Goal: Task Accomplishment & Management: Manage account settings

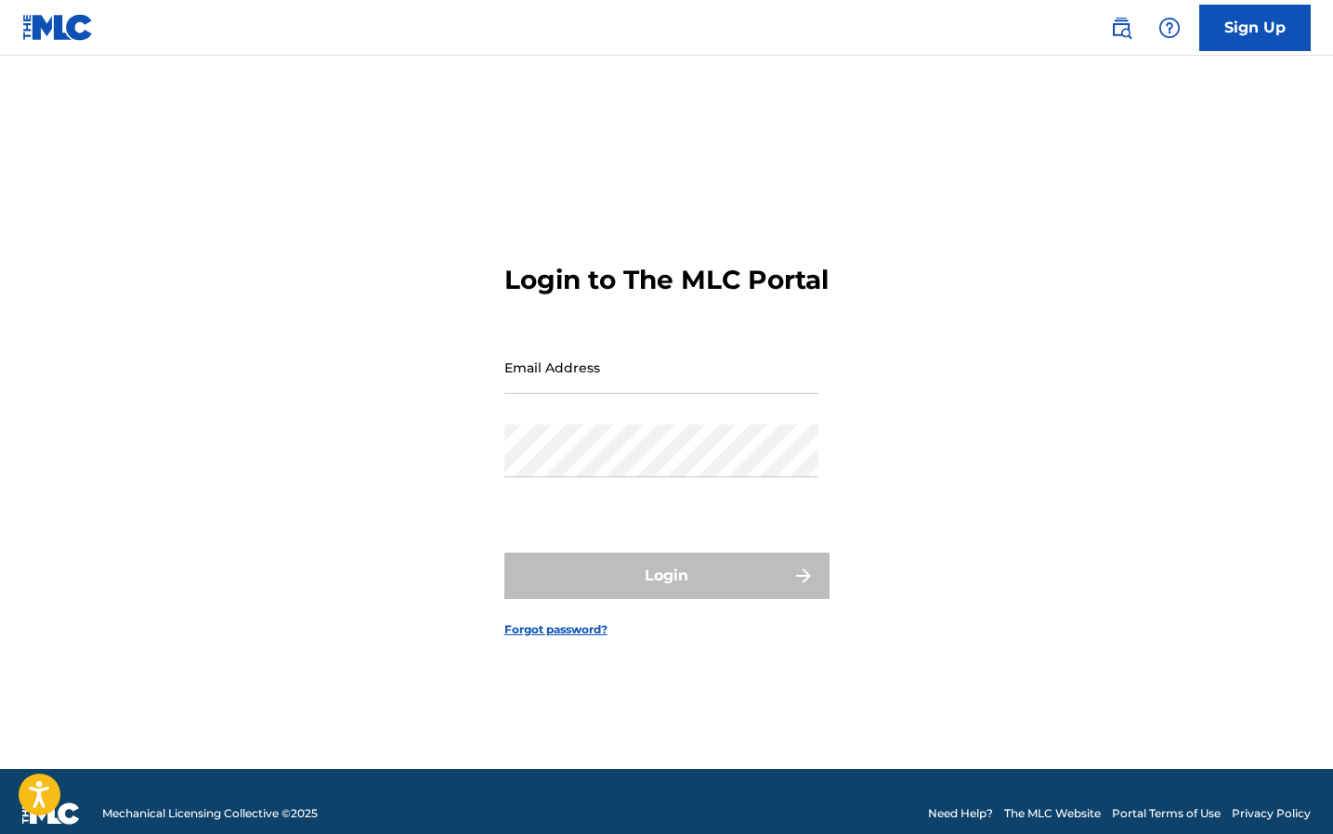
click at [635, 411] on div "Email Address" at bounding box center [661, 383] width 314 height 84
click at [635, 394] on input "Email Address" at bounding box center [661, 367] width 314 height 53
click at [596, 394] on input "Email Address" at bounding box center [661, 367] width 314 height 53
type input "[EMAIL_ADDRESS][DOMAIN_NAME]"
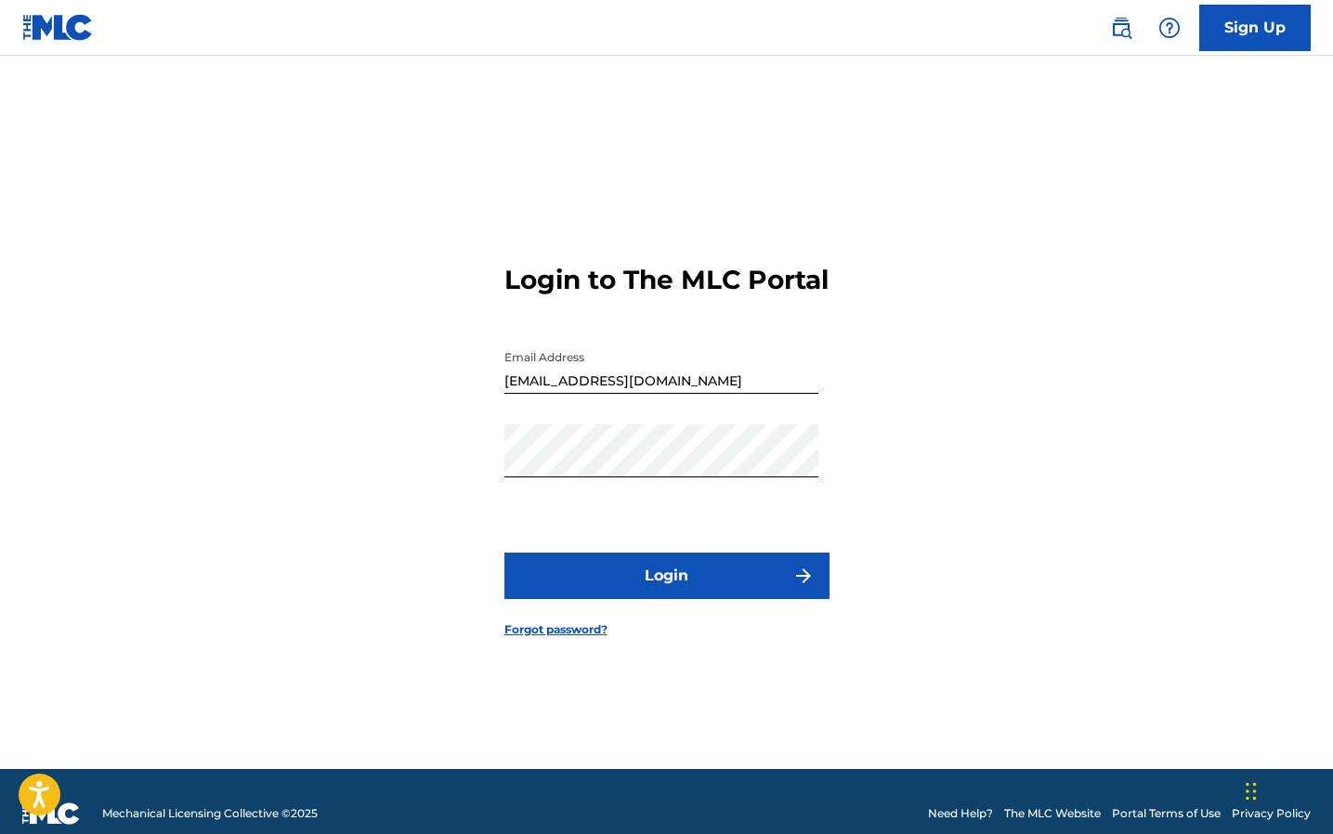
click at [652, 599] on button "Login" at bounding box center [666, 576] width 325 height 46
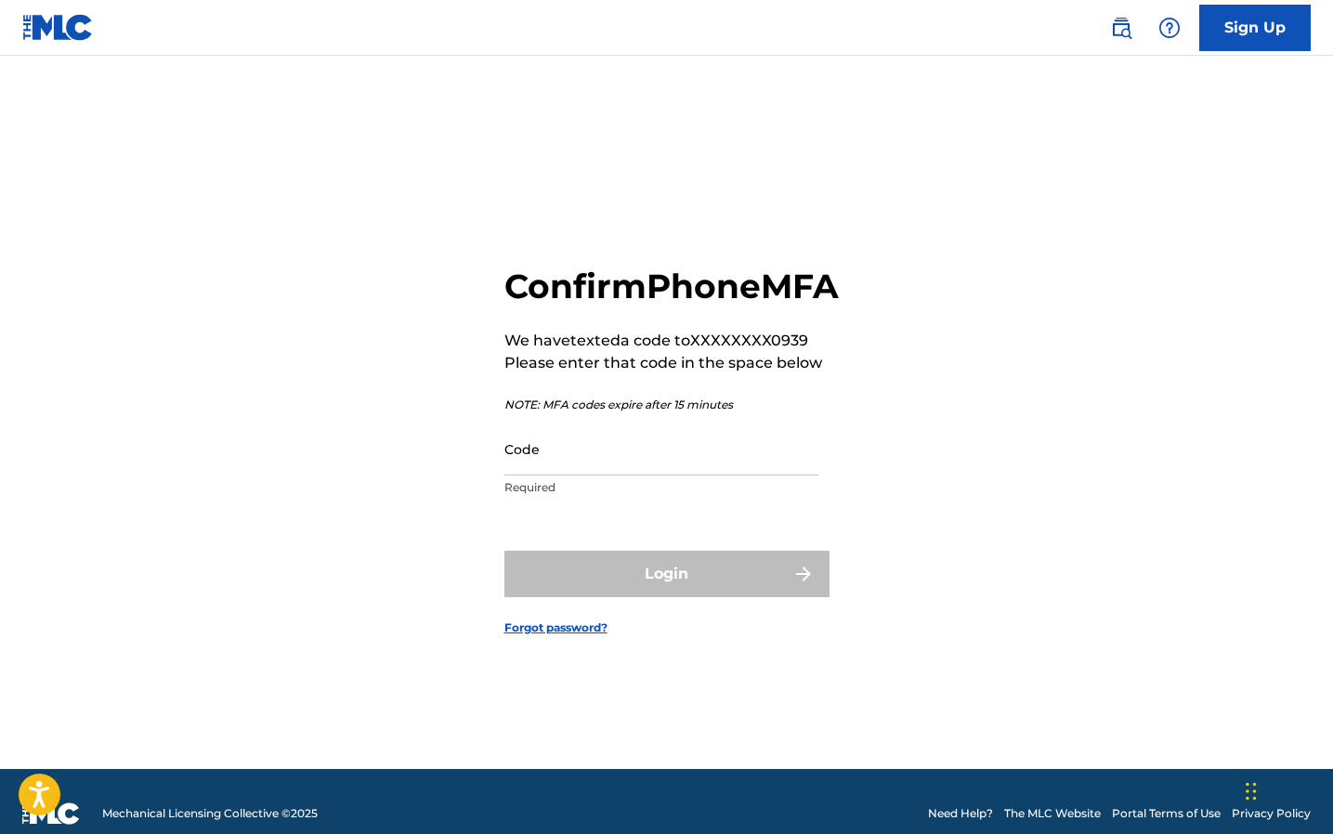
click at [621, 474] on input "Code" at bounding box center [661, 449] width 314 height 53
type input "481297"
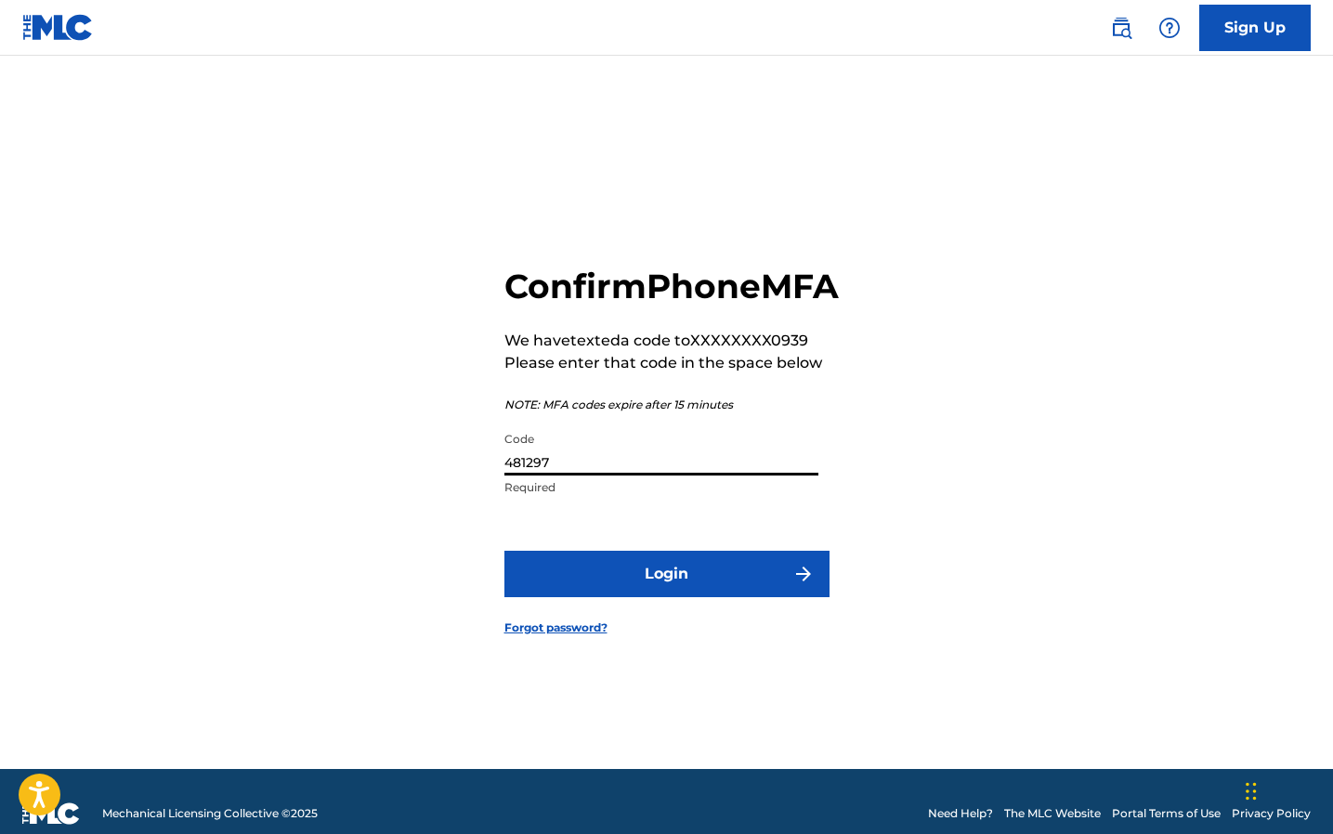
click at [646, 583] on button "Login" at bounding box center [666, 574] width 325 height 46
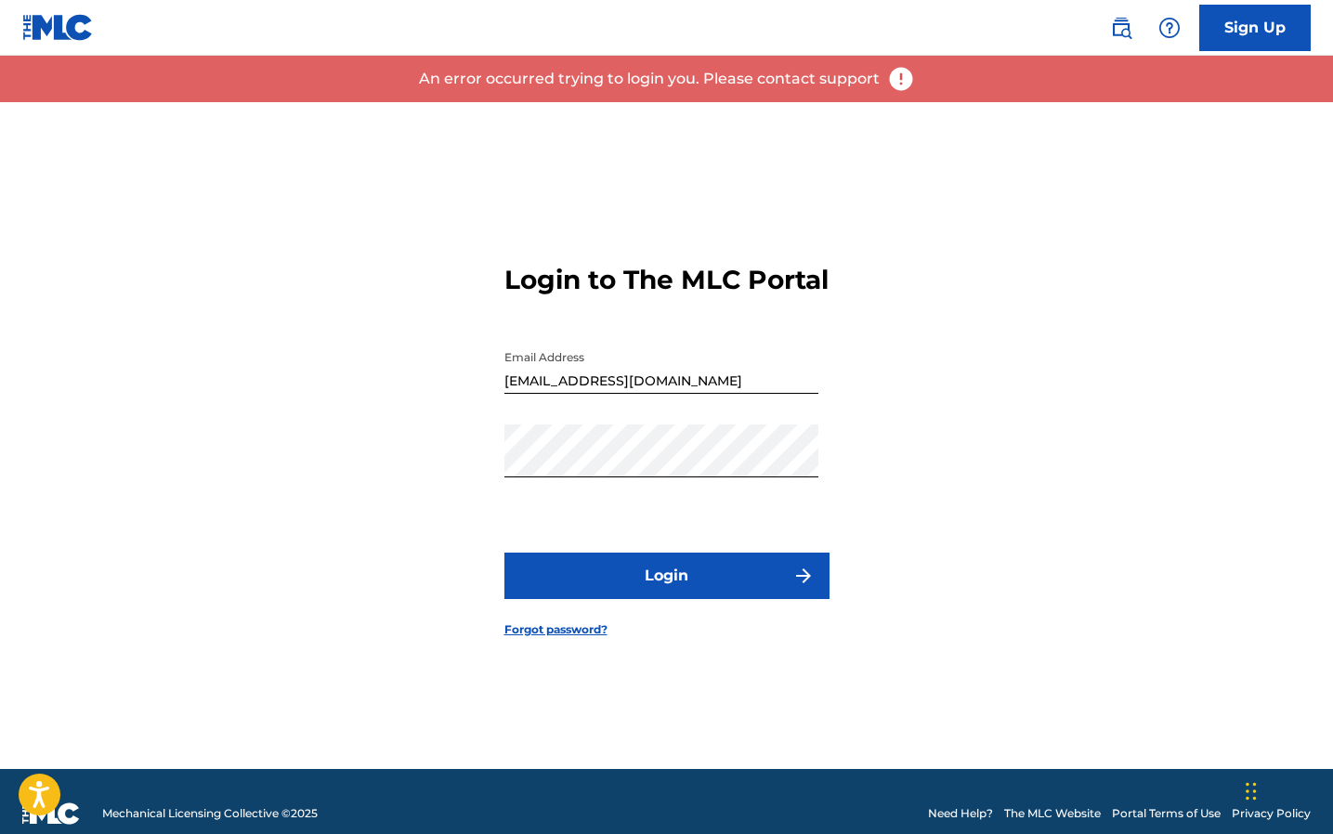
click at [598, 586] on button "Login" at bounding box center [666, 576] width 325 height 46
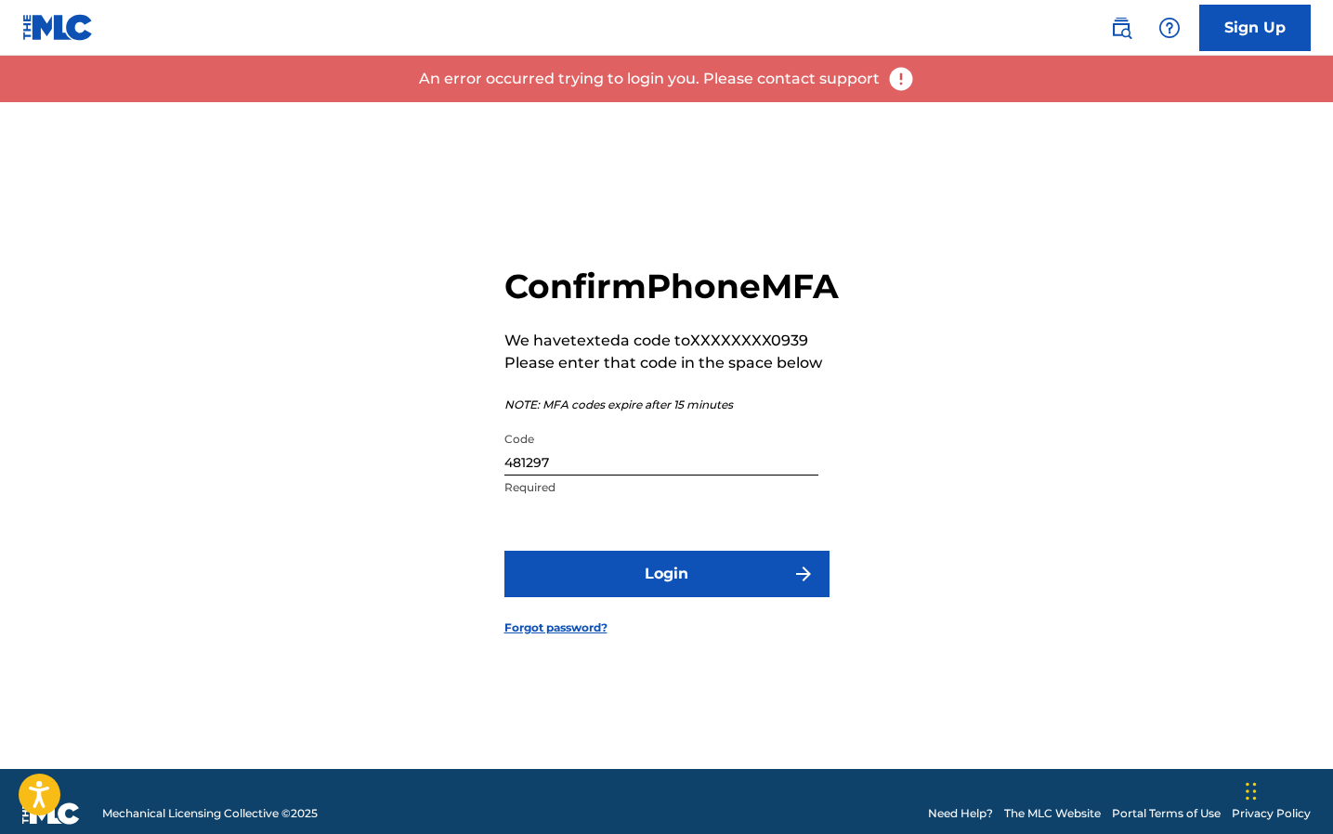
click at [583, 476] on input "481297" at bounding box center [661, 449] width 314 height 53
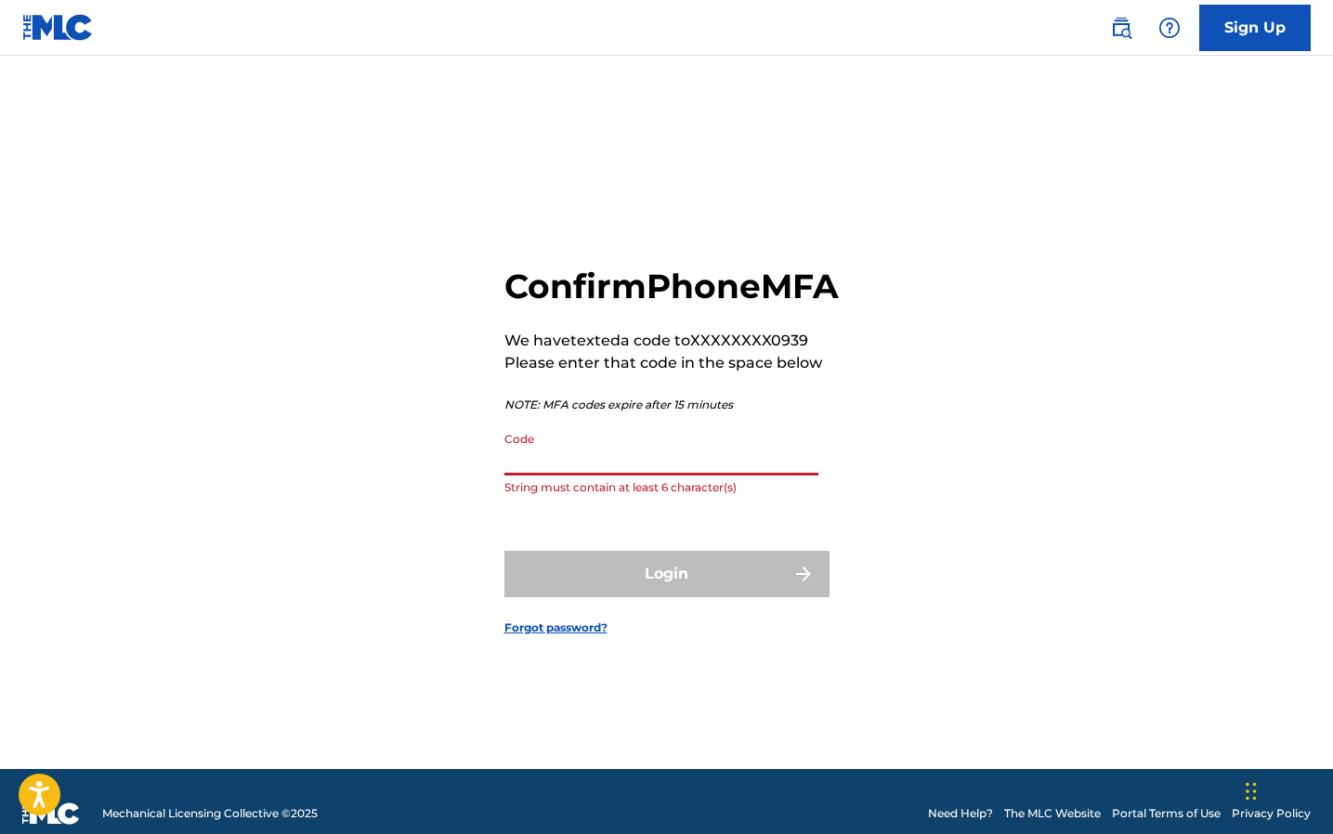
click at [536, 476] on input "Code" at bounding box center [661, 449] width 314 height 53
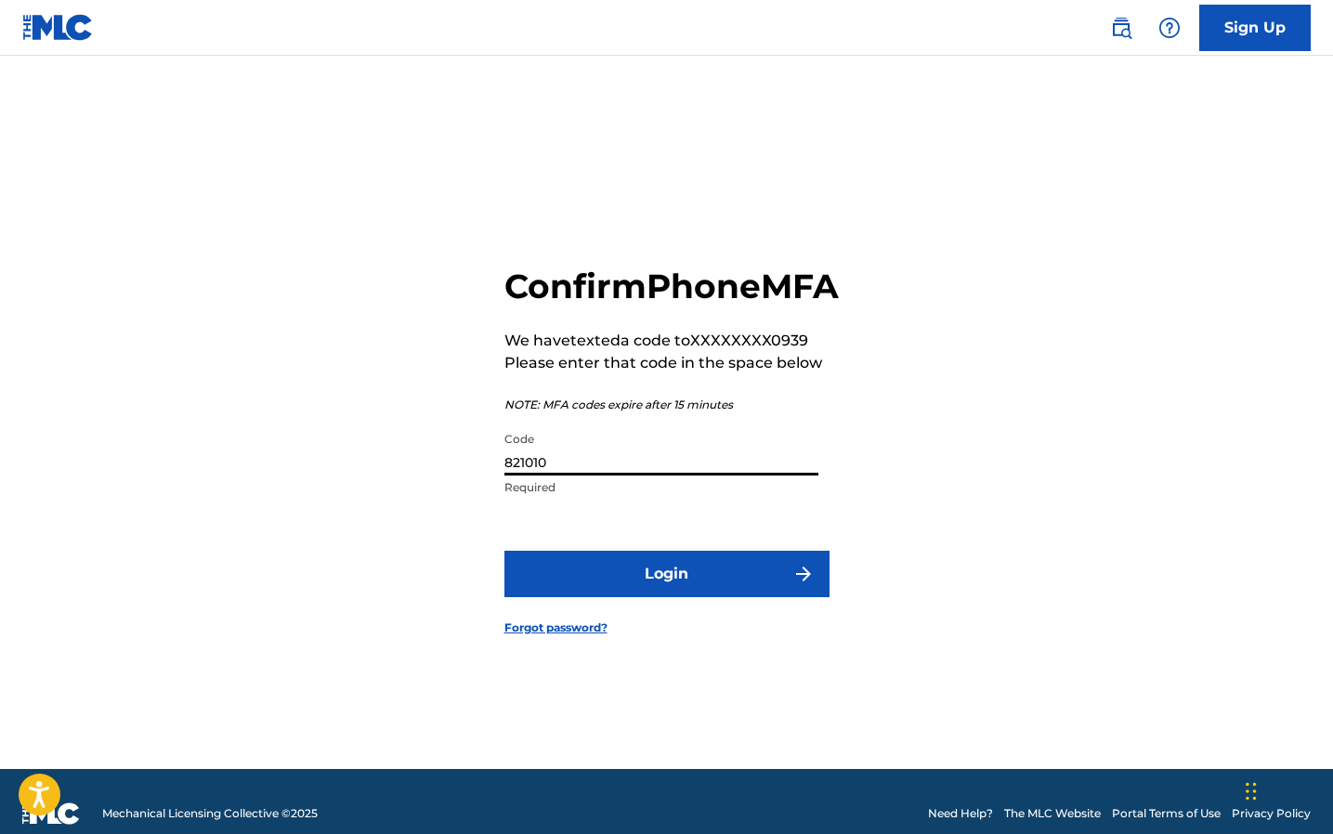
type input "821010"
click at [672, 597] on button "Login" at bounding box center [666, 574] width 325 height 46
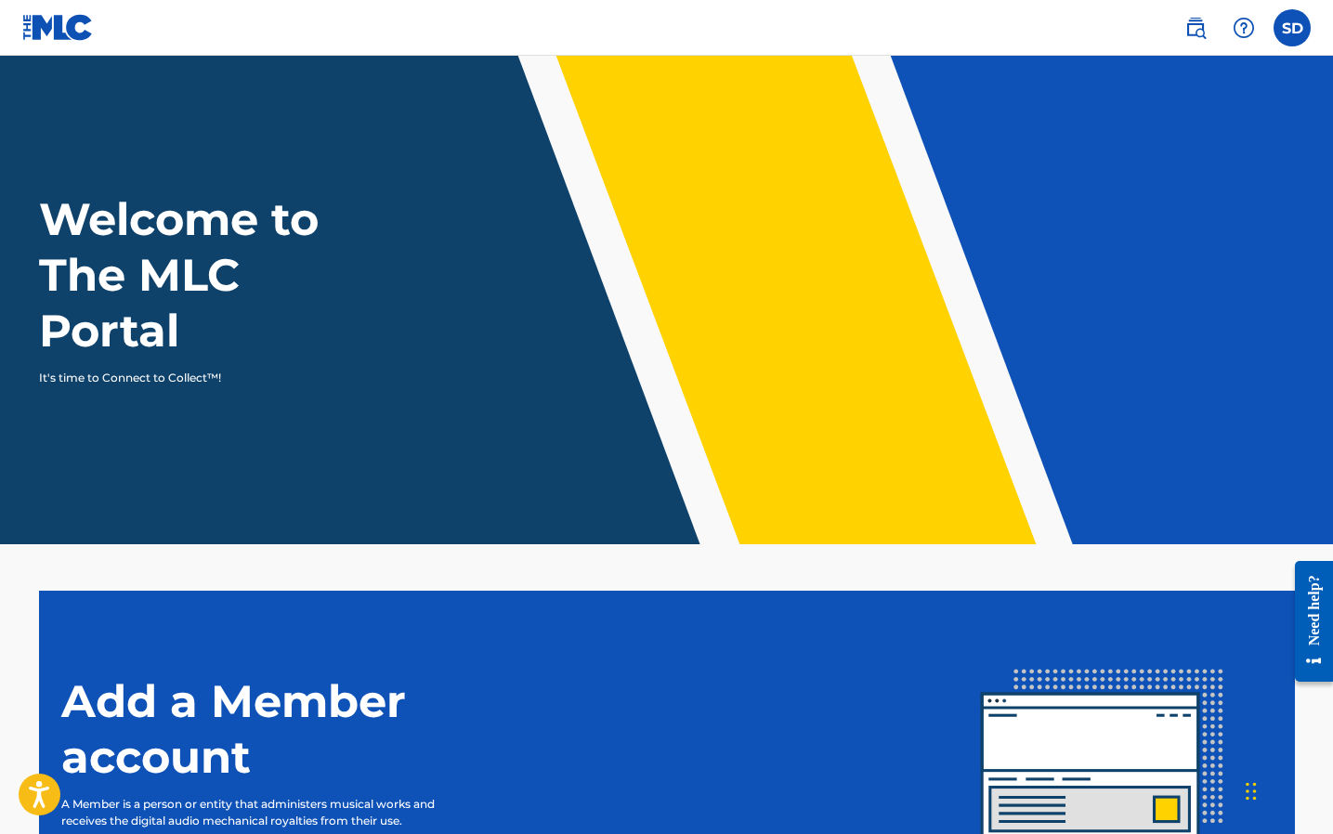
click at [1284, 39] on label at bounding box center [1292, 27] width 37 height 37
click at [1292, 28] on input "SD [PERSON_NAME] [EMAIL_ADDRESS][DOMAIN_NAME] Notification Preferences Profile …" at bounding box center [1292, 28] width 0 height 0
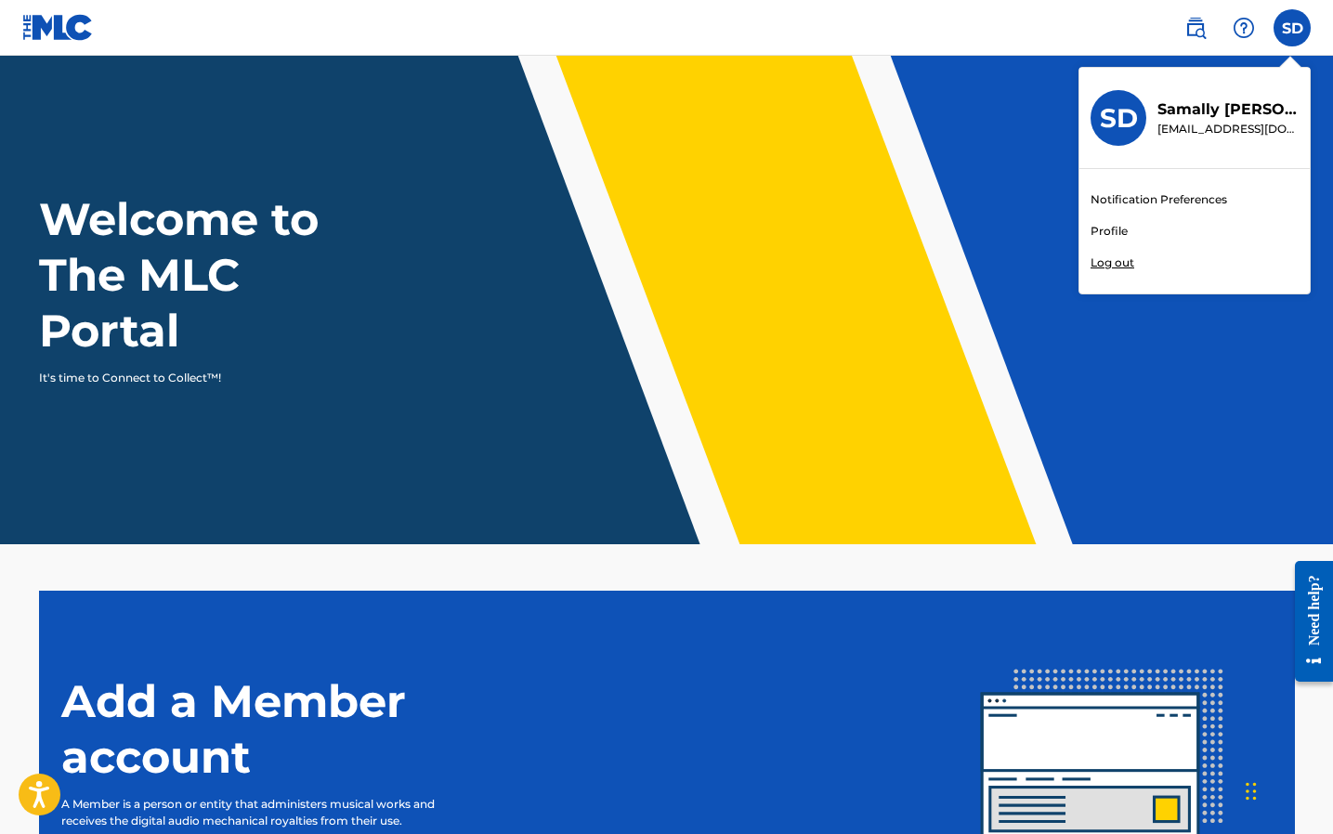
click at [1118, 229] on link "Profile" at bounding box center [1109, 231] width 37 height 17
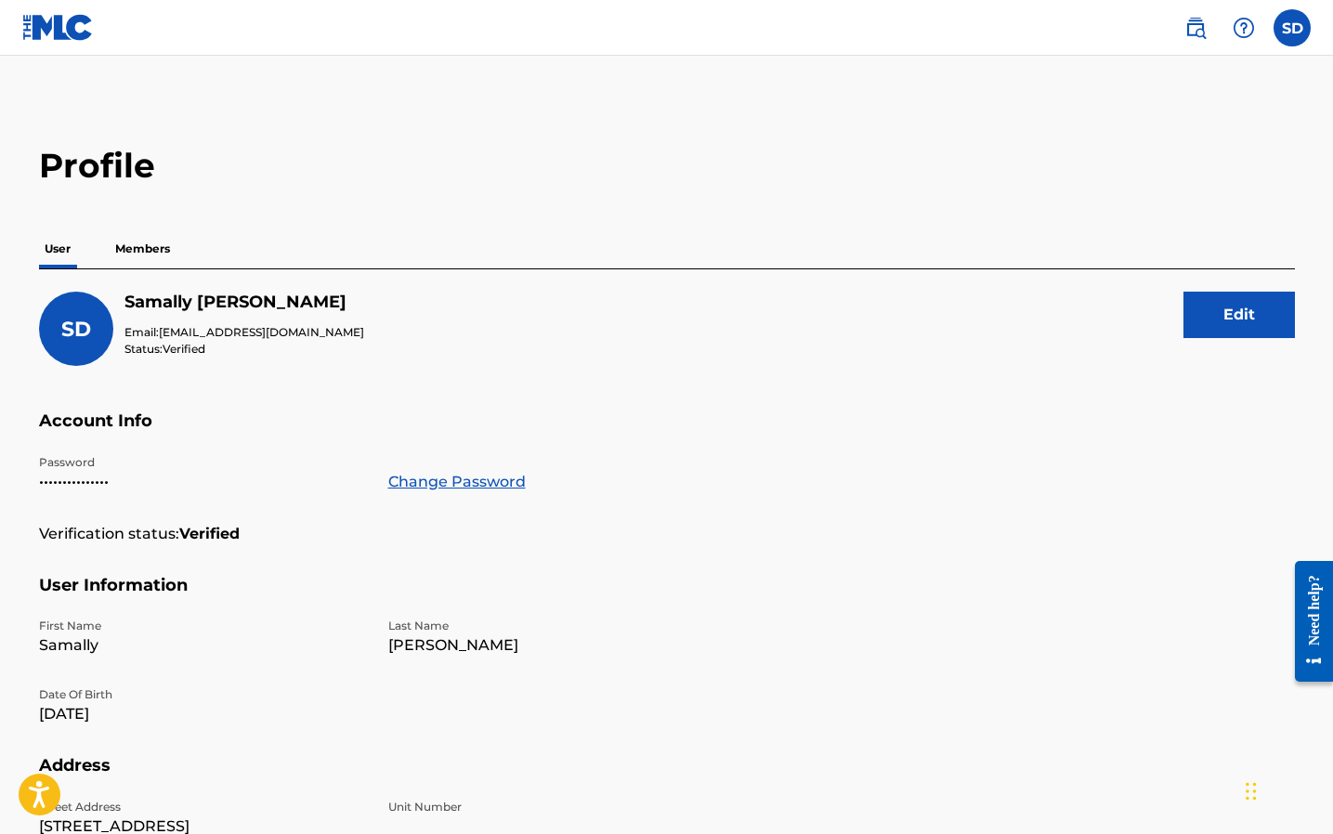
click at [148, 251] on p "Members" at bounding box center [143, 248] width 66 height 39
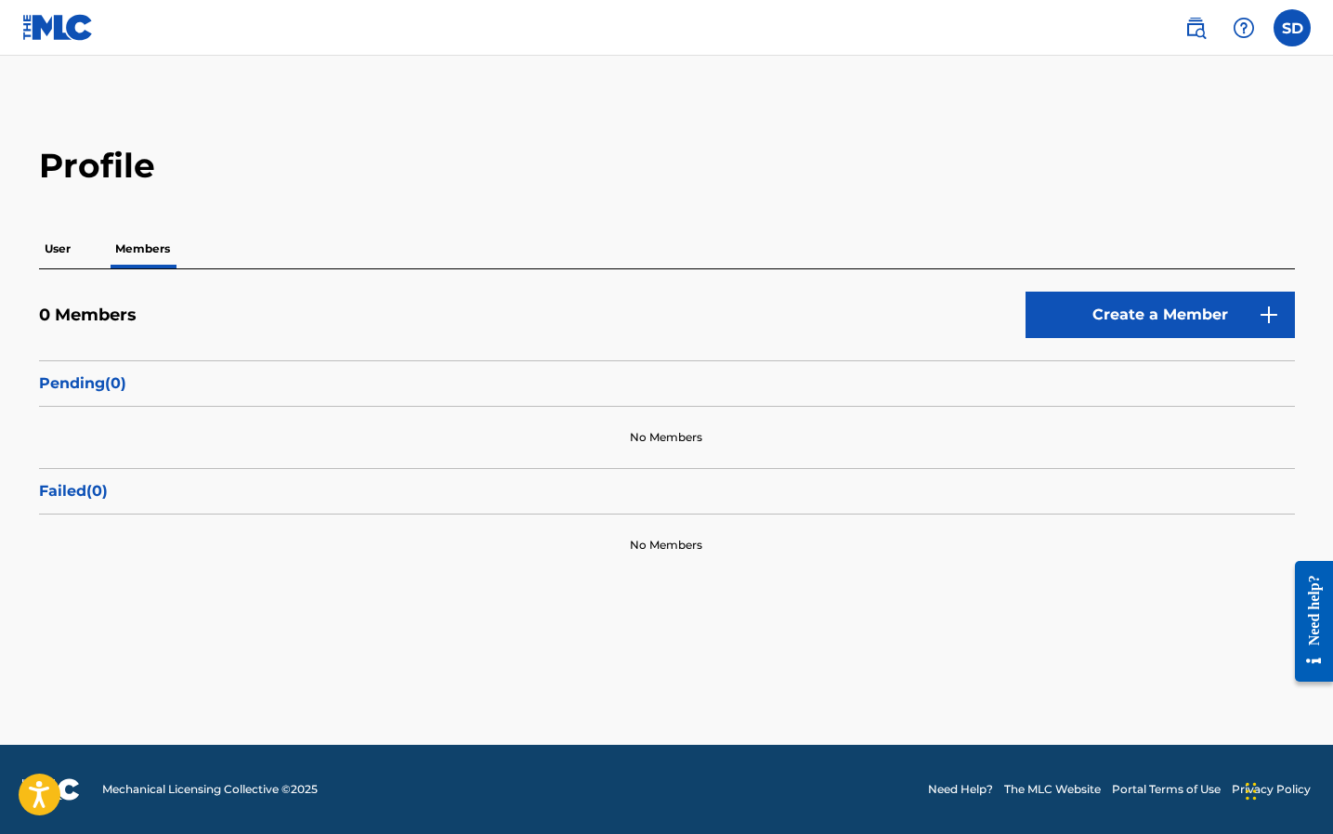
click at [1213, 24] on link at bounding box center [1195, 27] width 37 height 37
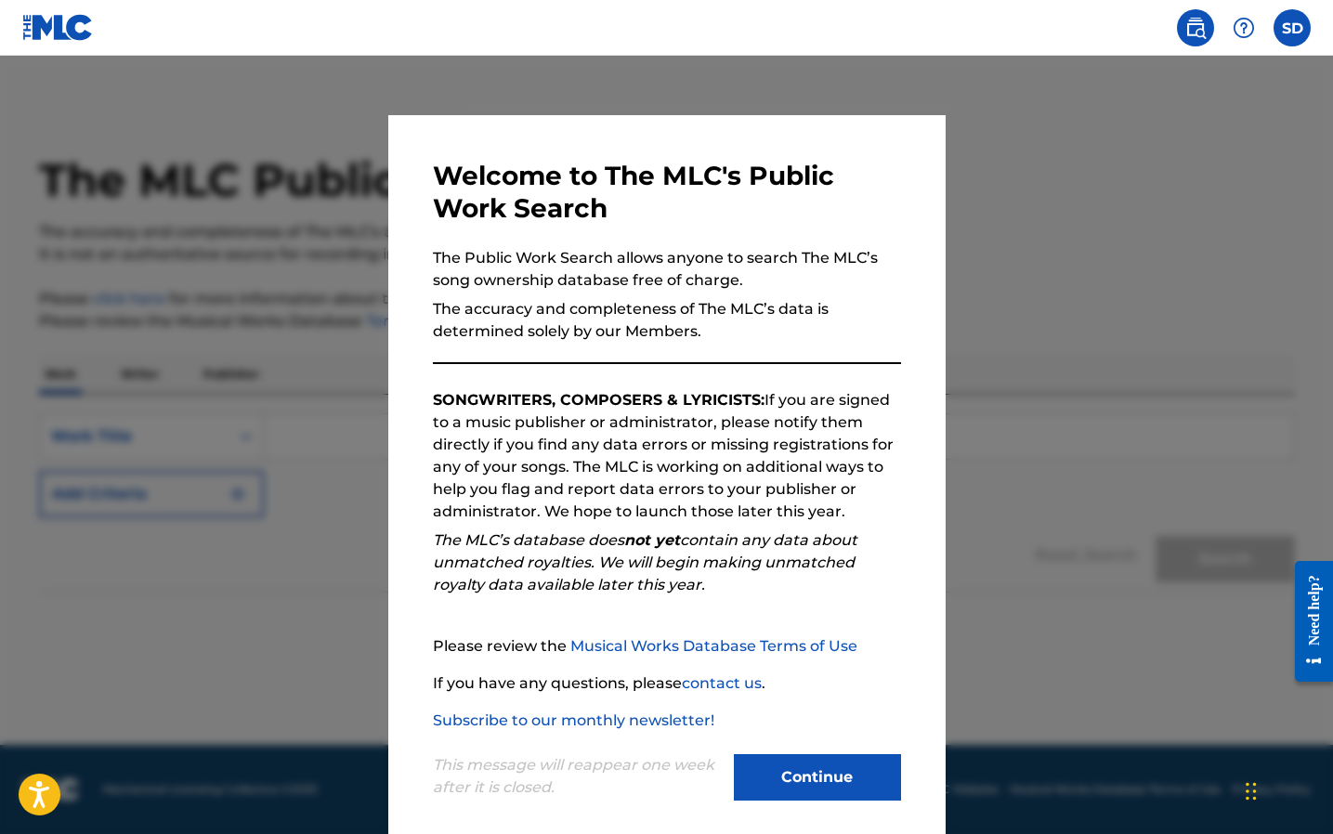
click at [792, 773] on button "Continue" at bounding box center [817, 777] width 167 height 46
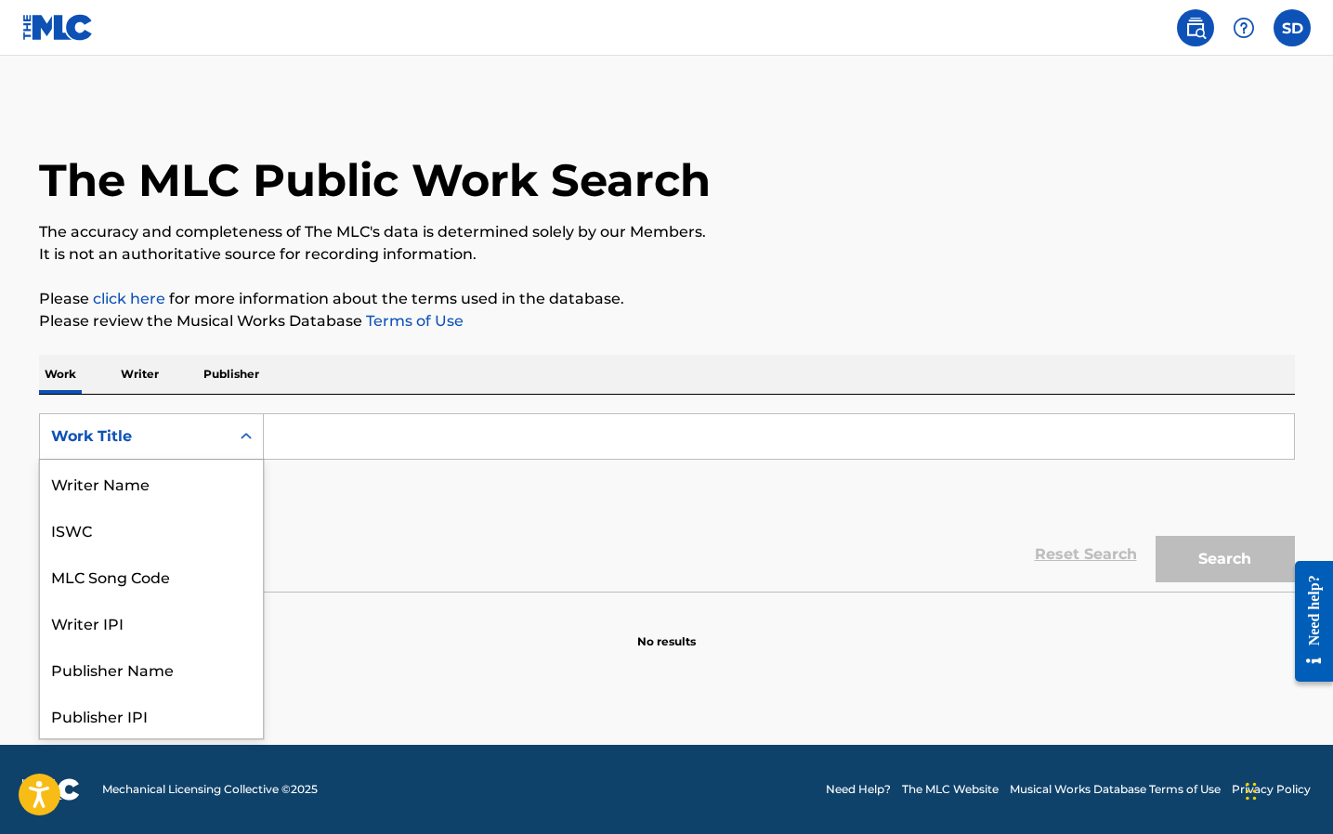
click at [226, 444] on div "Work Title" at bounding box center [135, 436] width 190 height 35
click at [150, 362] on p "Writer" at bounding box center [139, 374] width 49 height 39
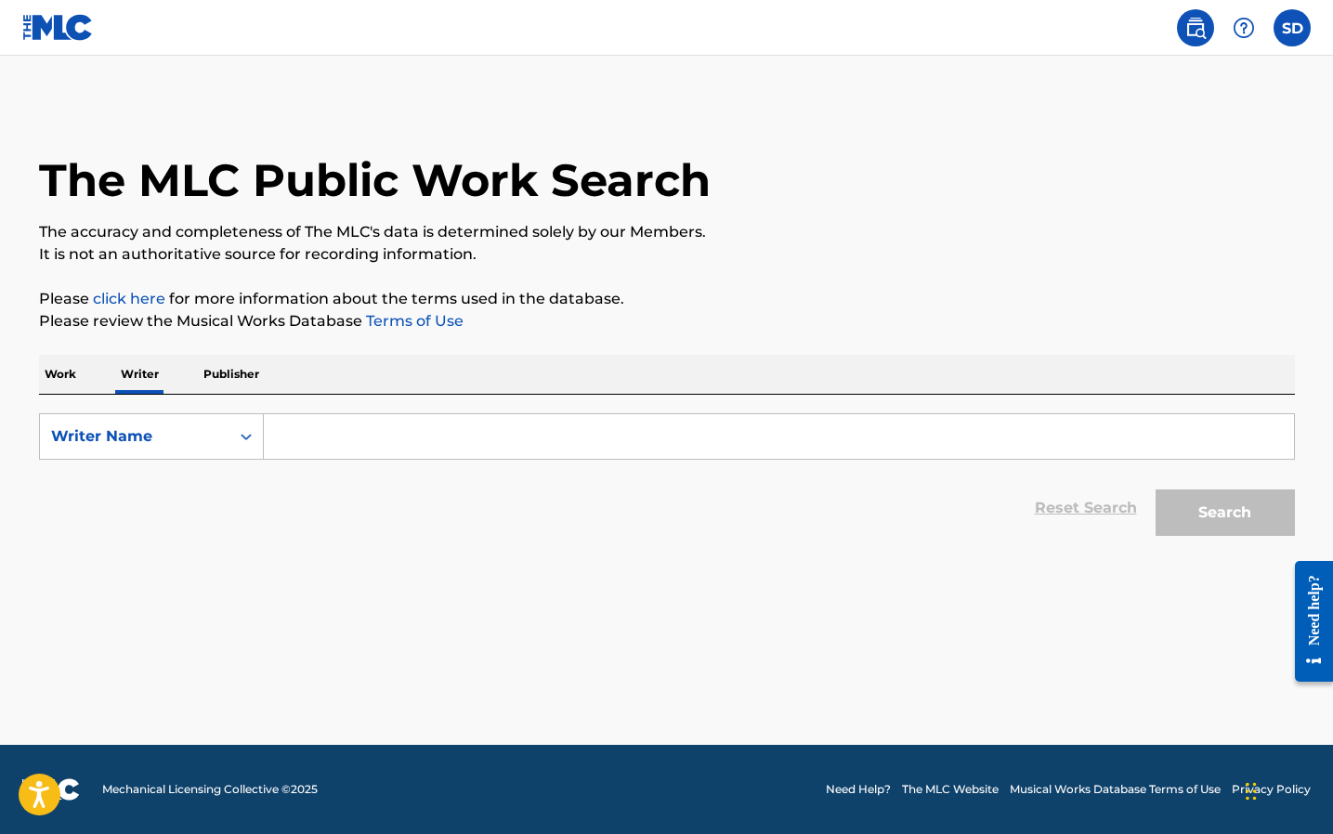
click at [297, 422] on input "Search Form" at bounding box center [779, 436] width 1030 height 45
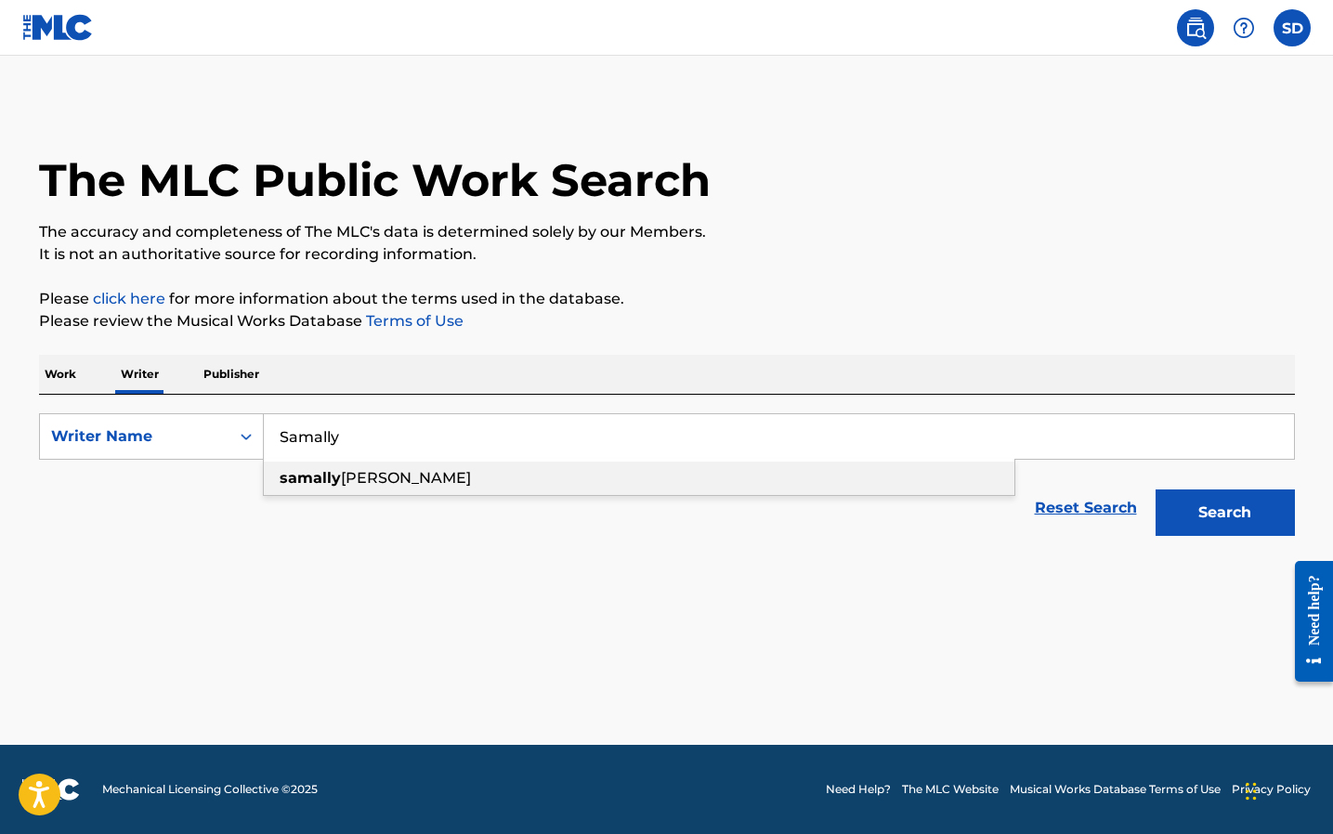
click at [696, 482] on div "samally [PERSON_NAME]" at bounding box center [639, 478] width 751 height 33
type input "samally [PERSON_NAME]"
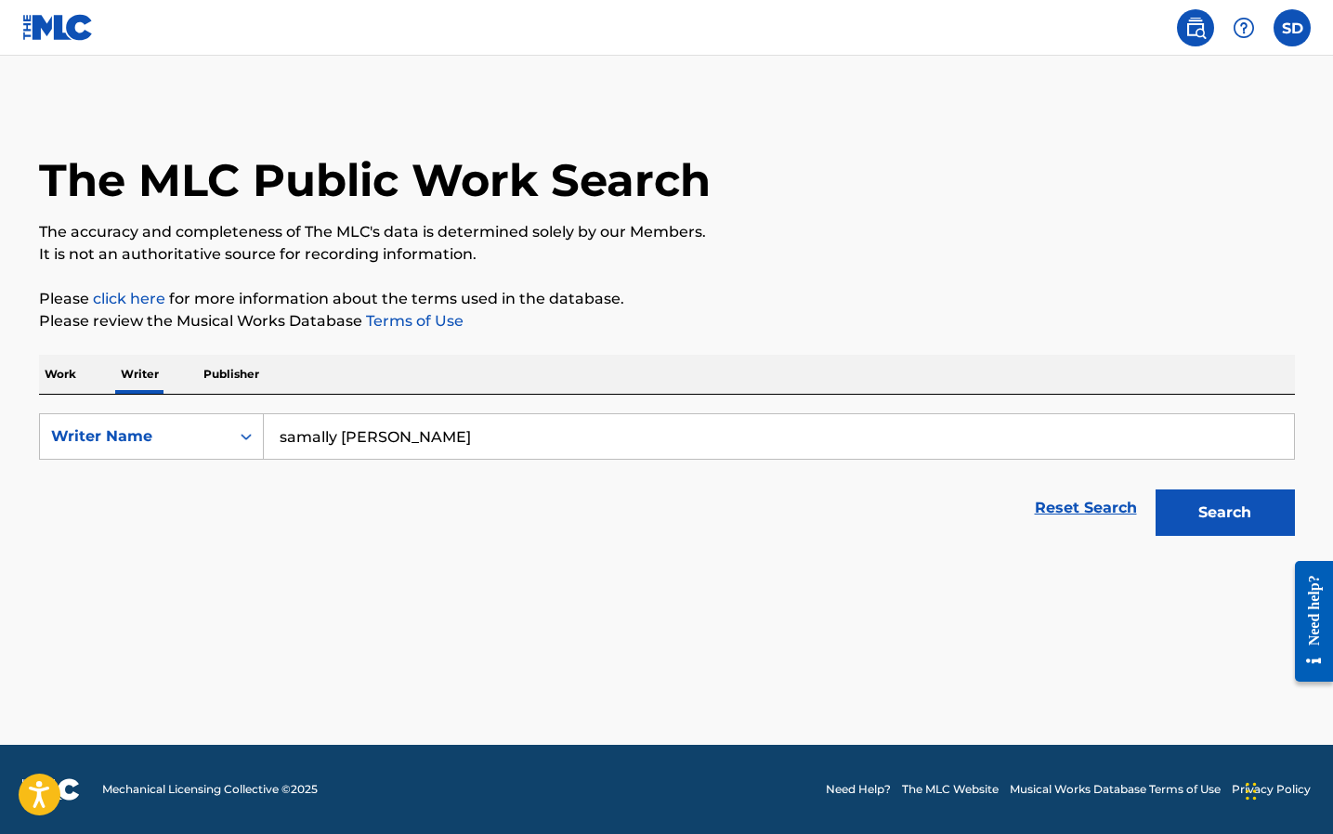
click at [1261, 521] on button "Search" at bounding box center [1225, 513] width 139 height 46
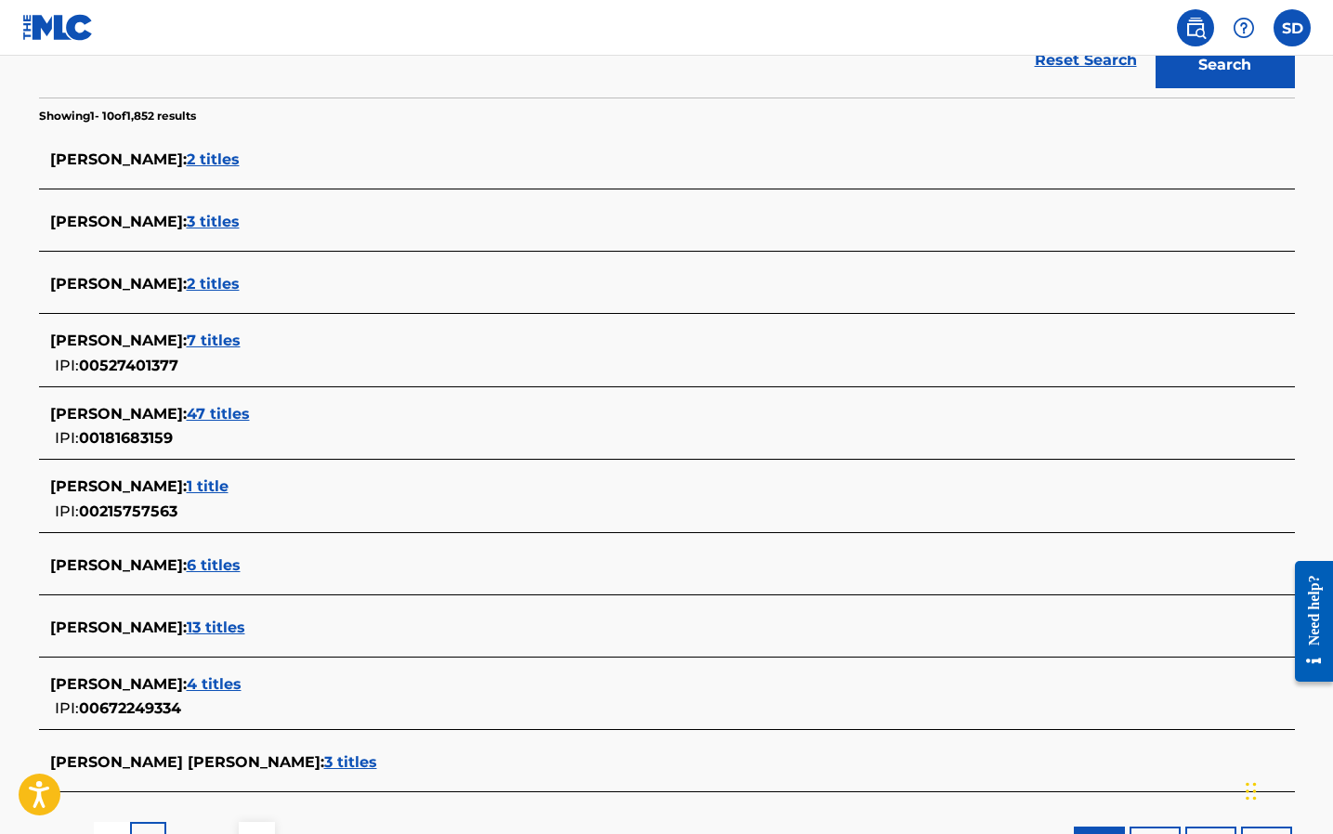
scroll to position [494, 0]
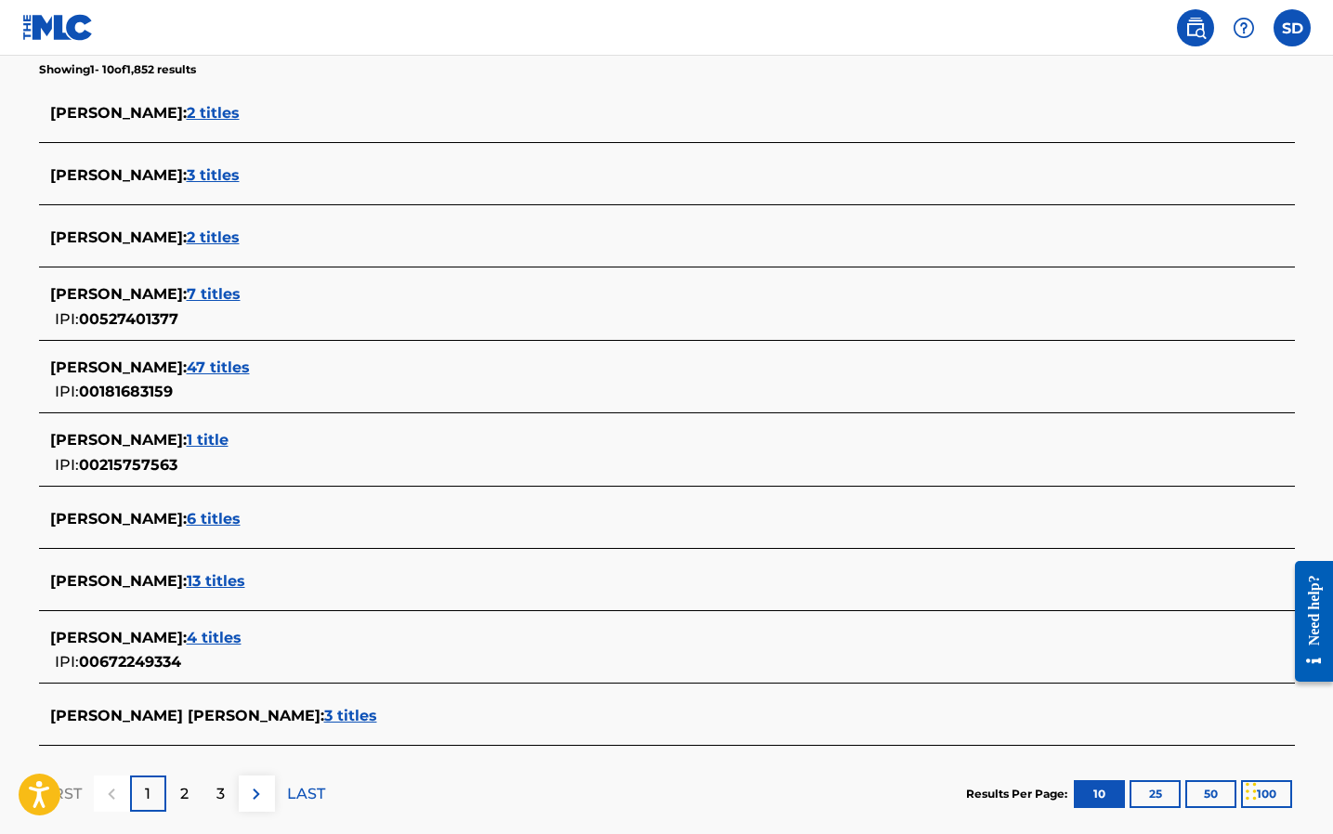
click at [242, 635] on span "4 titles" at bounding box center [214, 638] width 55 height 18
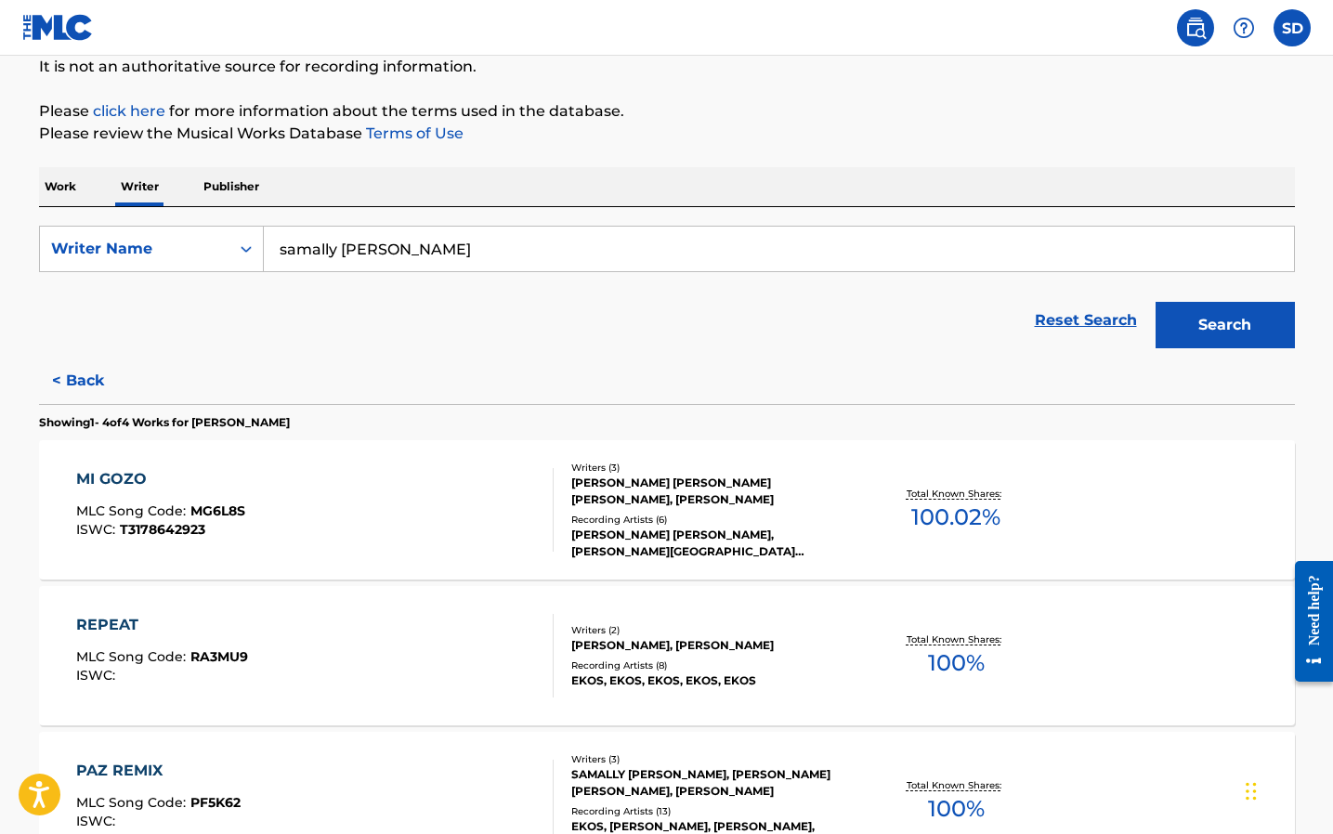
scroll to position [0, 0]
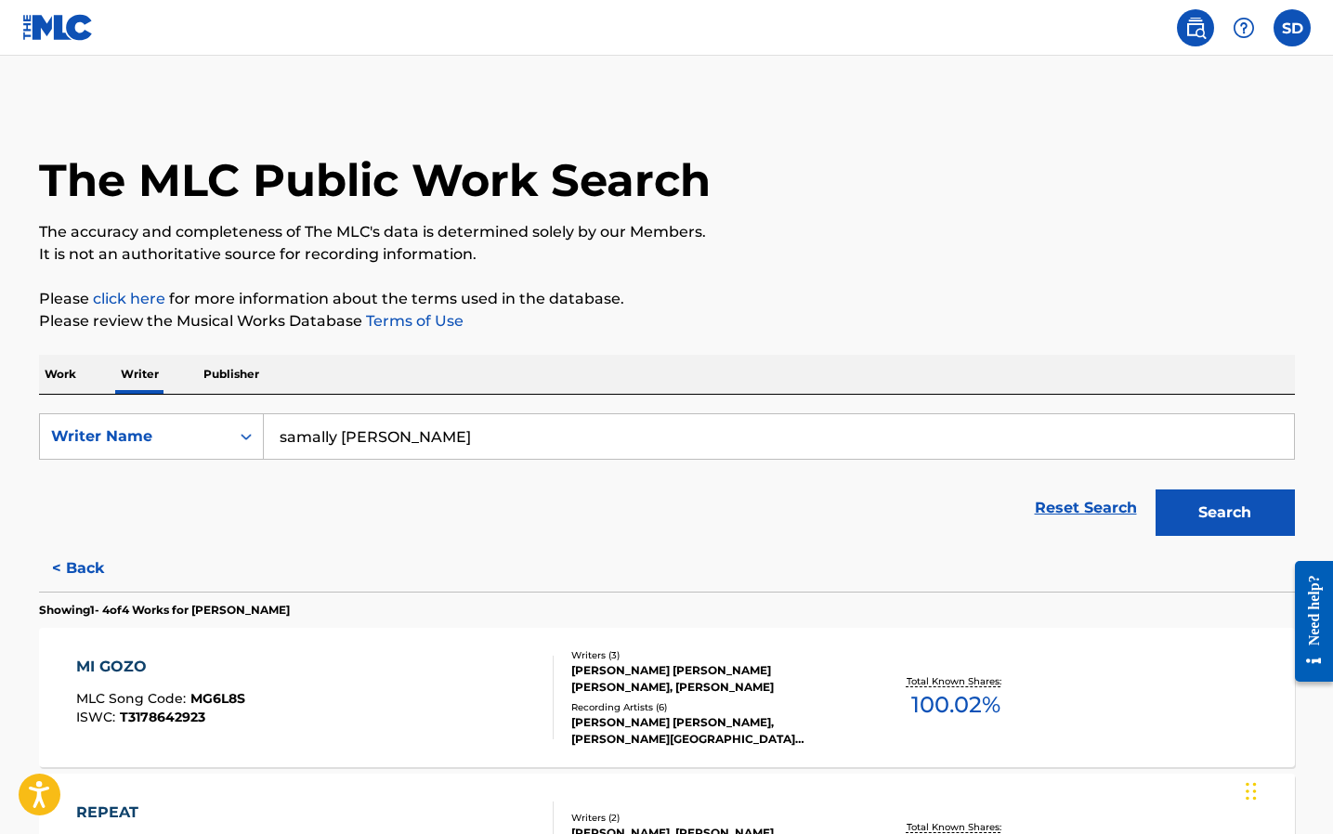
click at [1282, 36] on label at bounding box center [1292, 27] width 37 height 37
click at [1292, 28] on input "SD [PERSON_NAME] [EMAIL_ADDRESS][DOMAIN_NAME] Notification Preferences Profile …" at bounding box center [1292, 28] width 0 height 0
click at [1120, 234] on link "Profile" at bounding box center [1109, 231] width 37 height 17
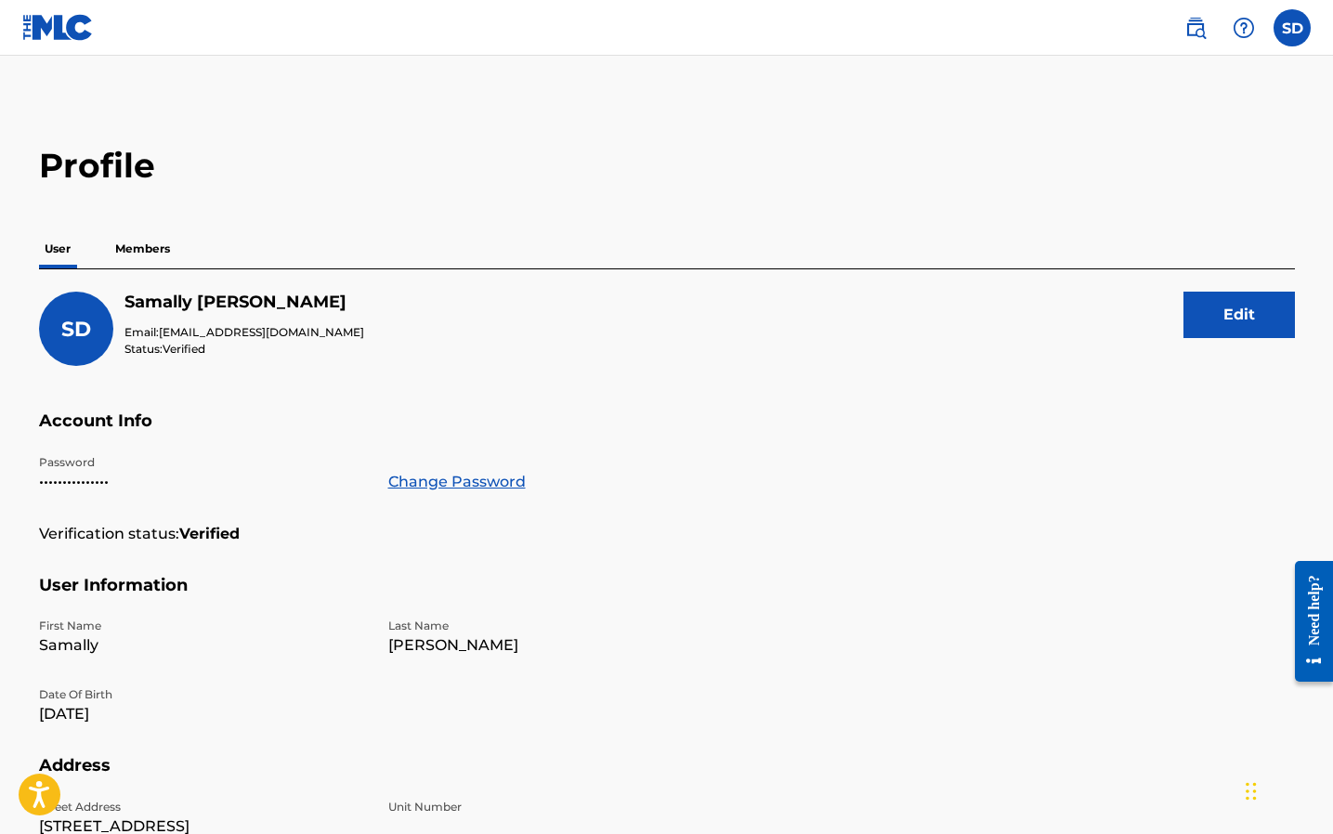
click at [132, 255] on p "Members" at bounding box center [143, 248] width 66 height 39
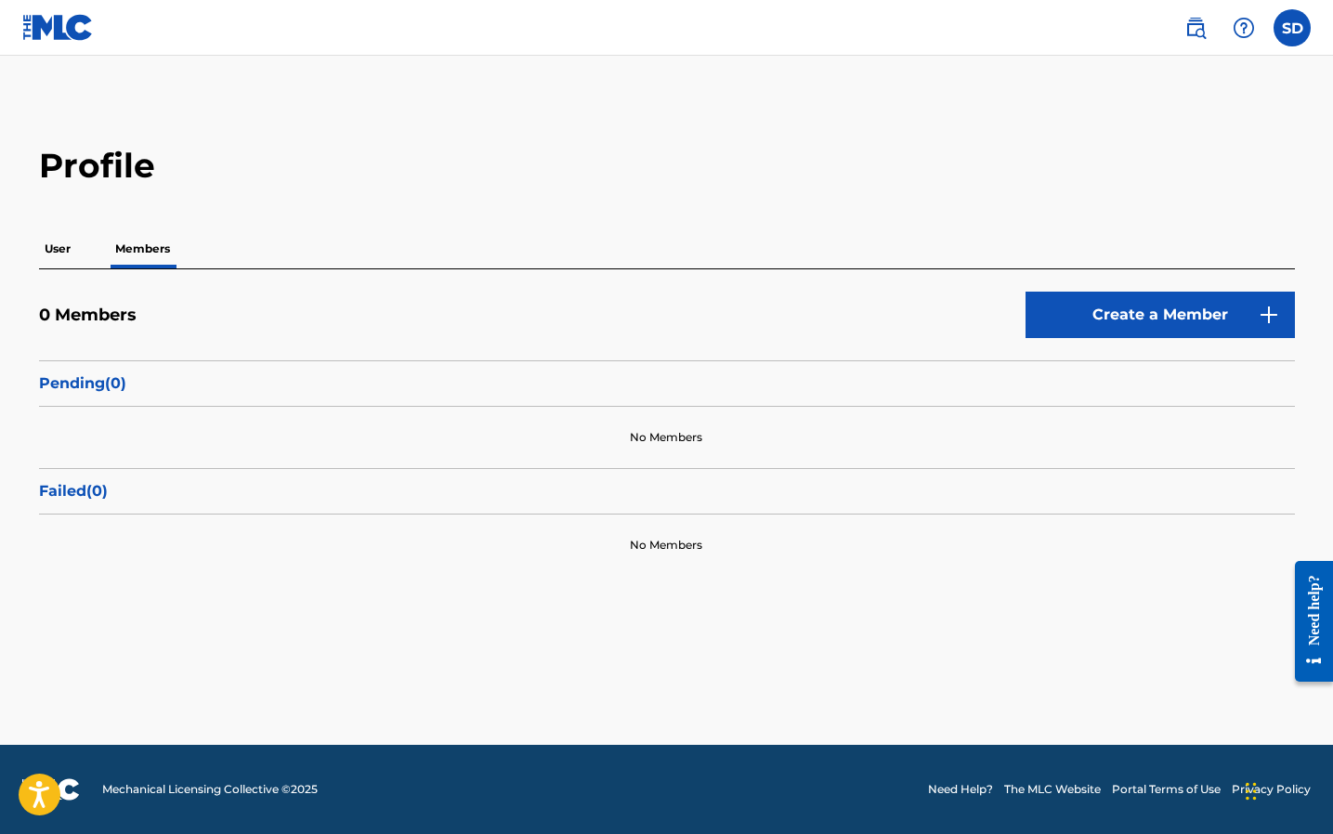
click at [1116, 313] on link "Create a Member" at bounding box center [1160, 315] width 269 height 46
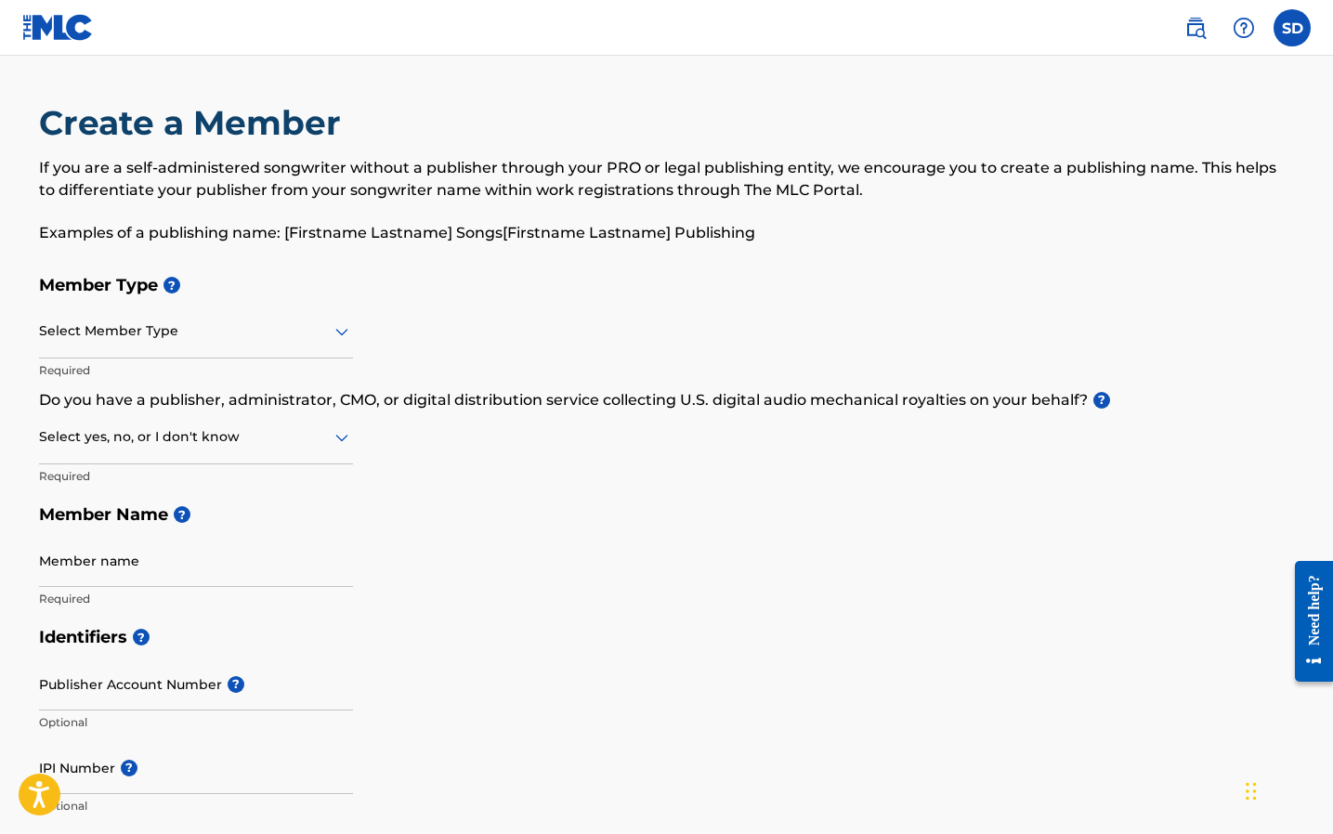
click at [268, 313] on div "Select Member Type" at bounding box center [196, 332] width 314 height 53
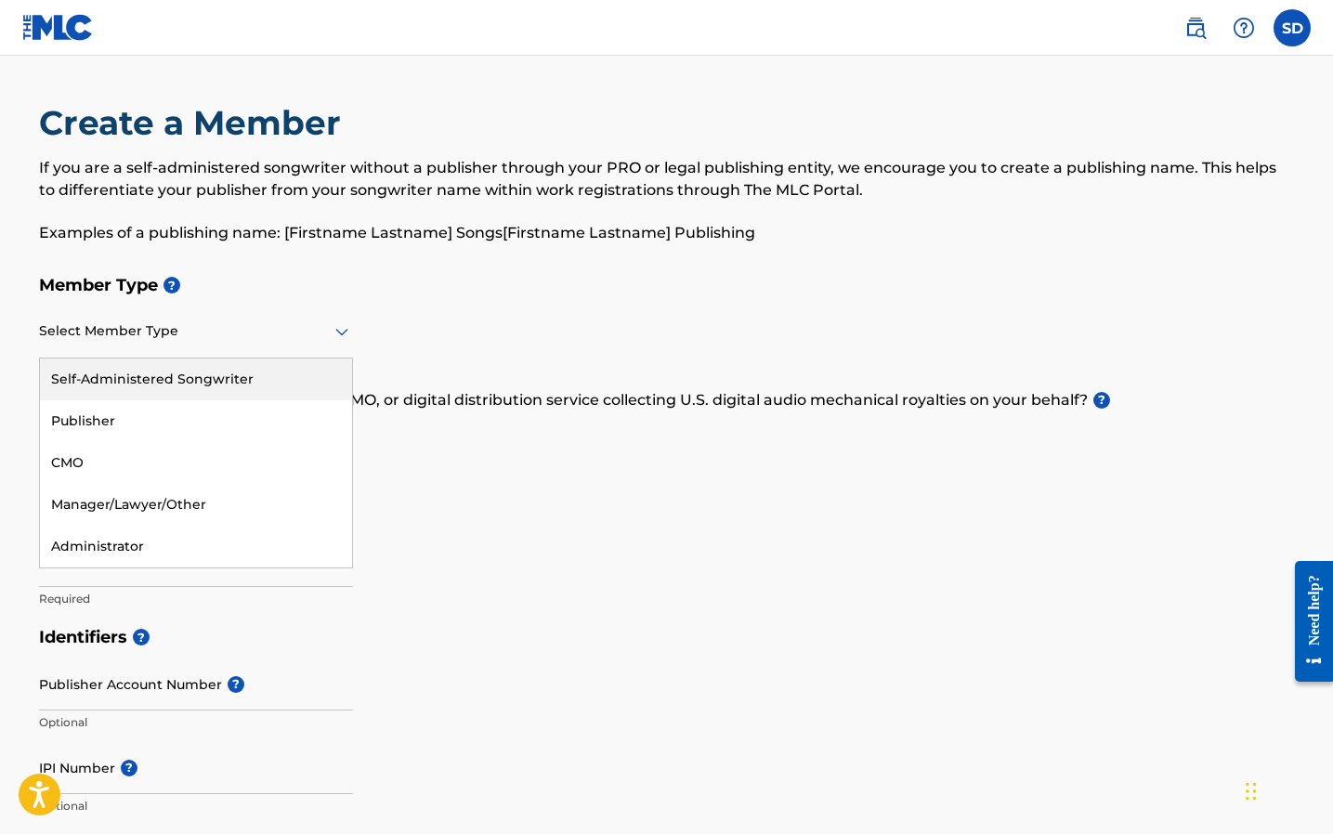
click at [226, 384] on div "Self-Administered Songwriter" at bounding box center [196, 380] width 312 height 42
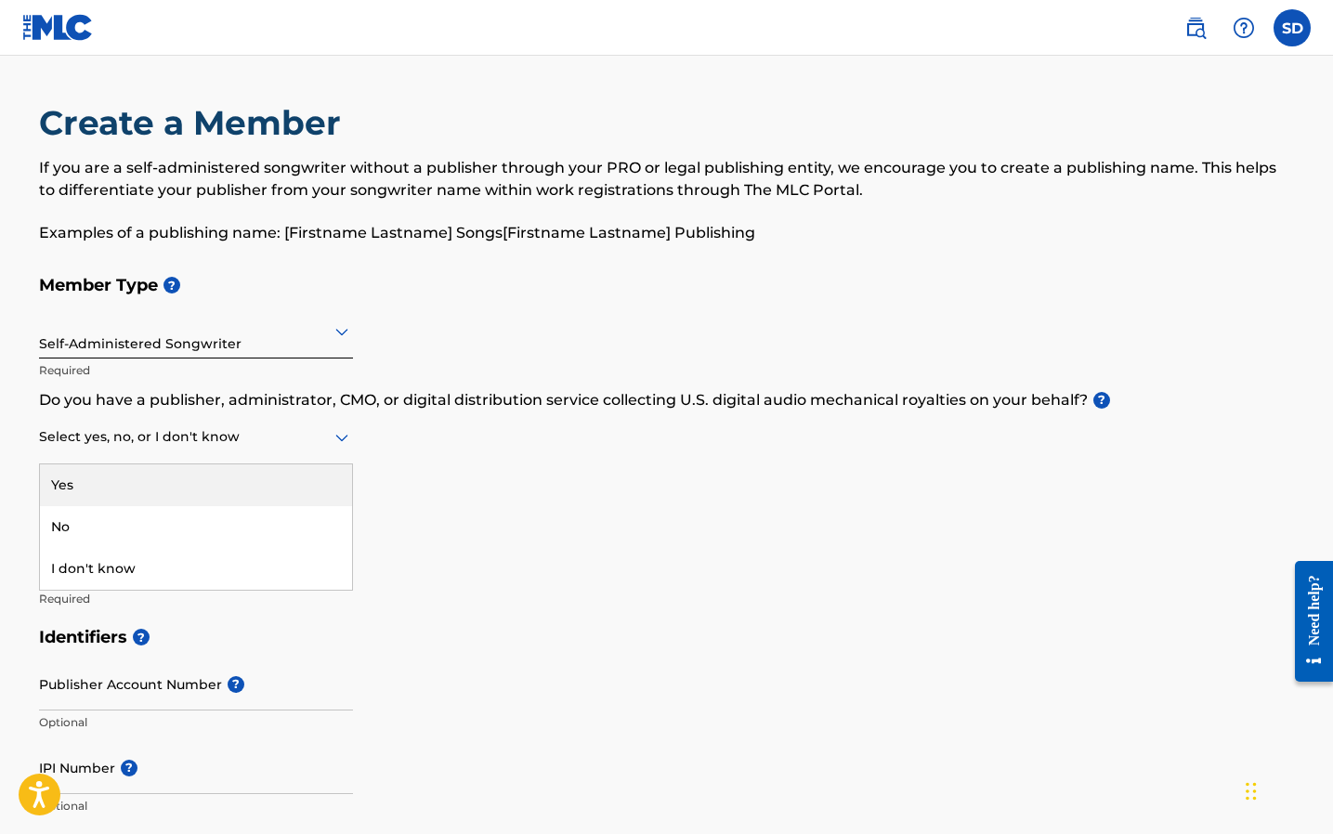
click at [274, 444] on div at bounding box center [196, 437] width 314 height 23
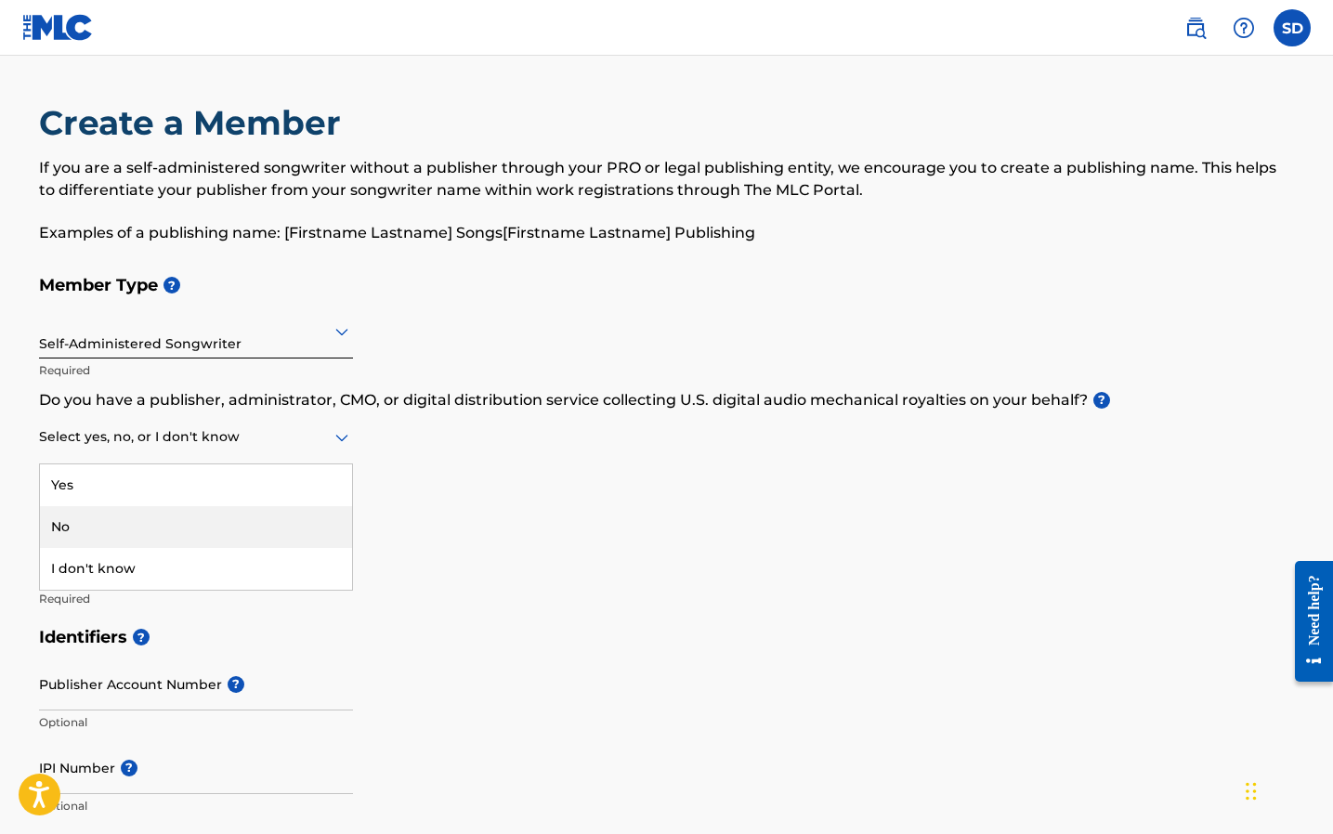
click at [240, 513] on div "No" at bounding box center [196, 527] width 312 height 42
click at [236, 460] on div "No" at bounding box center [196, 438] width 314 height 53
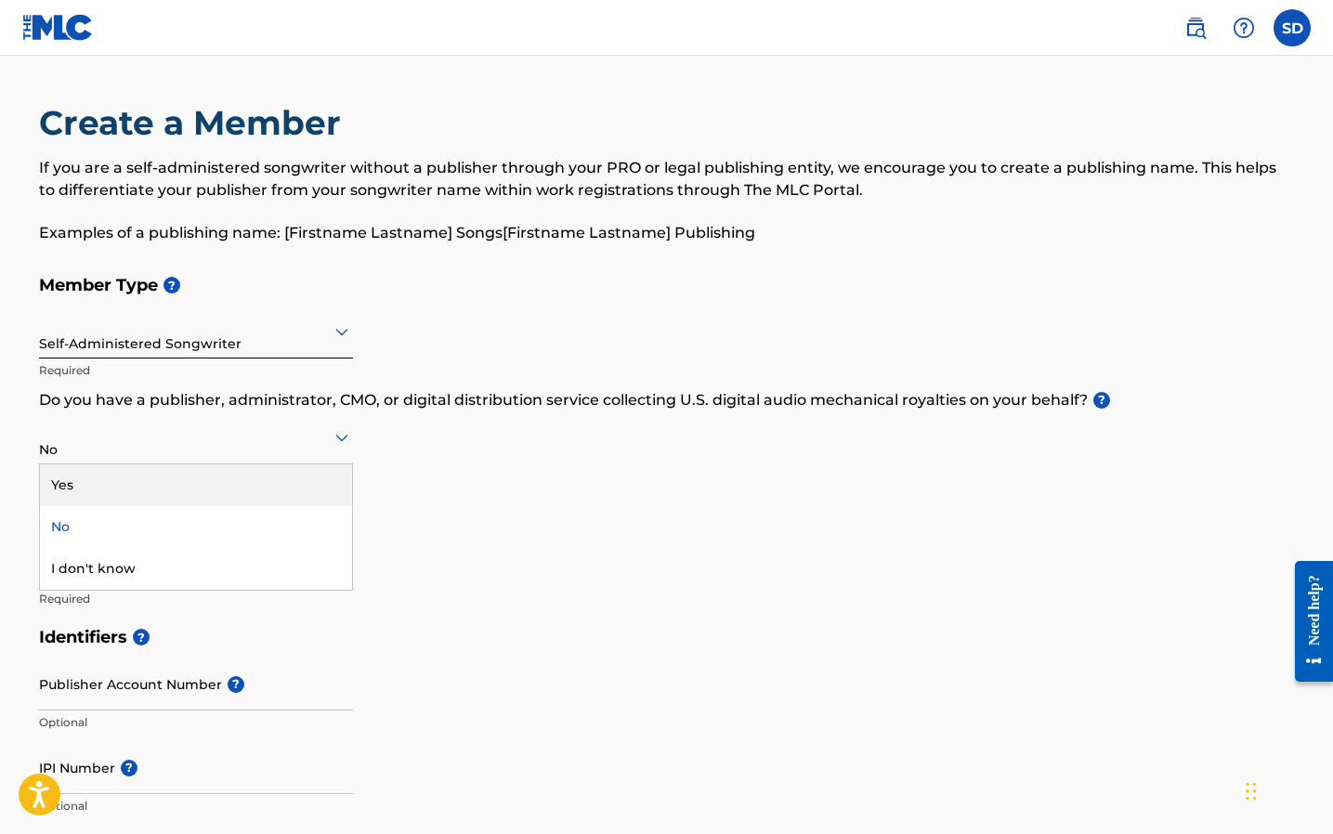
click at [438, 462] on div "Member Type ? Self-Administered Songwriter Required Do you have a publisher, ad…" at bounding box center [667, 442] width 1256 height 352
click at [196, 567] on input "Member name" at bounding box center [196, 560] width 314 height 53
type input "[PERSON_NAME]"
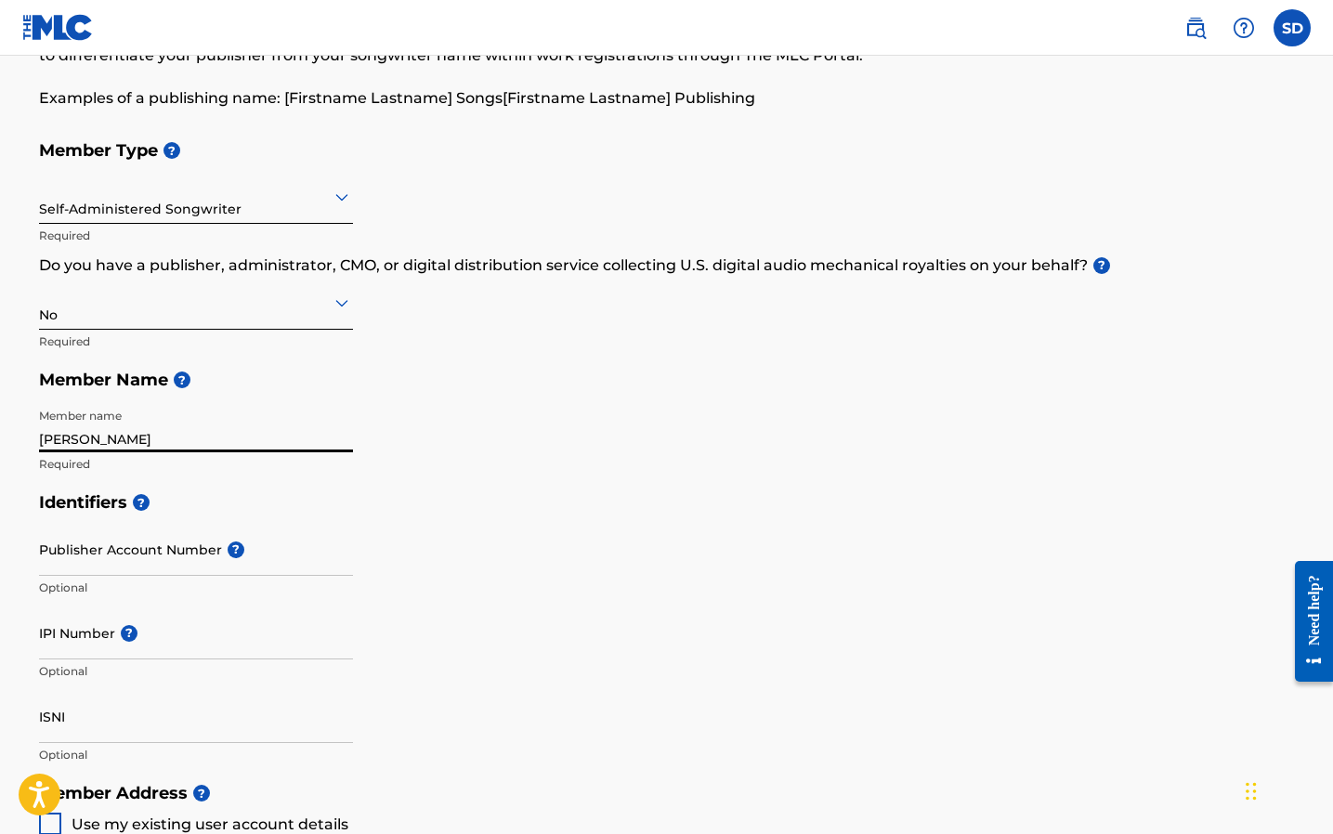
scroll to position [137, 0]
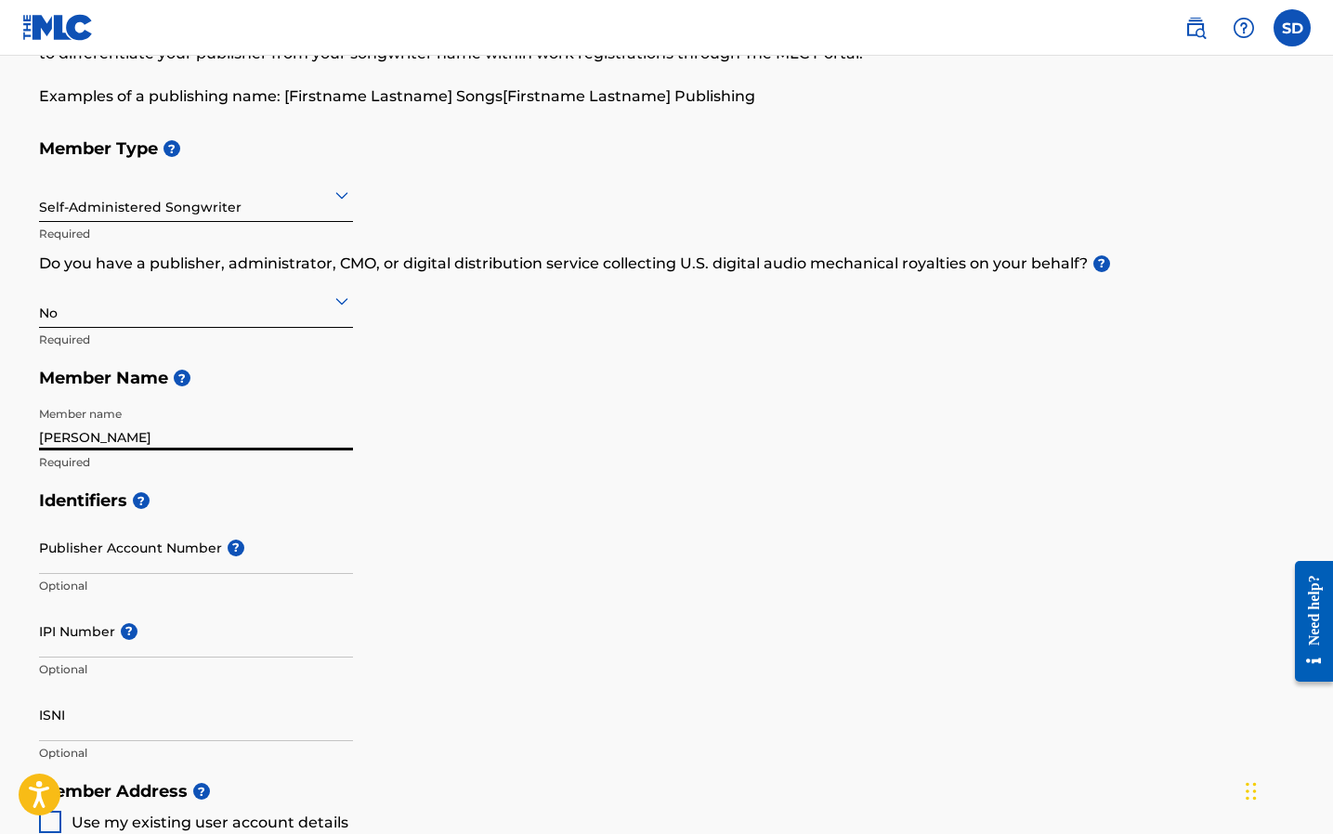
click at [203, 553] on input "Publisher Account Number ?" at bounding box center [196, 547] width 314 height 53
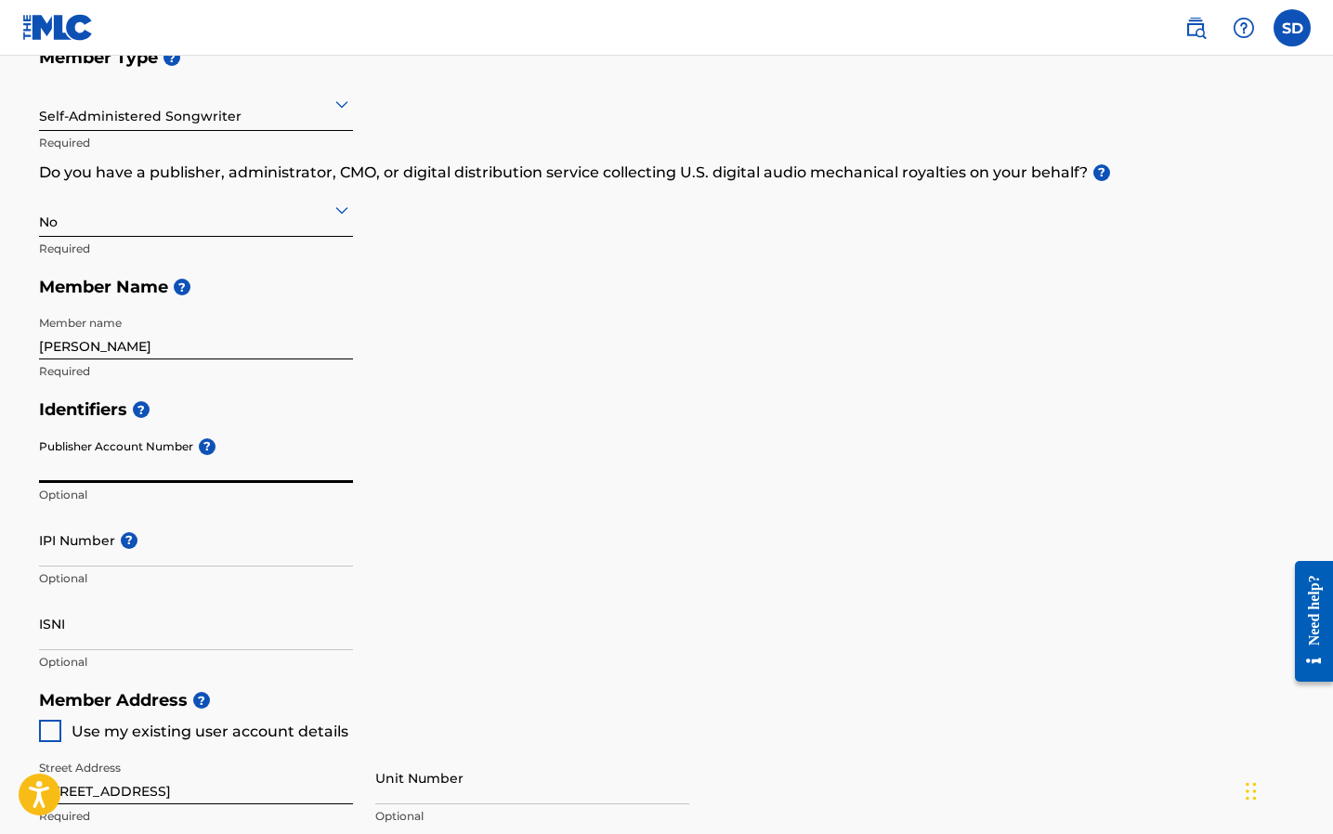
scroll to position [241, 0]
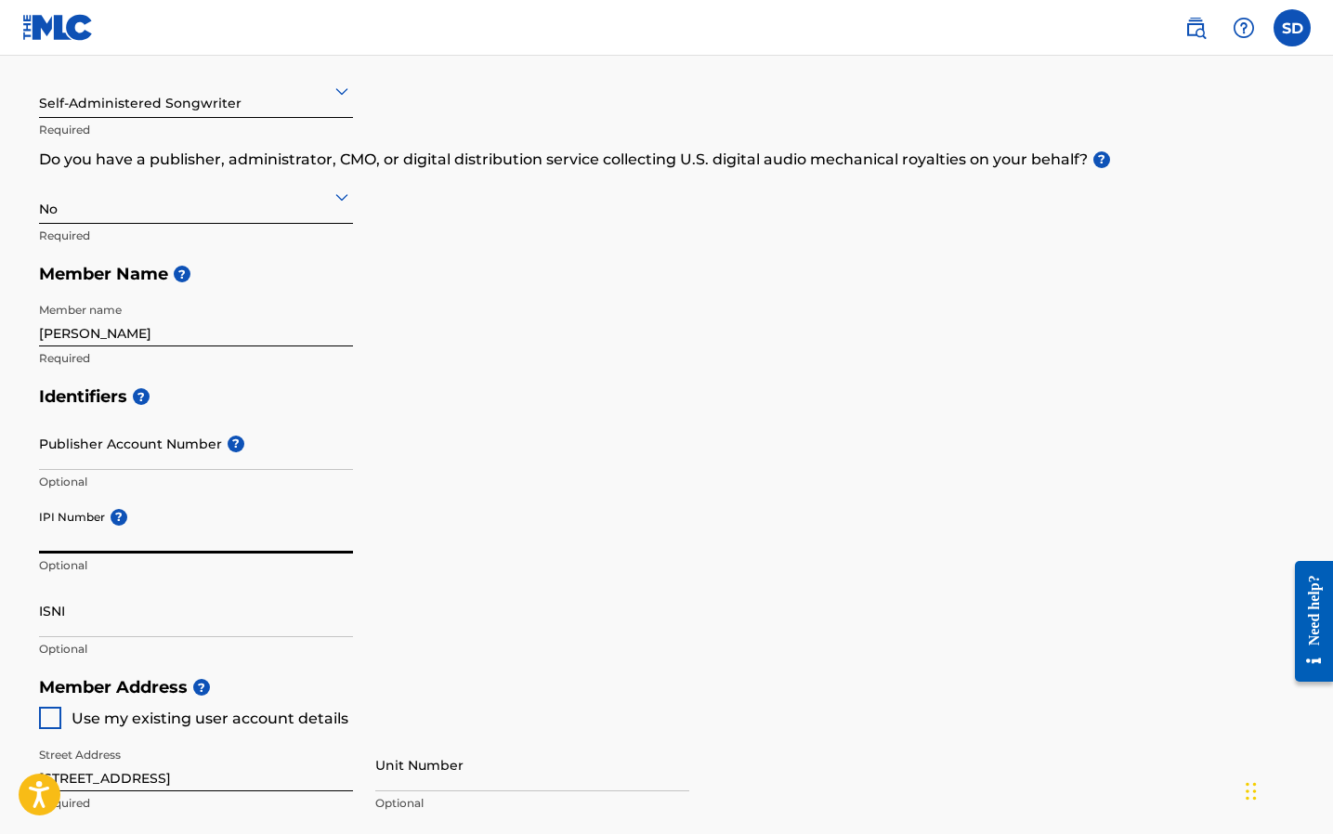
click at [189, 544] on input "IPI Number ?" at bounding box center [196, 527] width 314 height 53
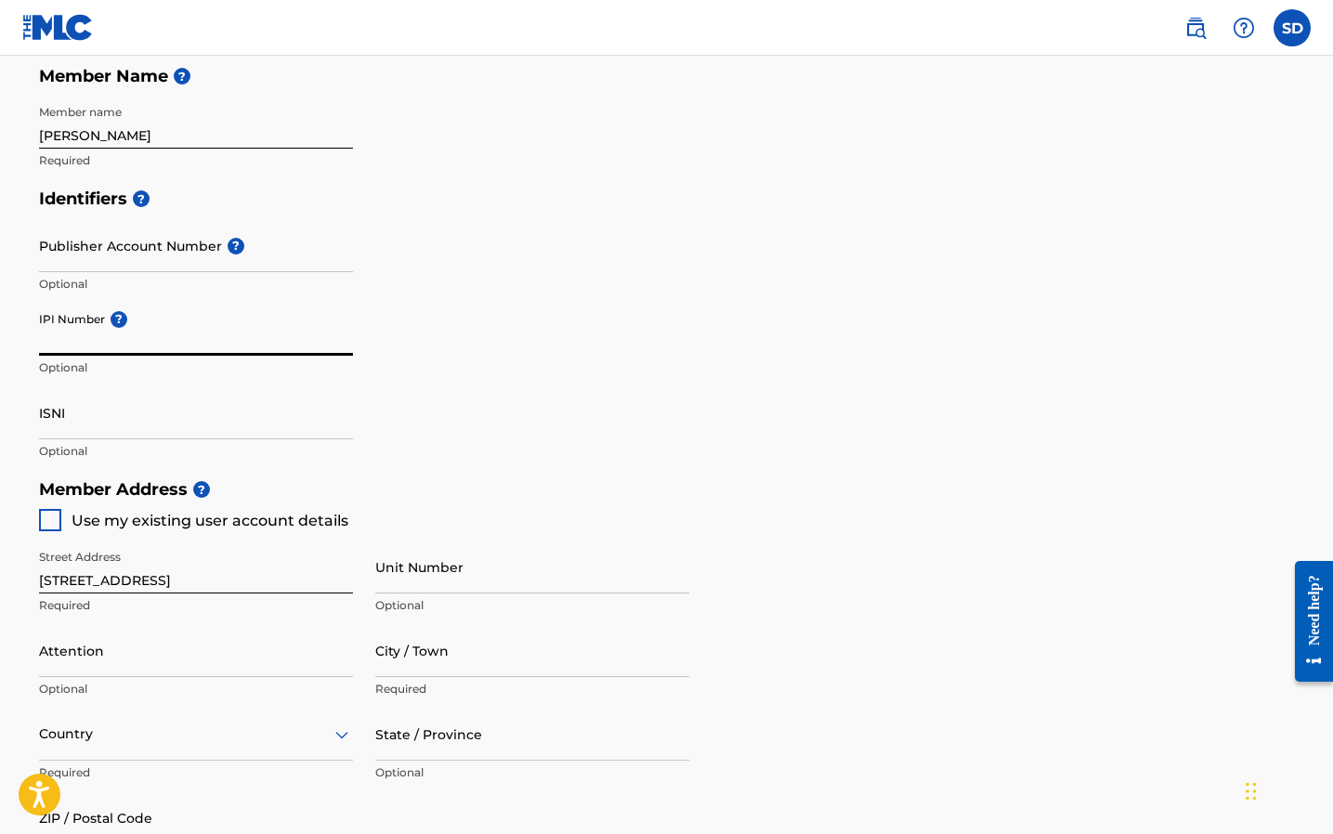
scroll to position [458, 0]
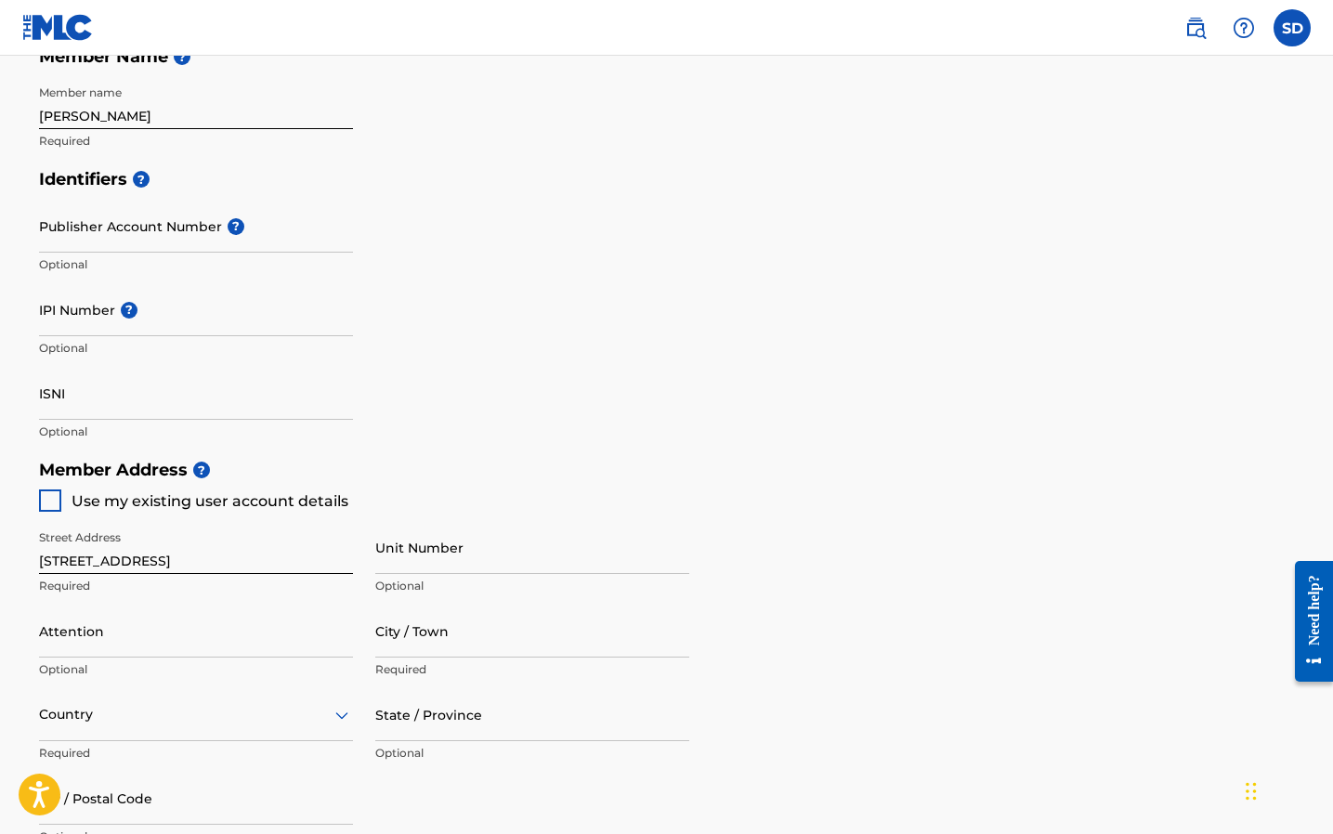
click at [57, 504] on div at bounding box center [50, 501] width 22 height 22
type input "[STREET_ADDRESS]"
type input "Minneola"
type input "34715"
type input "321"
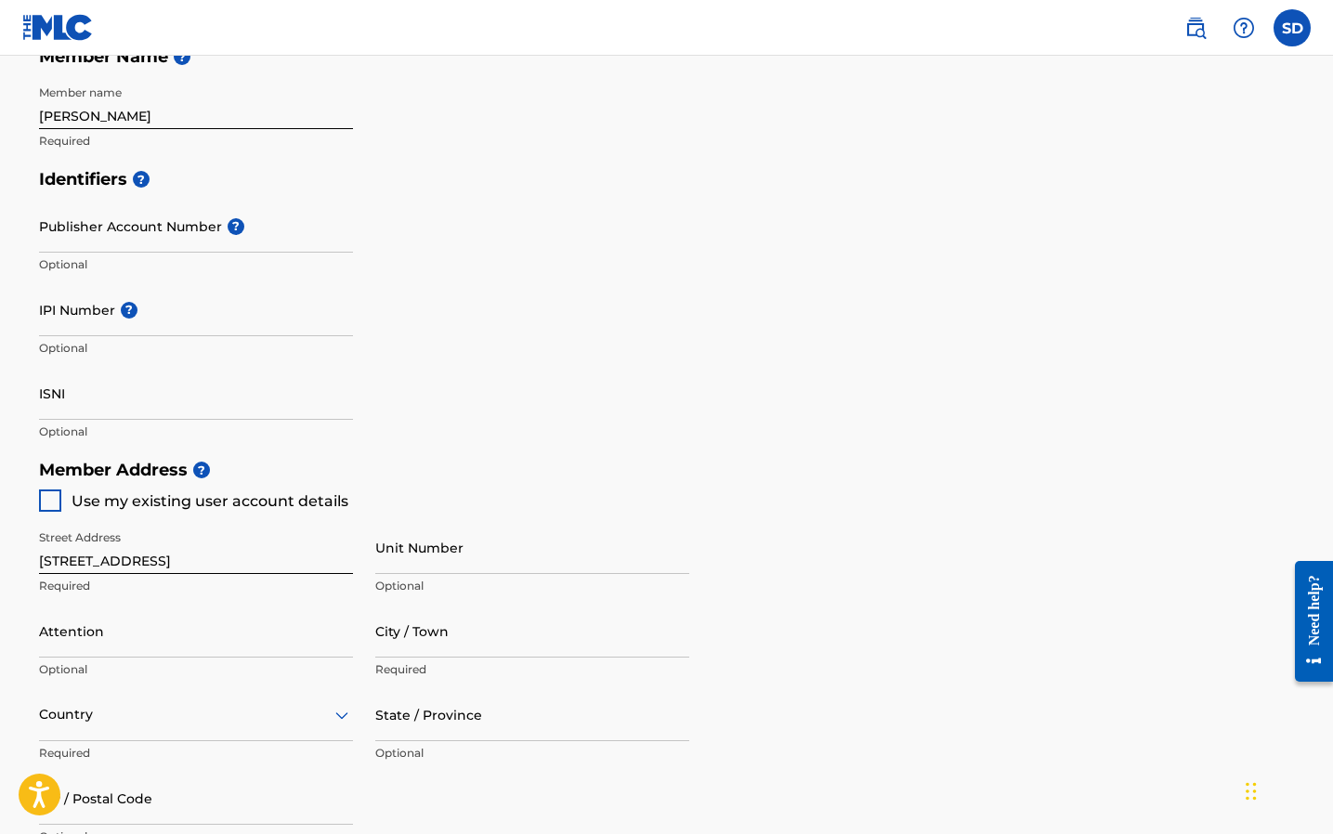
type input "5010939"
type input "[EMAIL_ADDRESS][DOMAIN_NAME]"
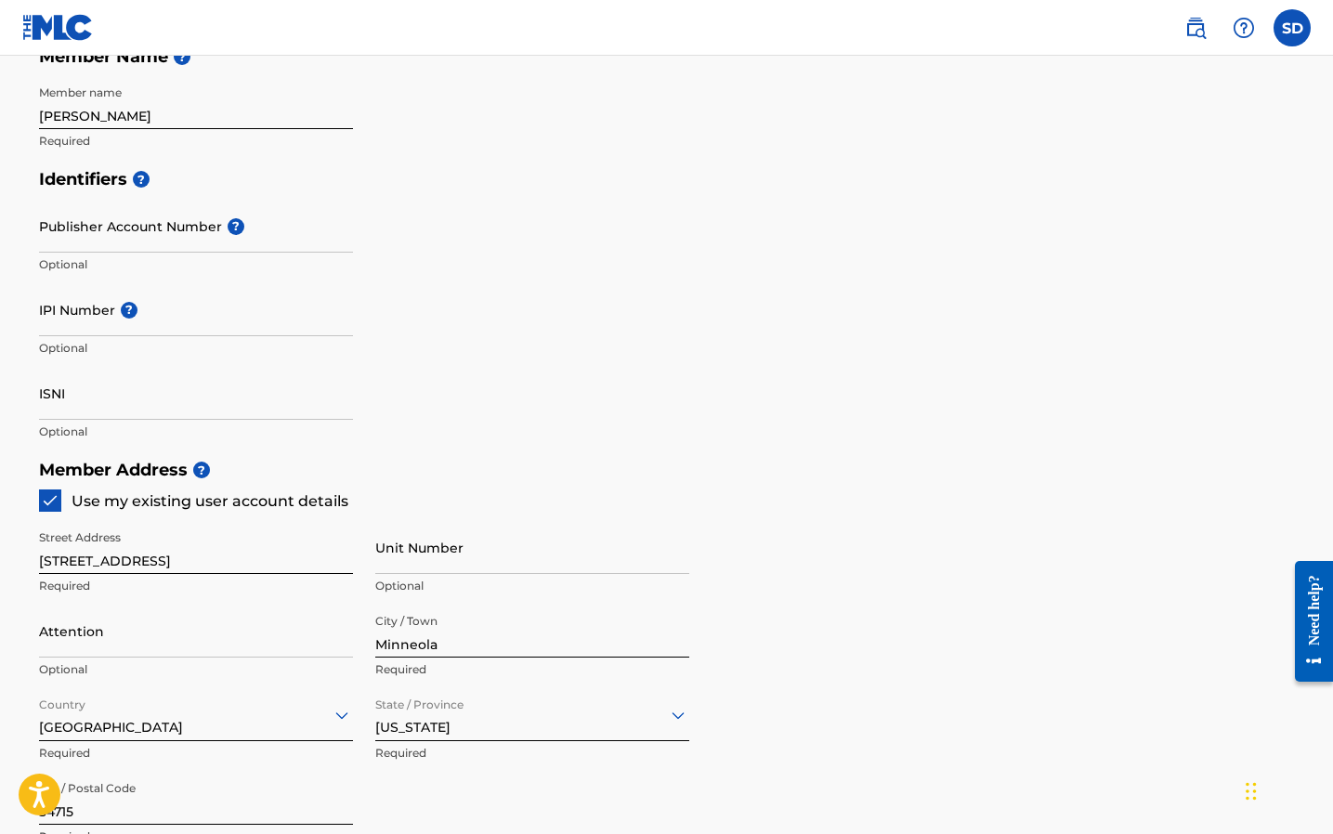
click at [52, 506] on img at bounding box center [50, 500] width 19 height 19
click at [49, 502] on div at bounding box center [50, 501] width 22 height 22
click at [60, 510] on div "Use my existing user account details" at bounding box center [193, 501] width 309 height 22
click at [60, 508] on div "Use my existing user account details" at bounding box center [193, 501] width 309 height 22
click at [58, 505] on img at bounding box center [50, 500] width 19 height 19
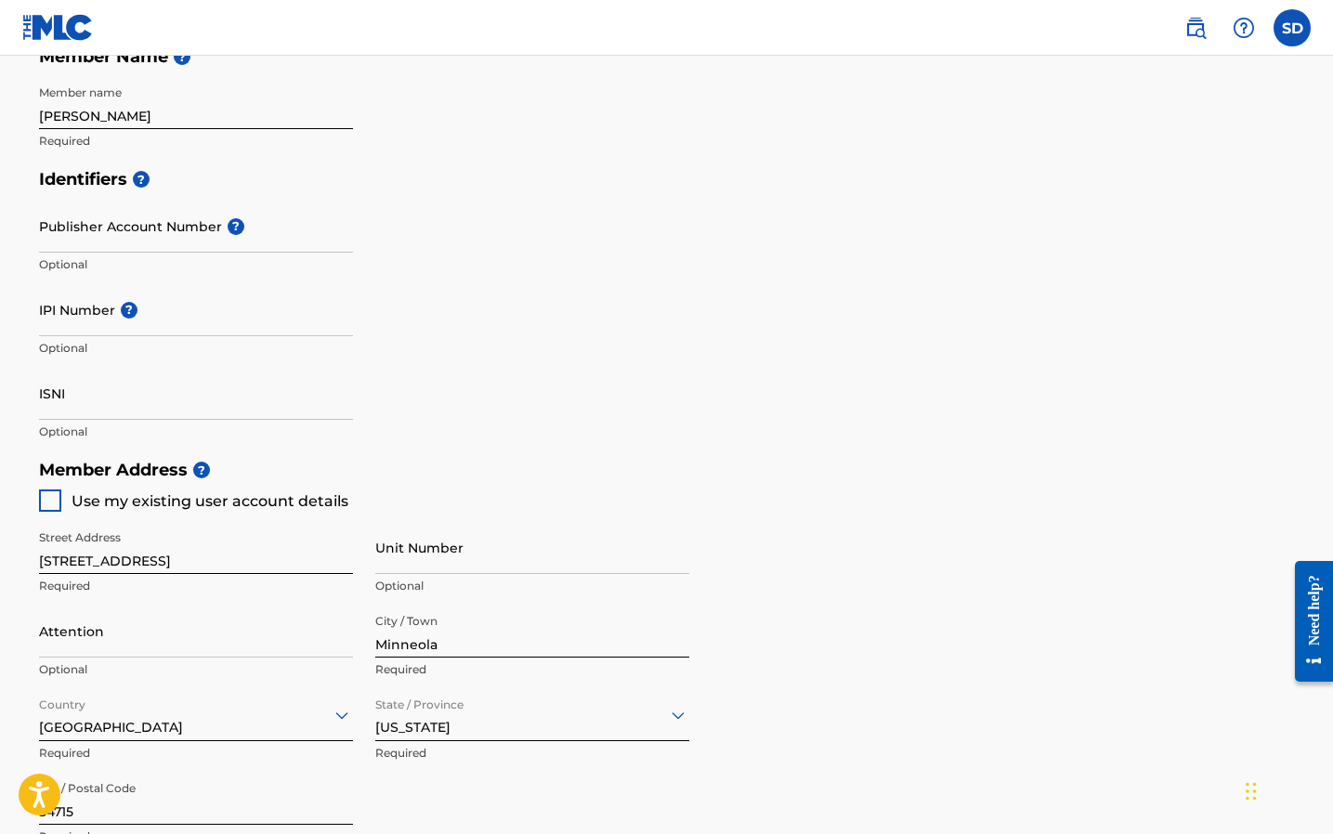
click at [192, 562] on input "[STREET_ADDRESS]" at bounding box center [196, 547] width 314 height 53
type input "[STREET_ADDRESS]"
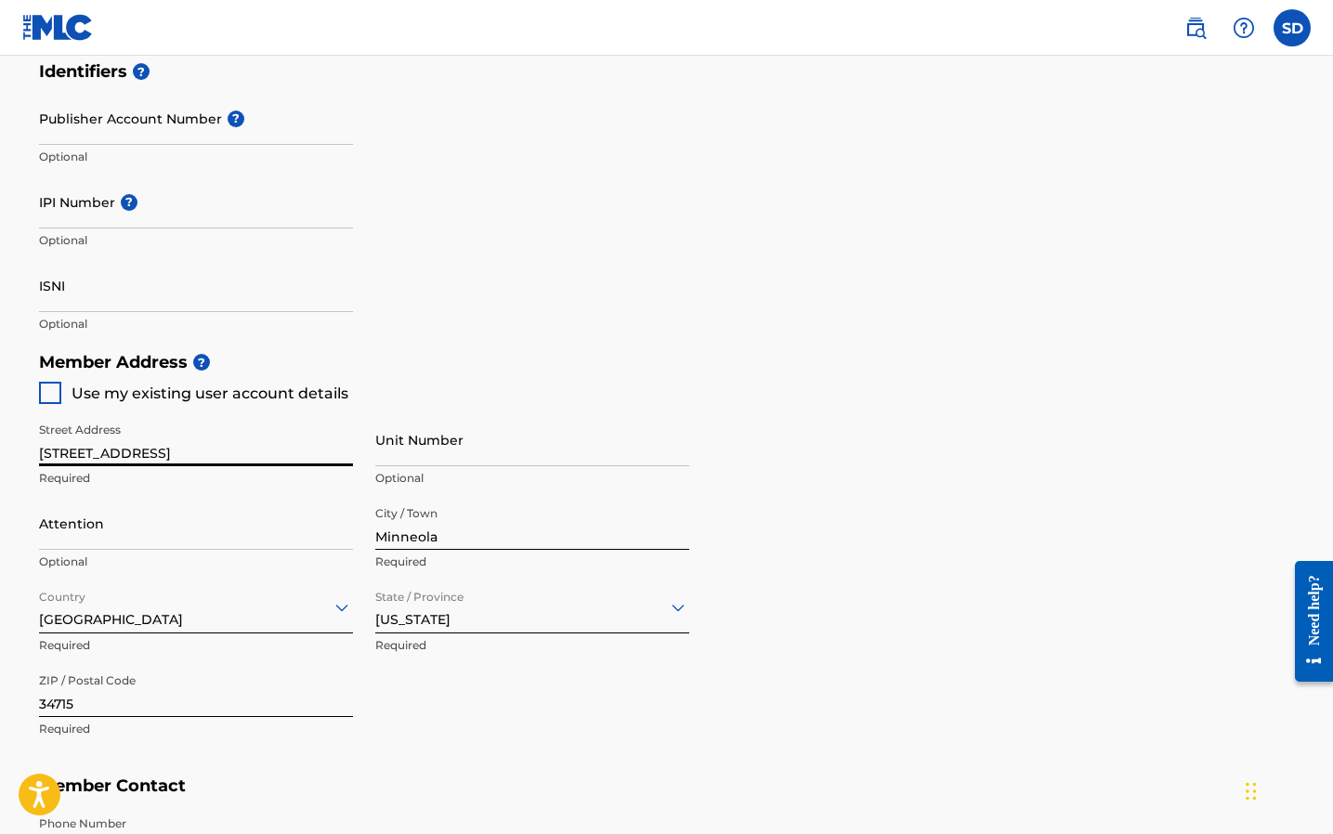
scroll to position [582, 0]
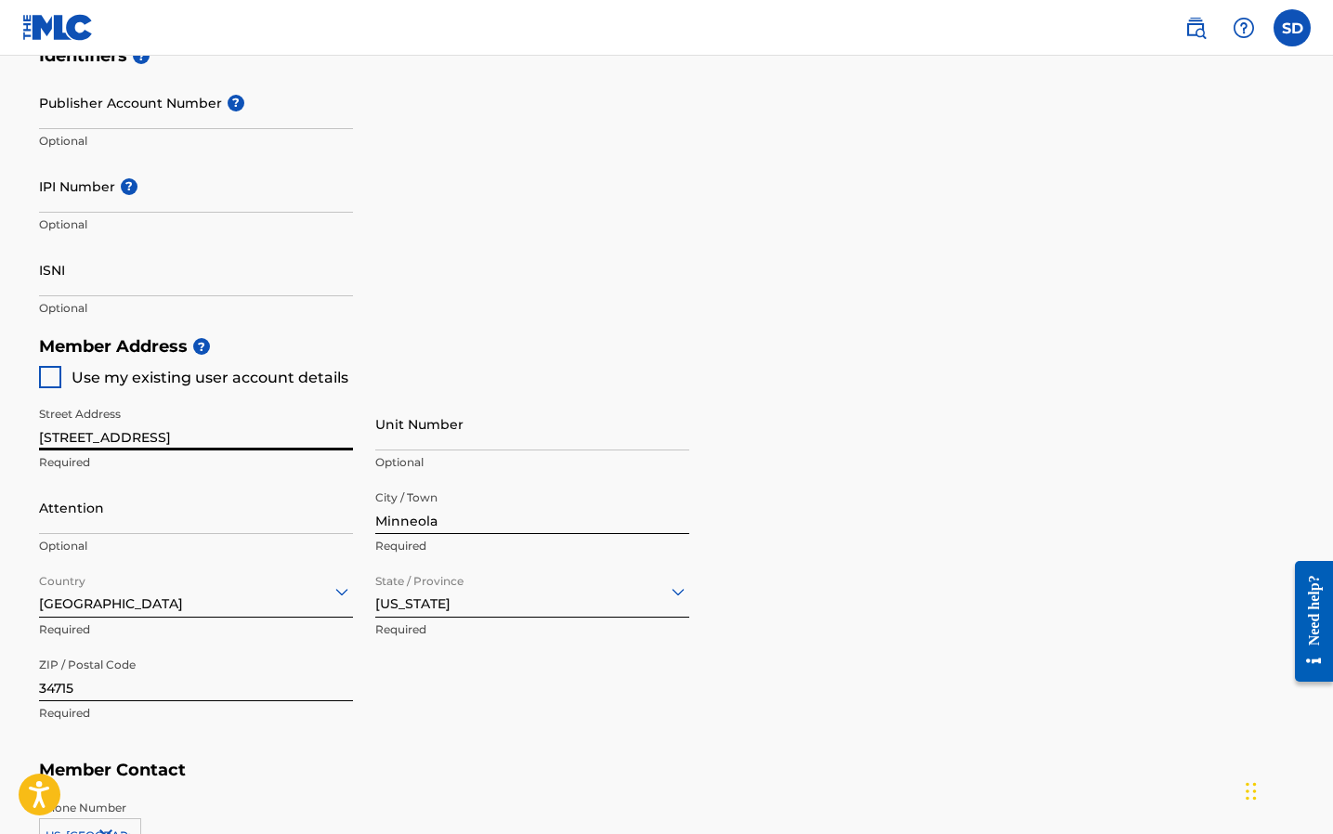
click at [376, 535] on div "City / Town Minneola Required" at bounding box center [532, 523] width 314 height 84
click at [389, 521] on input "Minneola" at bounding box center [532, 507] width 314 height 53
type input "Saint Cloud"
type input "Samally New"
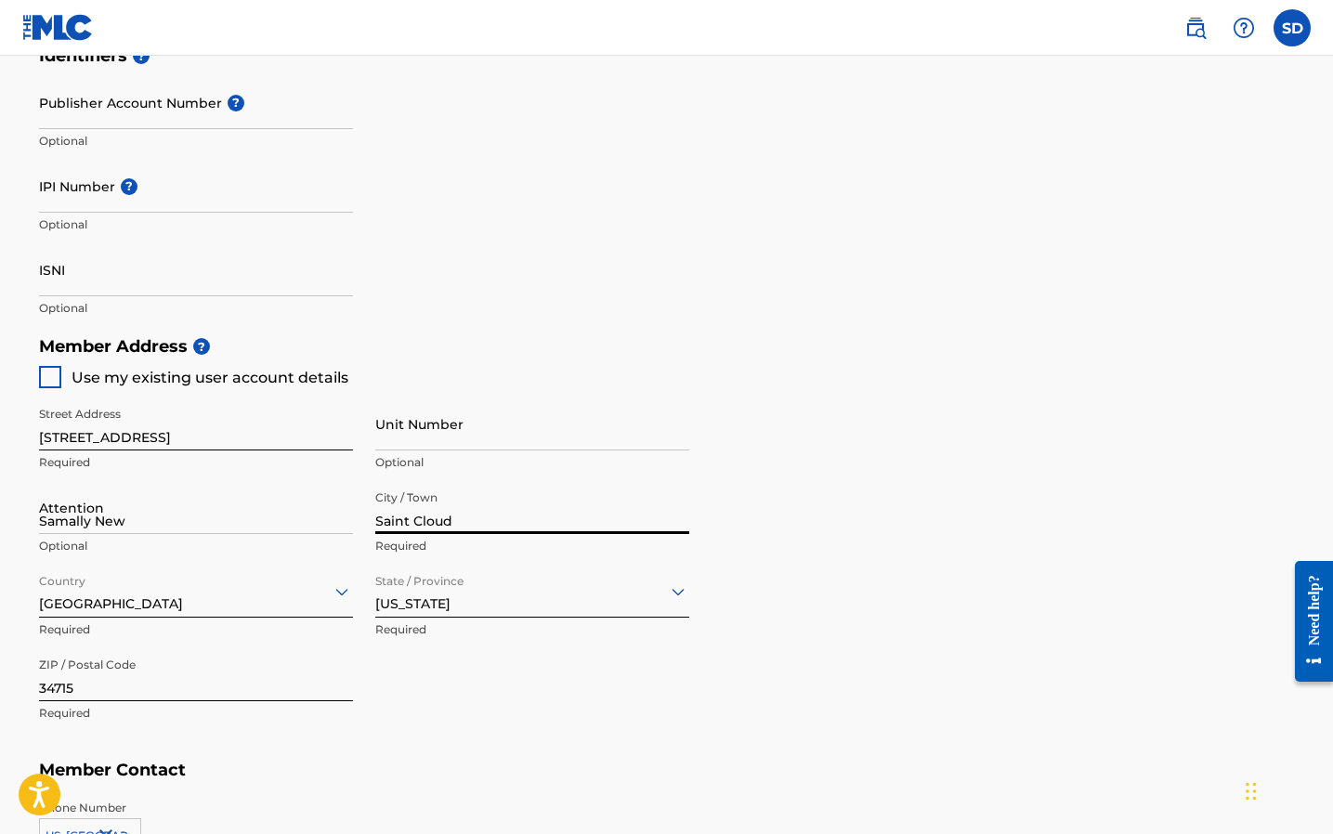
type input "[GEOGRAPHIC_DATA]"
type input "Fl"
type input "34771"
type input "1"
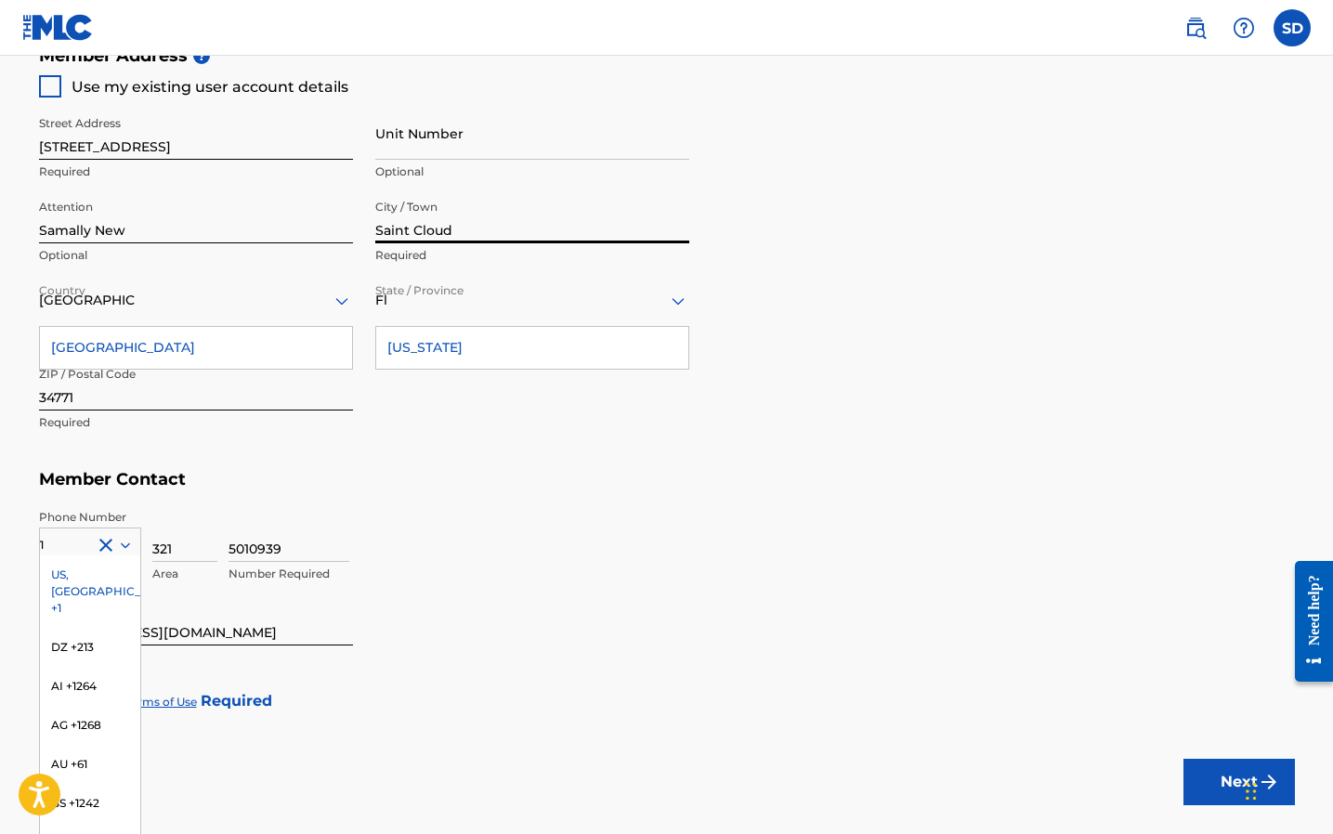
click at [370, 444] on div "Street Address [STREET_ADDRESS] Required Unit Number Optional Attention Samally…" at bounding box center [364, 274] width 650 height 353
click at [126, 227] on input "Samally New" at bounding box center [196, 216] width 314 height 53
drag, startPoint x: 135, startPoint y: 229, endPoint x: -29, endPoint y: 221, distance: 163.7
click at [516, 509] on div "5010939 Number Required" at bounding box center [762, 551] width 1067 height 84
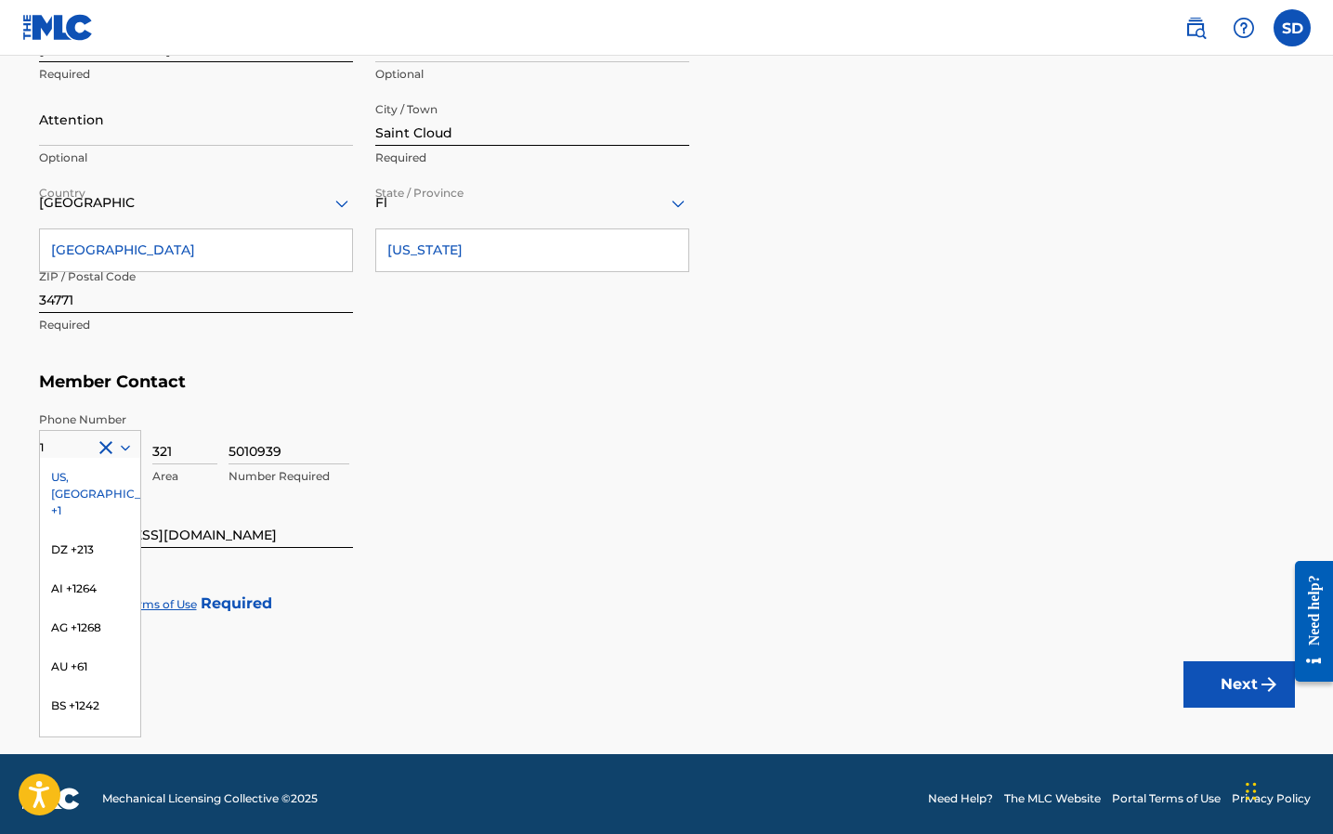
scroll to position [978, 0]
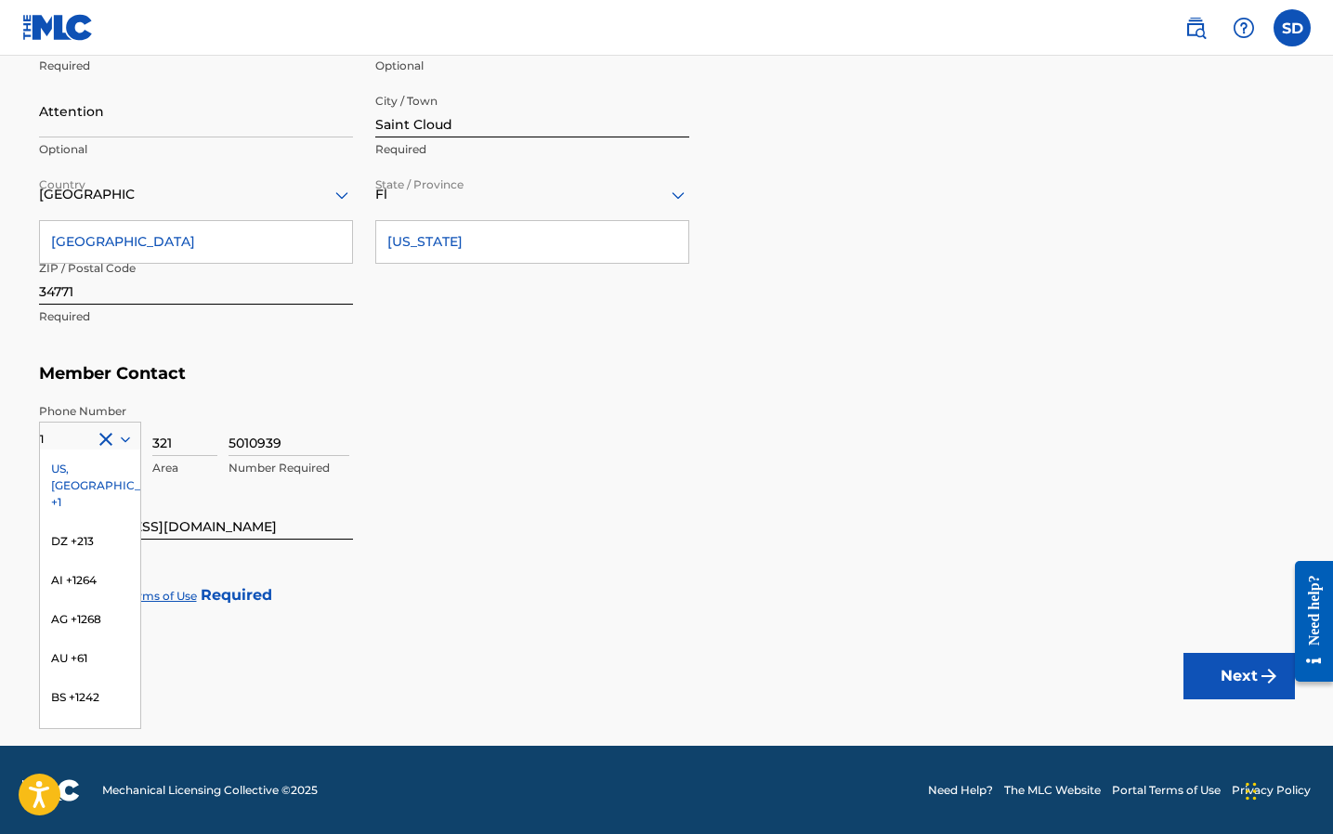
click at [111, 469] on div "US, [GEOGRAPHIC_DATA] +1" at bounding box center [90, 486] width 100 height 72
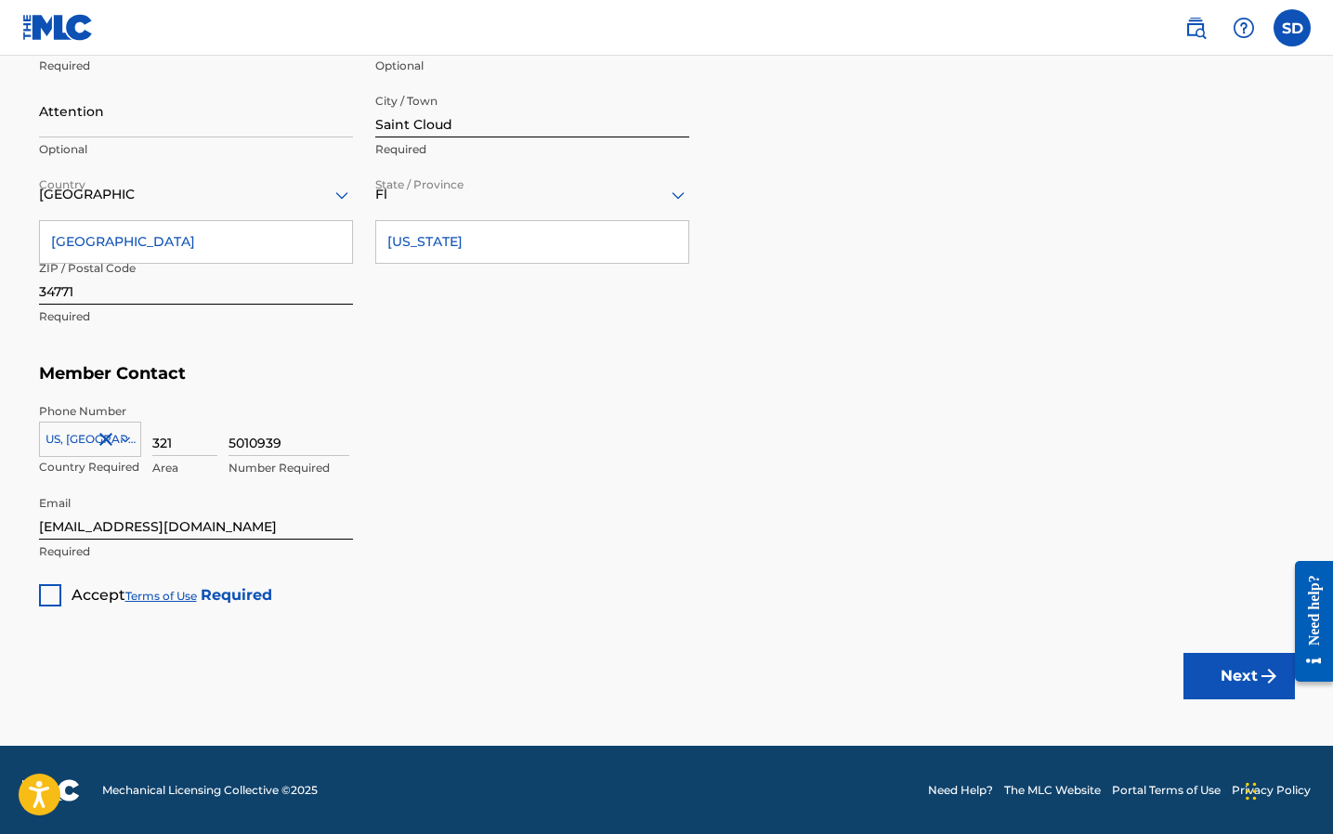
type input "1"
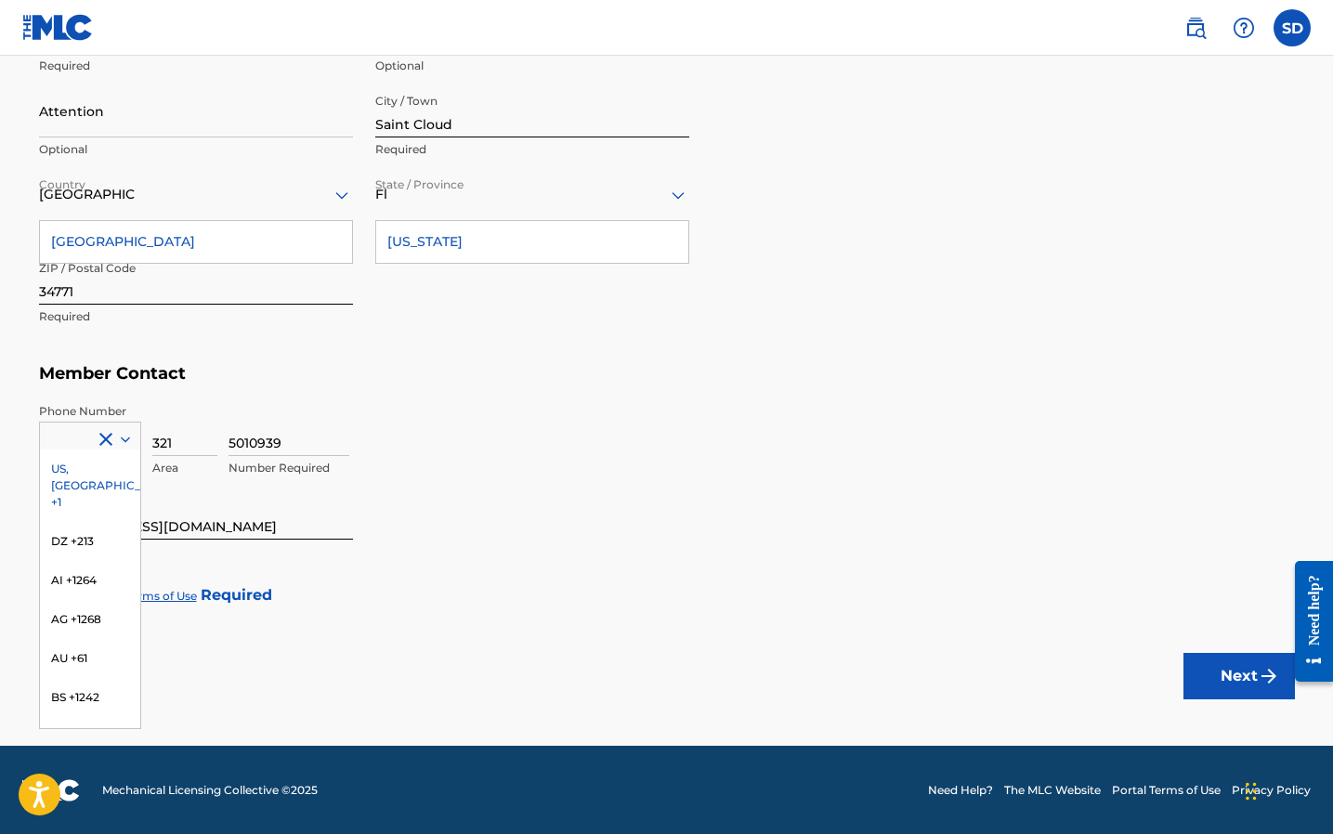
click at [327, 418] on input "5010939" at bounding box center [289, 429] width 121 height 53
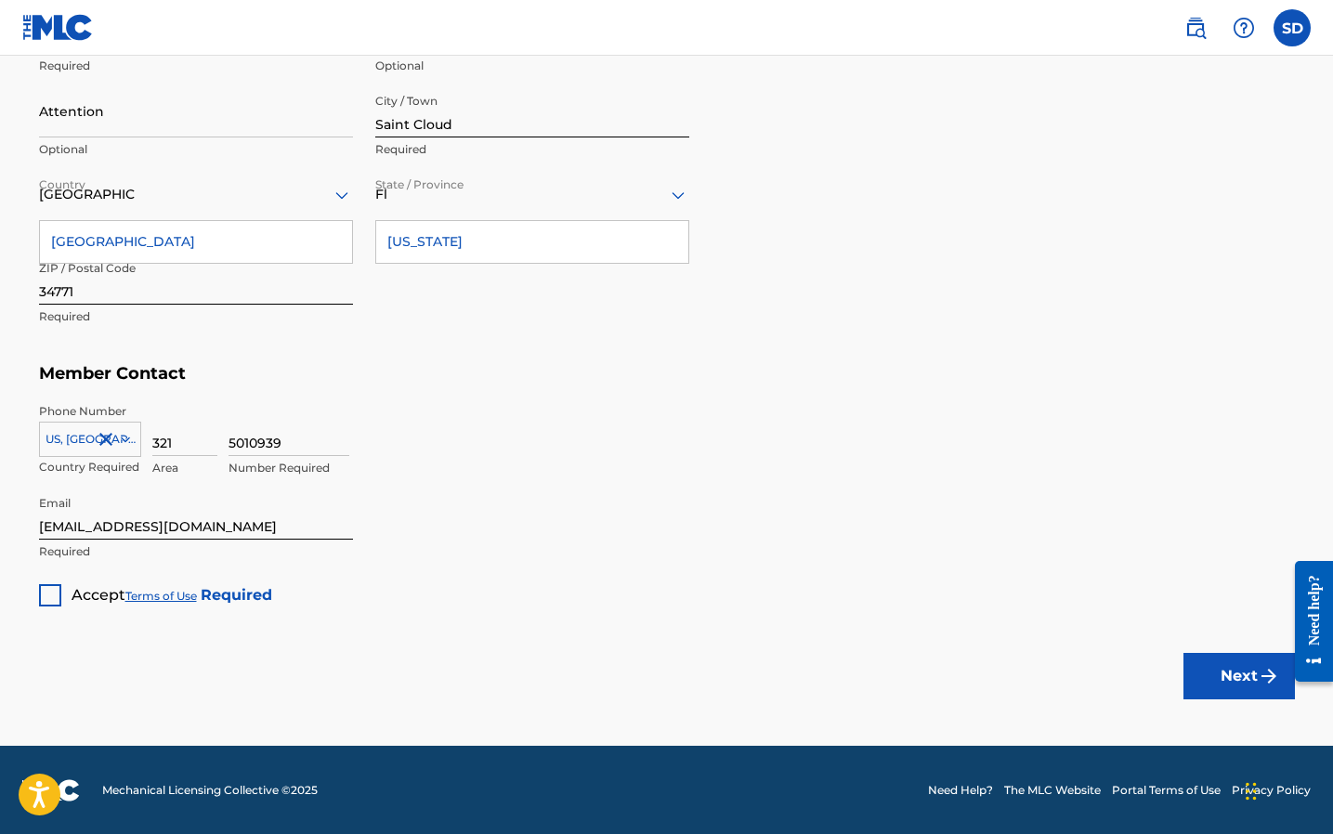
click at [544, 376] on h5 "Member Contact" at bounding box center [667, 374] width 1256 height 40
click at [78, 443] on div at bounding box center [90, 439] width 100 height 20
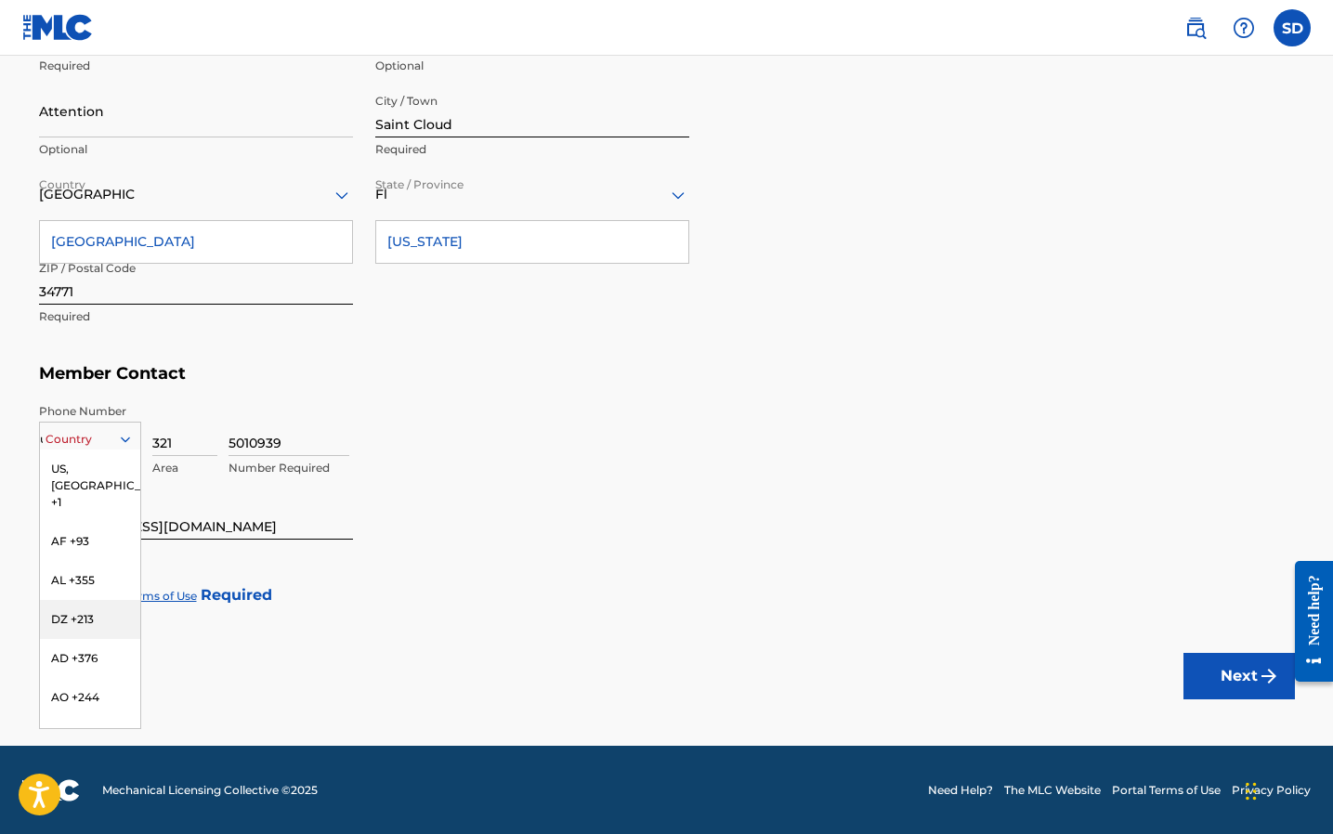
type input "us"
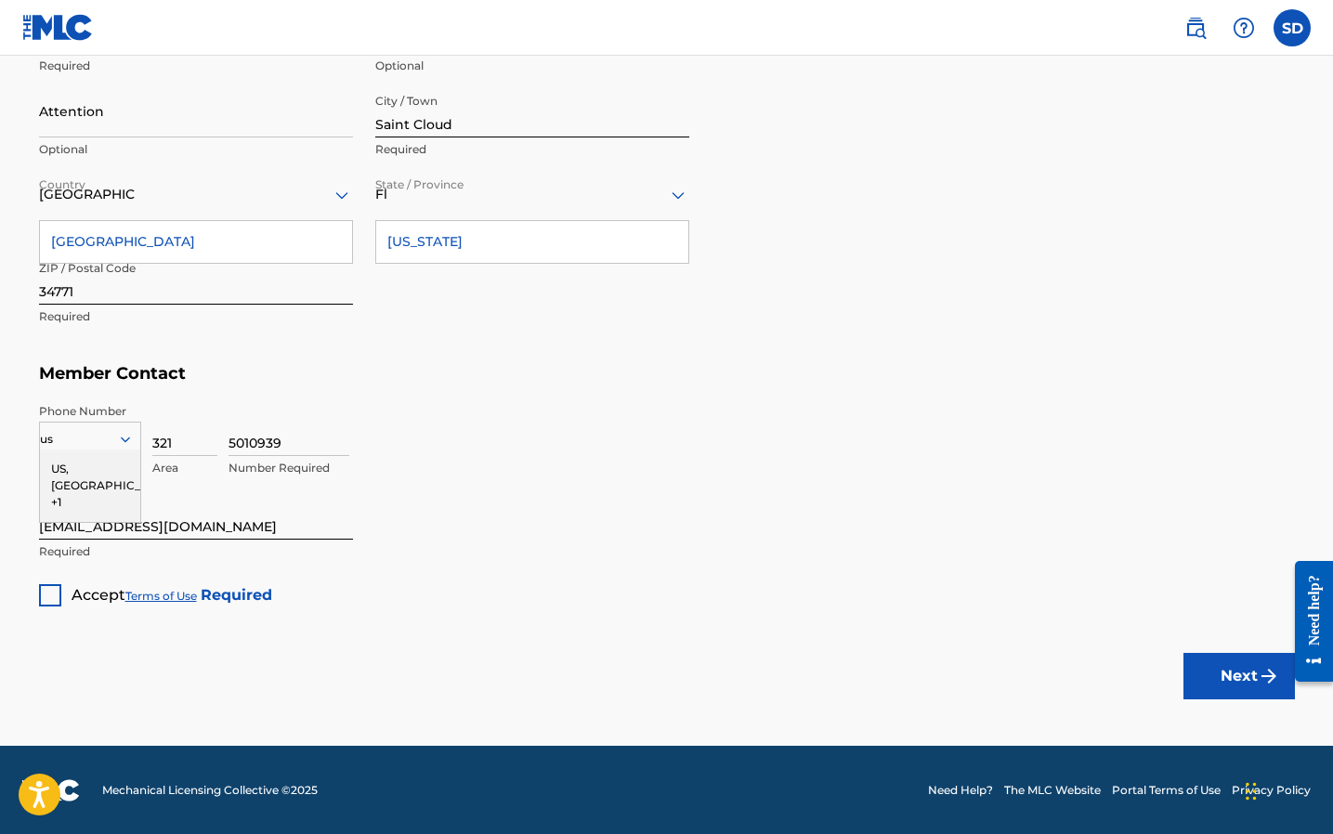
click at [53, 459] on div "US, [GEOGRAPHIC_DATA] +1" at bounding box center [90, 486] width 100 height 72
click at [52, 584] on div at bounding box center [50, 595] width 22 height 22
click at [1223, 673] on button "Next" at bounding box center [1239, 676] width 111 height 46
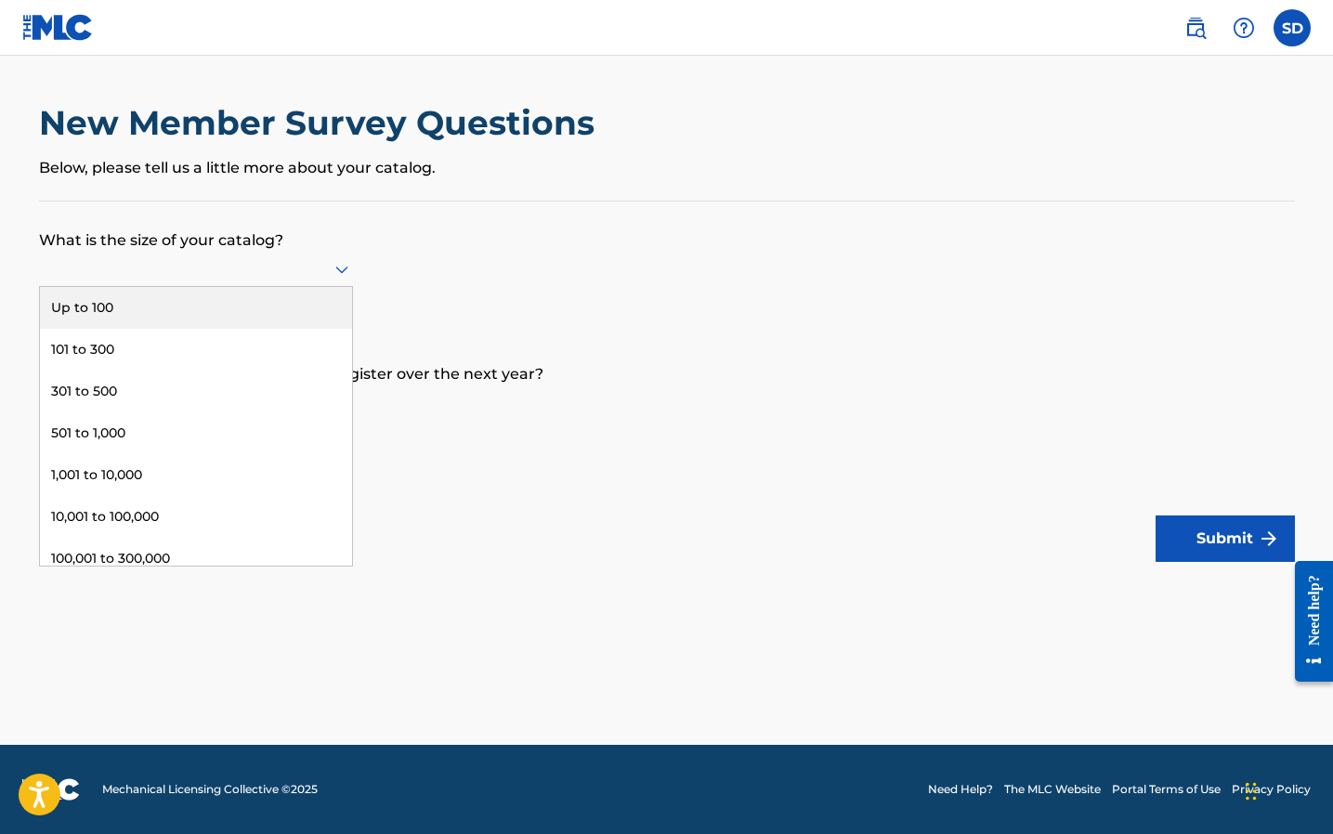
click at [183, 285] on div at bounding box center [196, 269] width 314 height 35
click at [180, 295] on div "Up to 100" at bounding box center [196, 308] width 312 height 42
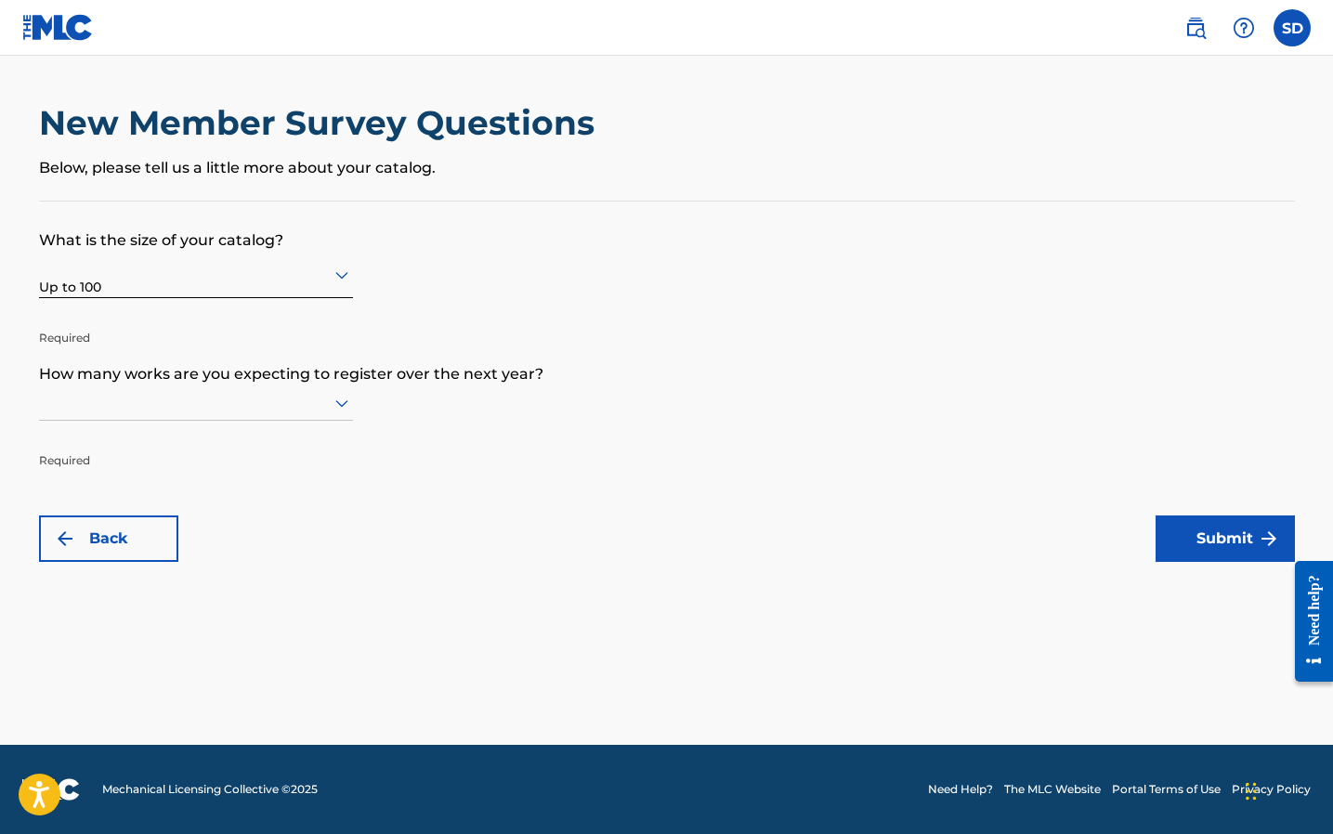
click at [175, 412] on div at bounding box center [196, 402] width 314 height 23
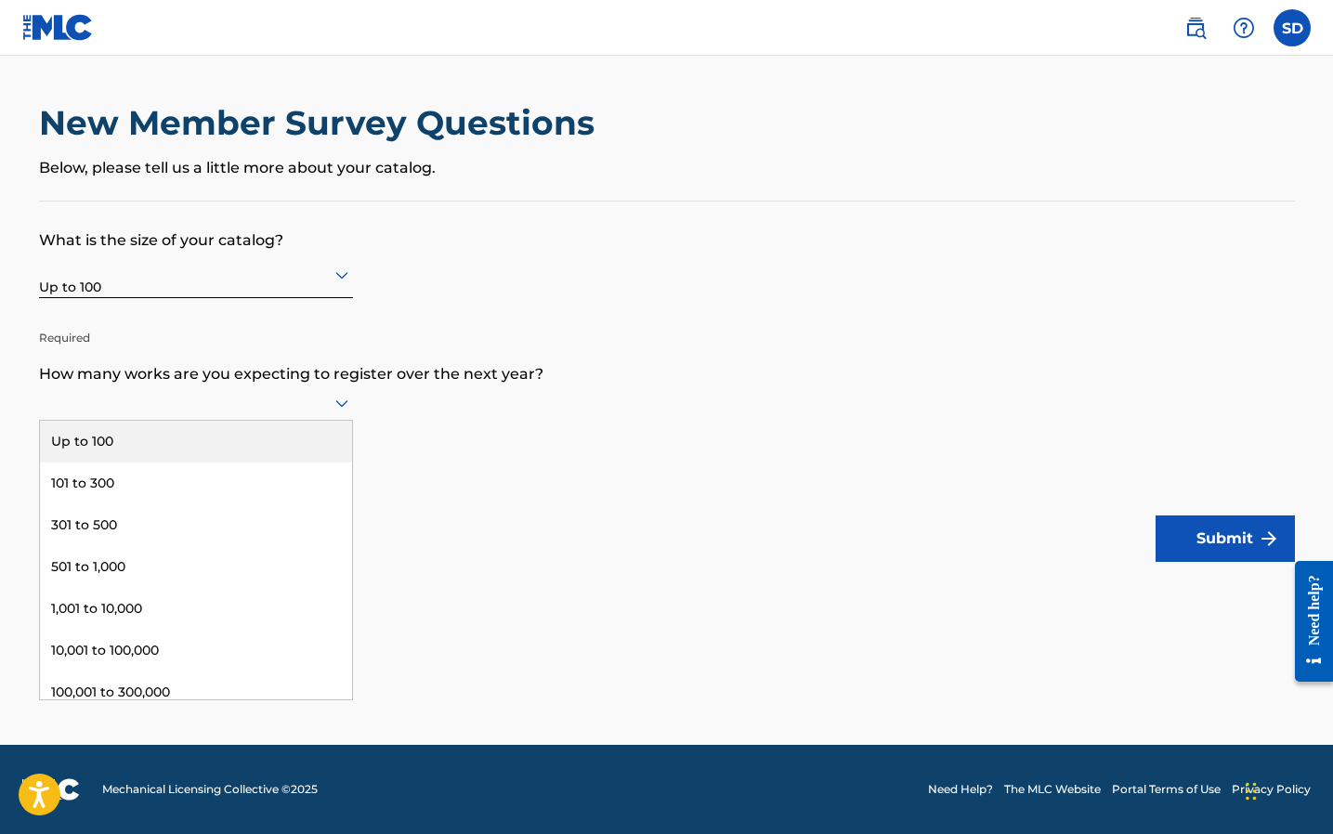
click at [164, 448] on div "Up to 100" at bounding box center [196, 442] width 312 height 42
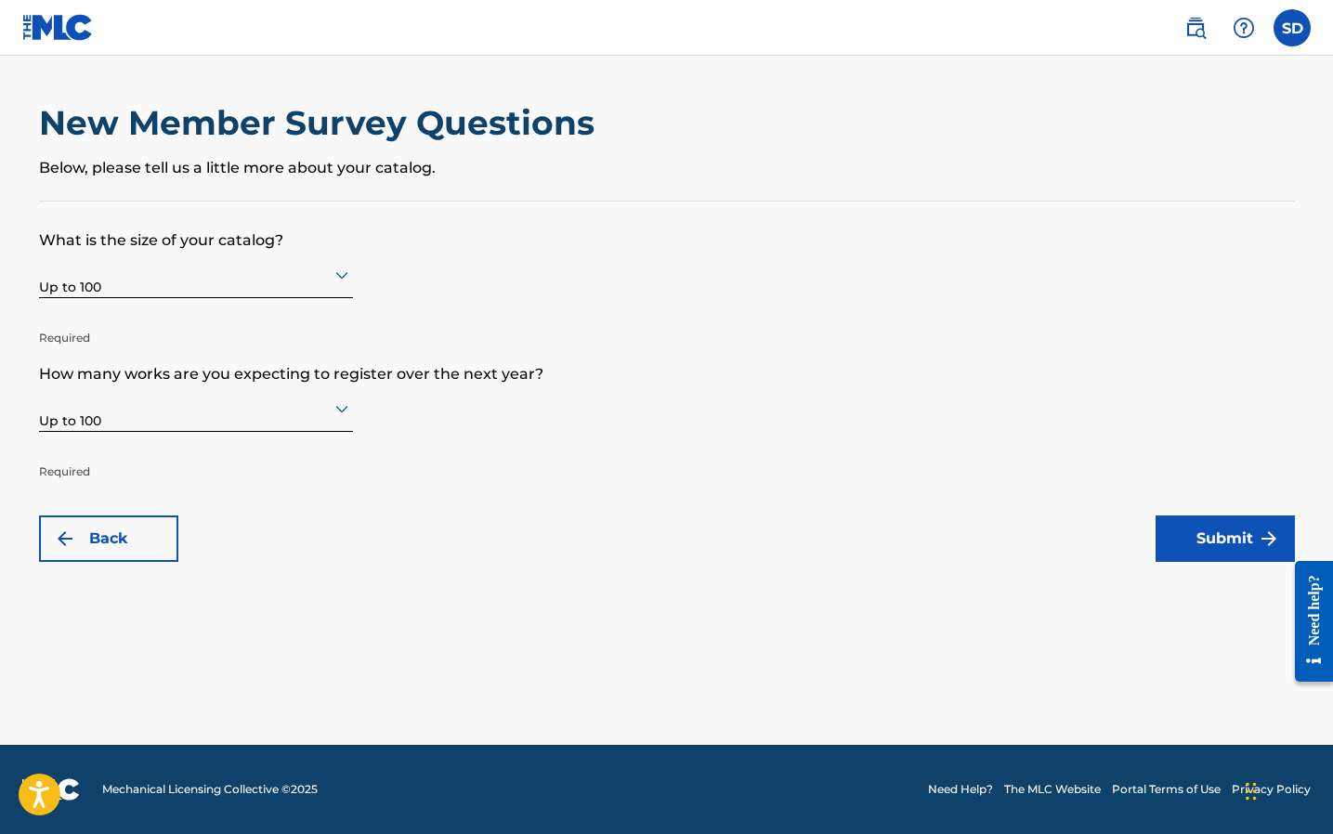
click at [1240, 517] on button "Submit" at bounding box center [1225, 539] width 139 height 46
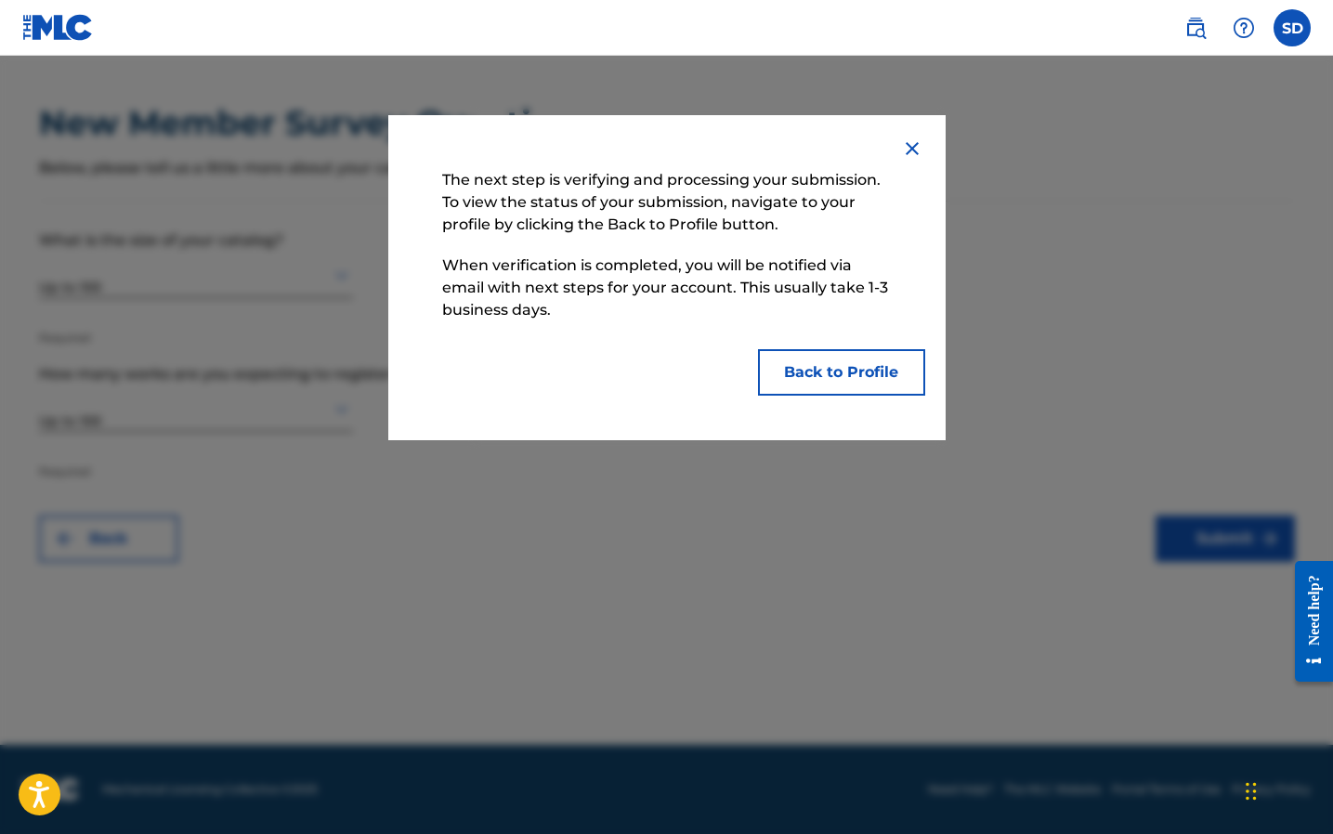
click at [886, 366] on button "Back to Profile" at bounding box center [841, 372] width 167 height 46
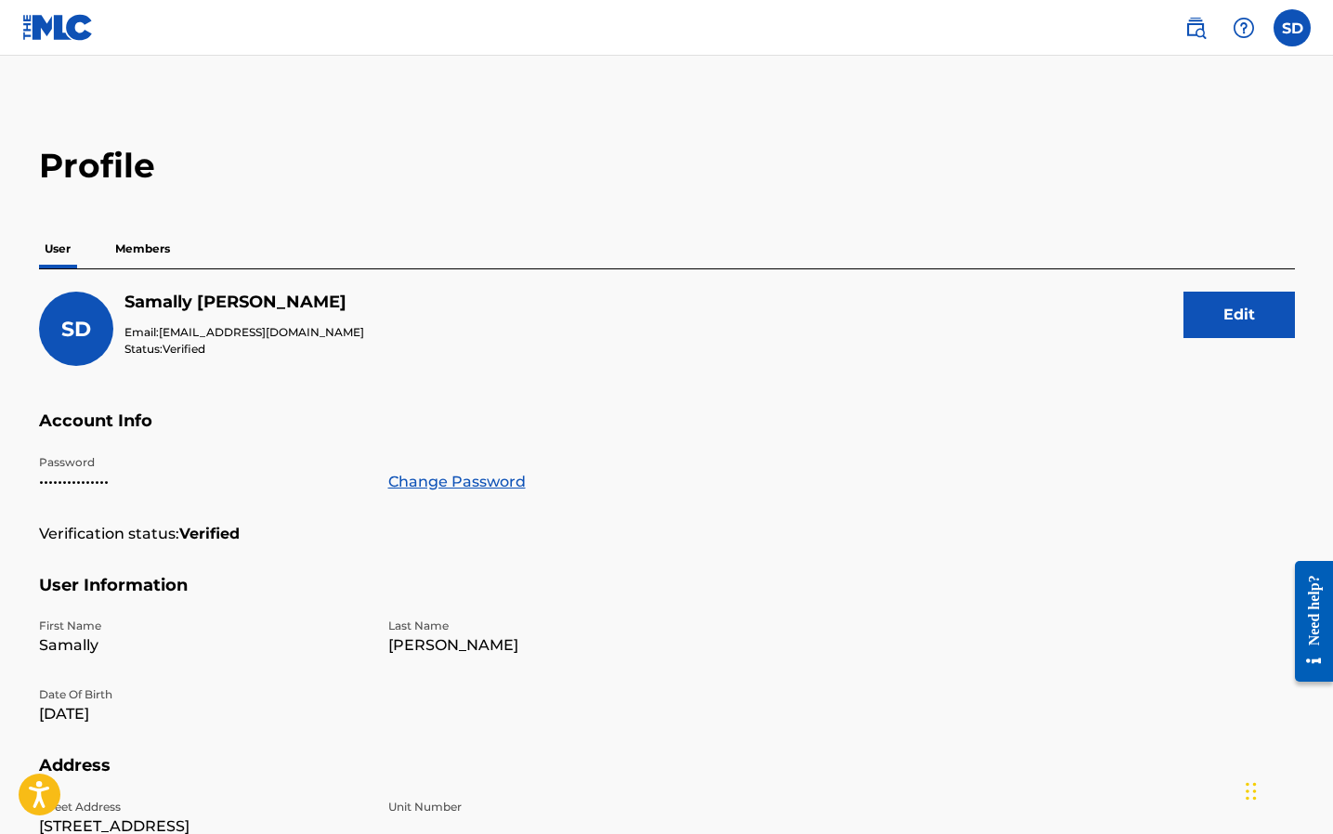
click at [1224, 314] on button "Edit" at bounding box center [1239, 315] width 111 height 46
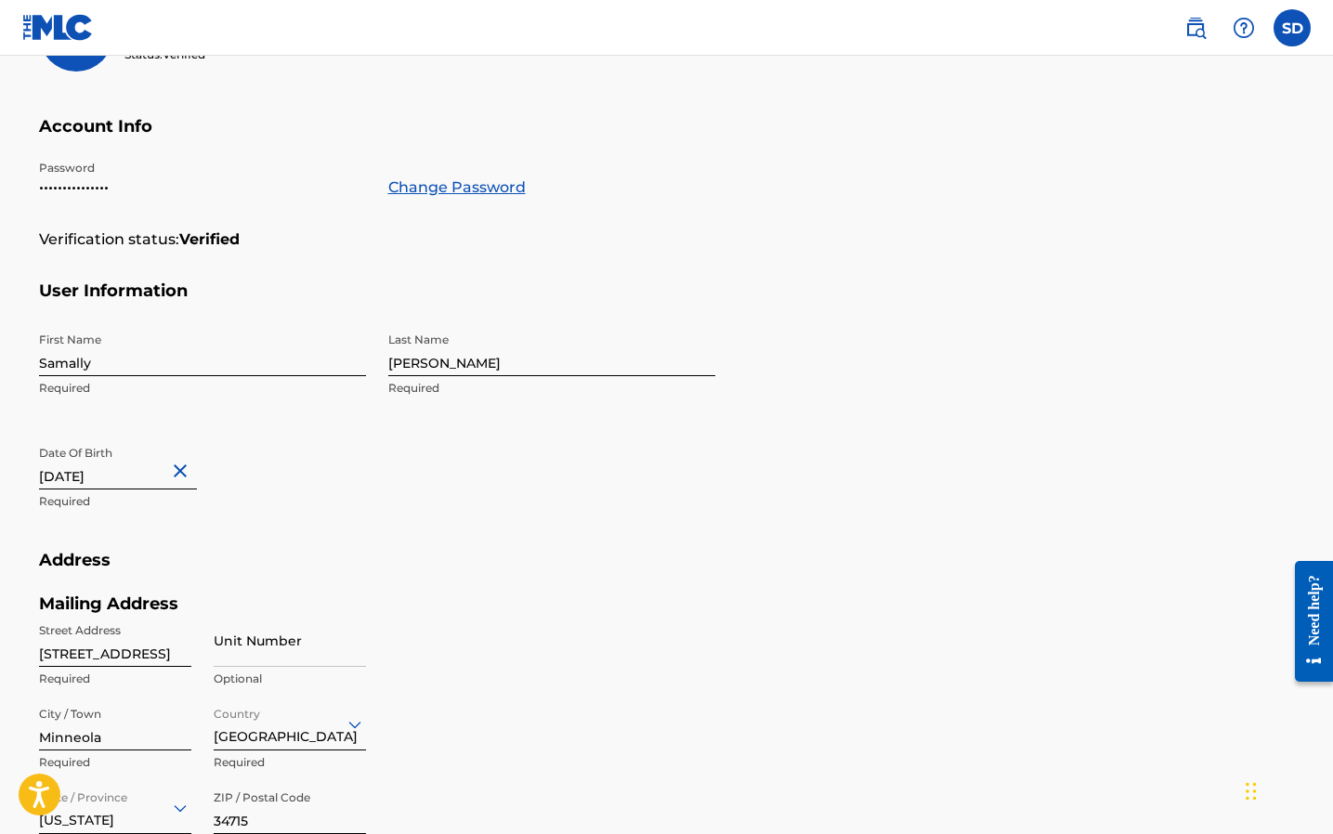
scroll to position [654, 0]
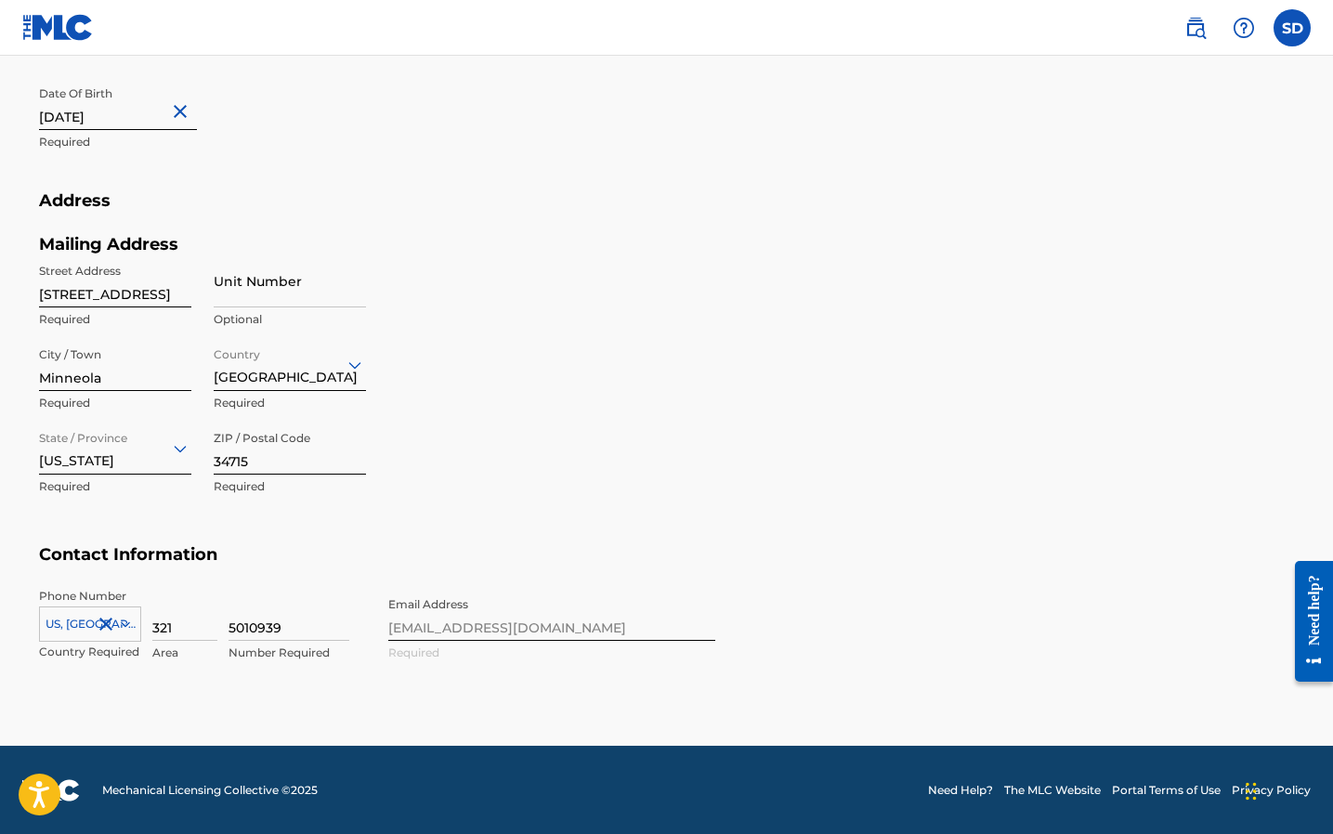
click at [73, 288] on input "[STREET_ADDRESS]" at bounding box center [115, 281] width 152 height 53
click at [88, 291] on input "[STREET_ADDRESS]" at bounding box center [115, 281] width 152 height 53
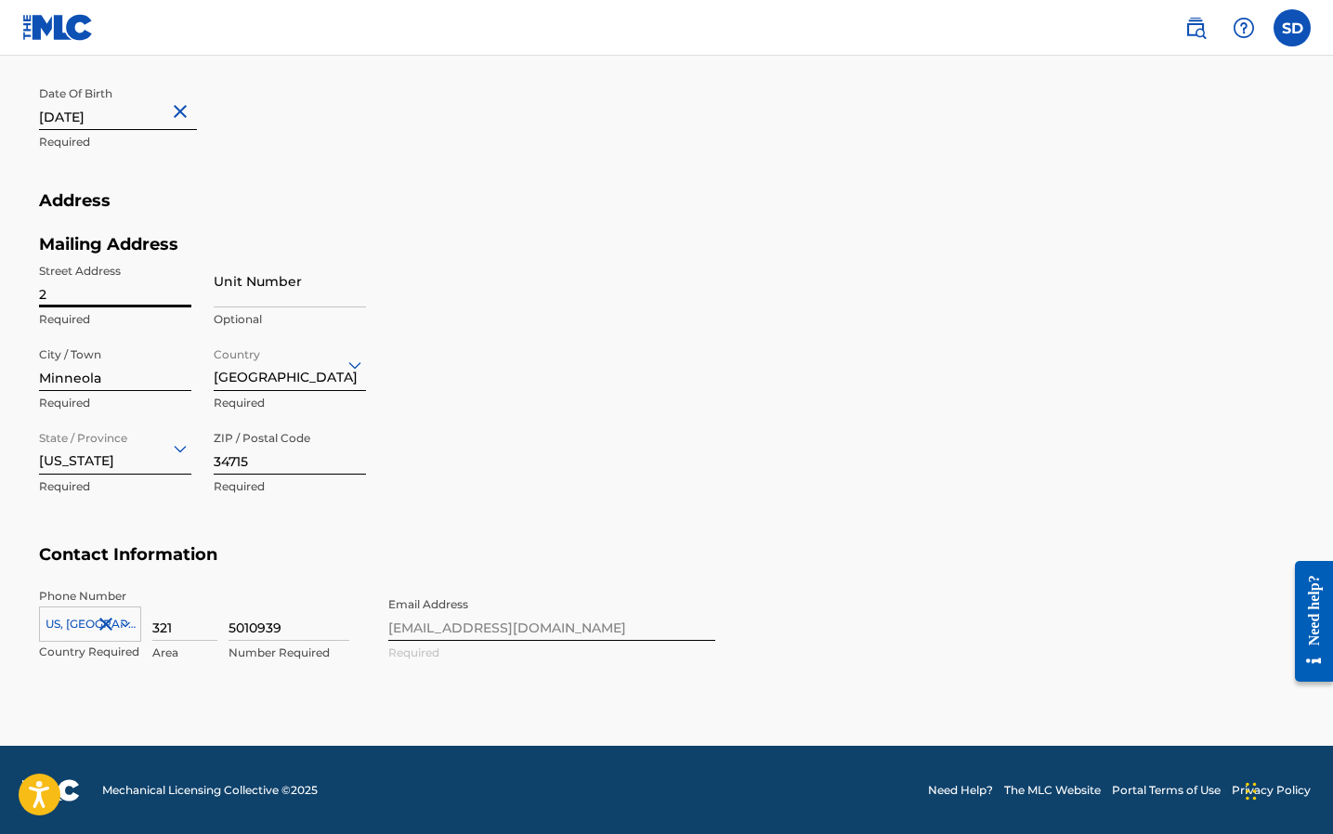
type input "[STREET_ADDRESS]"
type input "[GEOGRAPHIC_DATA]"
type input "FL"
type input "1"
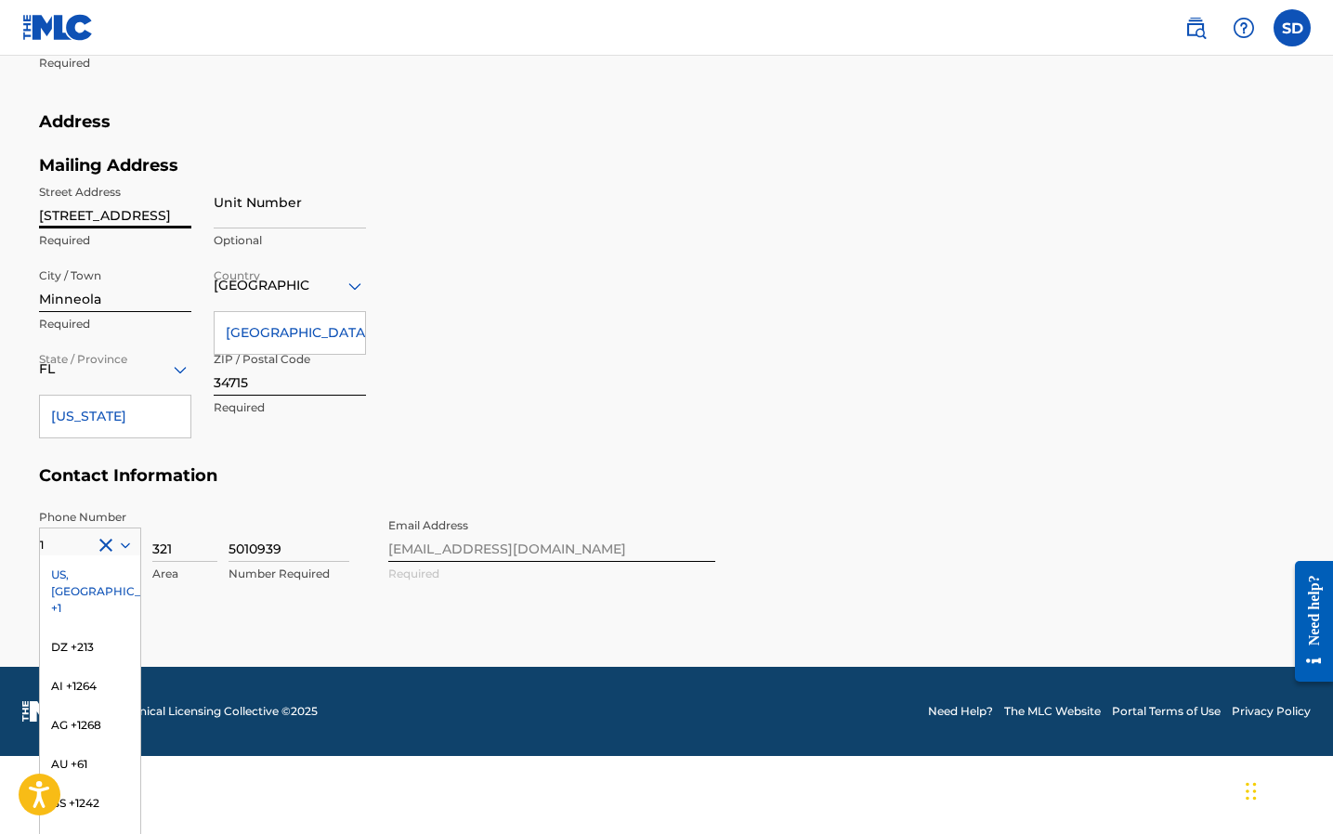
click at [103, 305] on input "Minneola" at bounding box center [115, 285] width 152 height 53
click at [104, 292] on input "Minneola" at bounding box center [115, 285] width 152 height 53
type input "Saint Cloud"
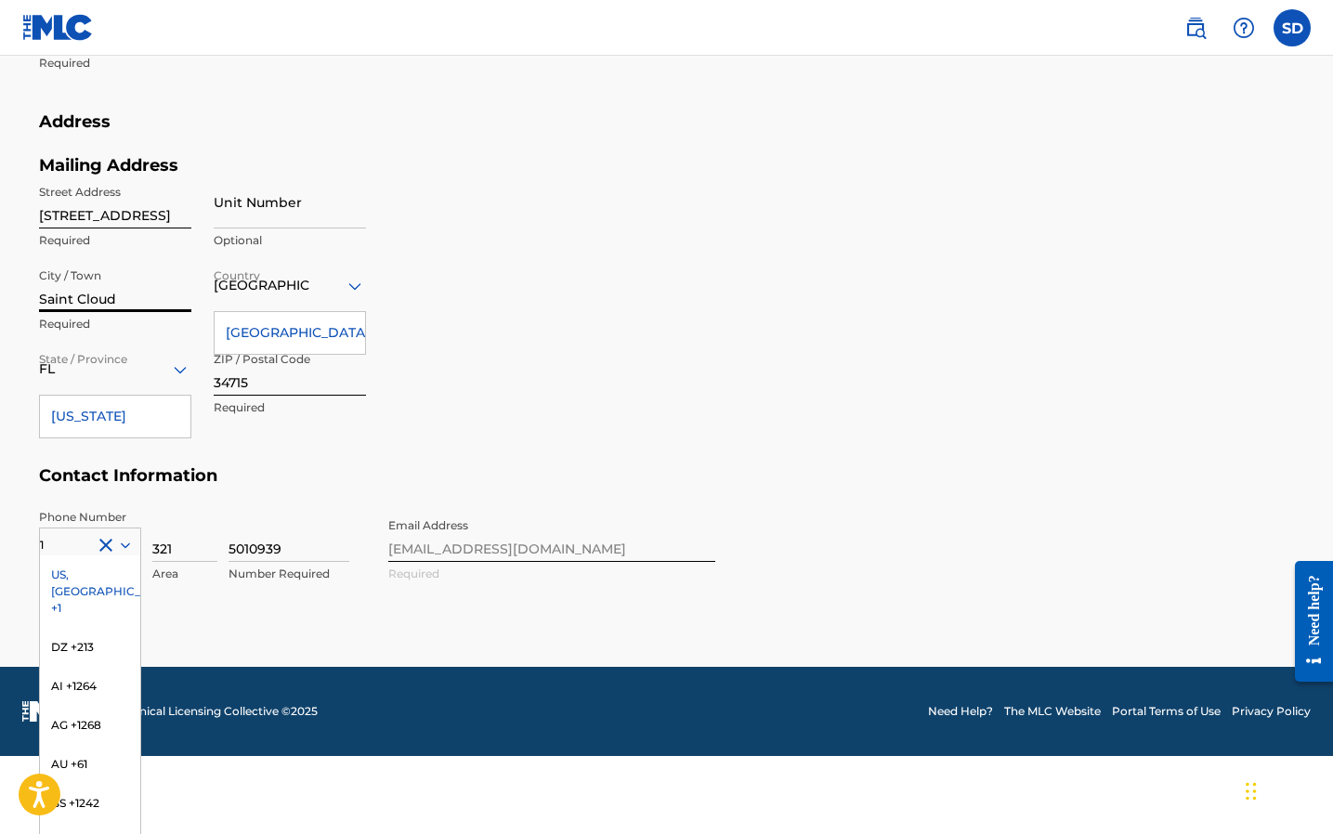
click at [517, 275] on div "Mailing Address Street Address [STREET_ADDRESS] Required Unit Number Optional C…" at bounding box center [377, 310] width 676 height 311
click at [334, 370] on input "34715" at bounding box center [290, 369] width 152 height 53
click at [315, 386] on input "34715" at bounding box center [290, 369] width 152 height 53
type input "34771"
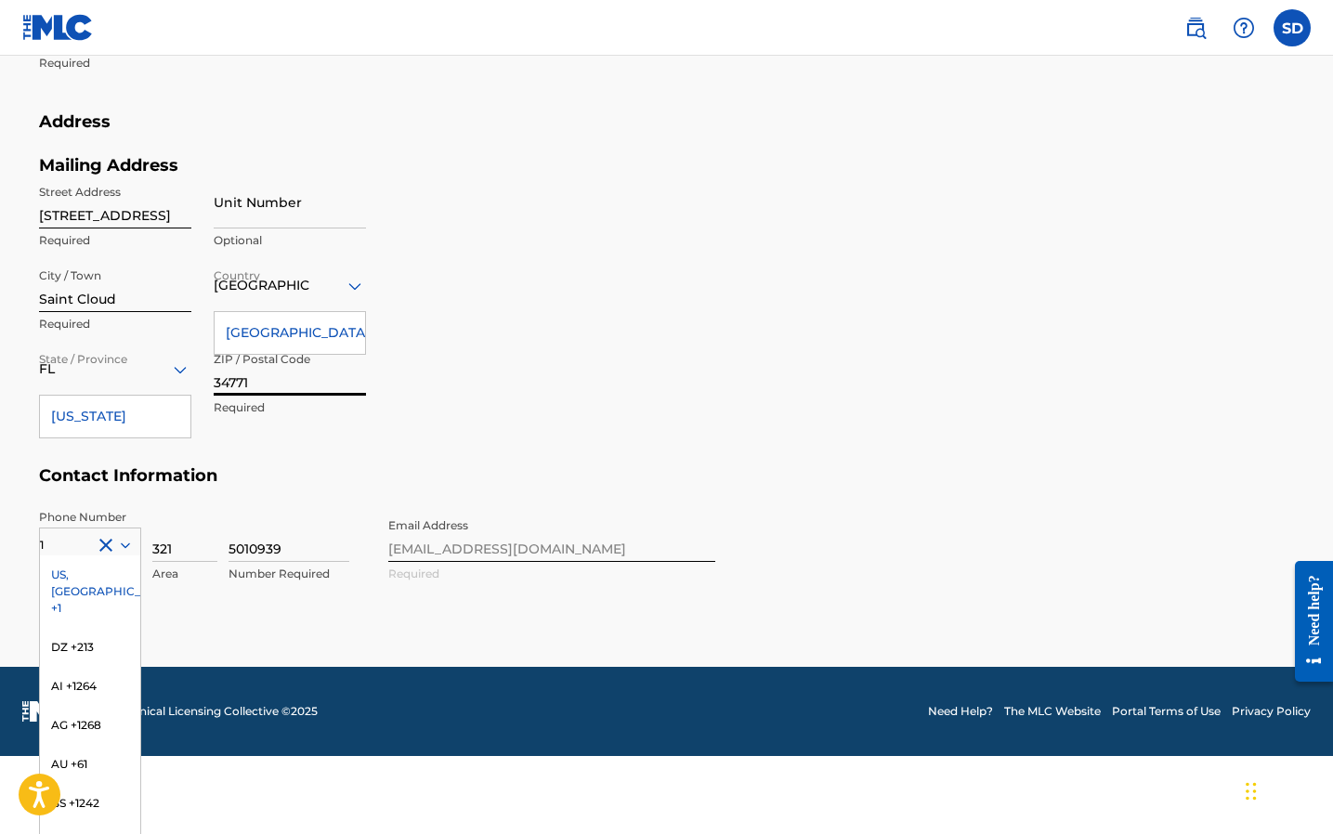
click at [504, 340] on div "Mailing Address Street Address [STREET_ADDRESS] Required Unit Number Optional C…" at bounding box center [377, 310] width 676 height 311
click at [96, 574] on div "US, [GEOGRAPHIC_DATA] +1" at bounding box center [90, 592] width 100 height 72
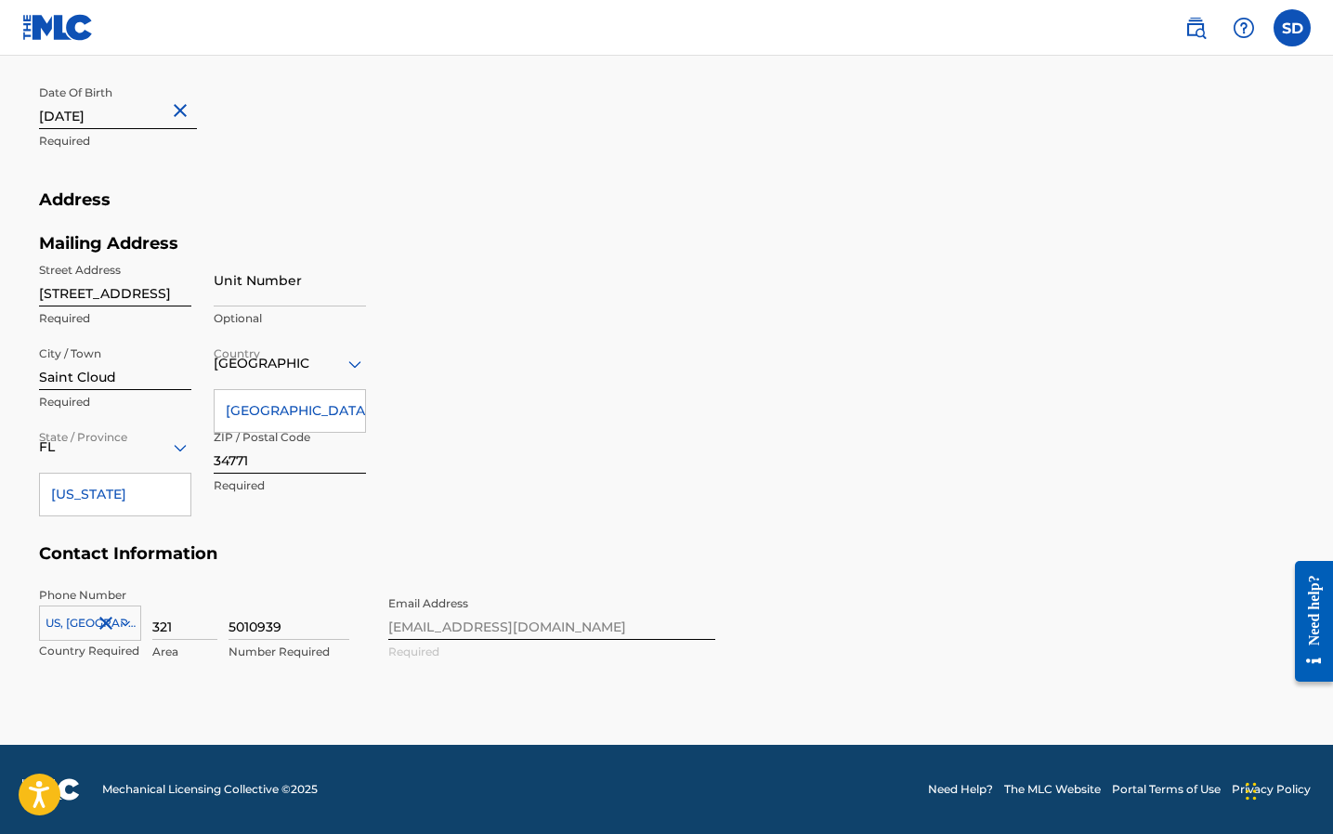
scroll to position [654, 0]
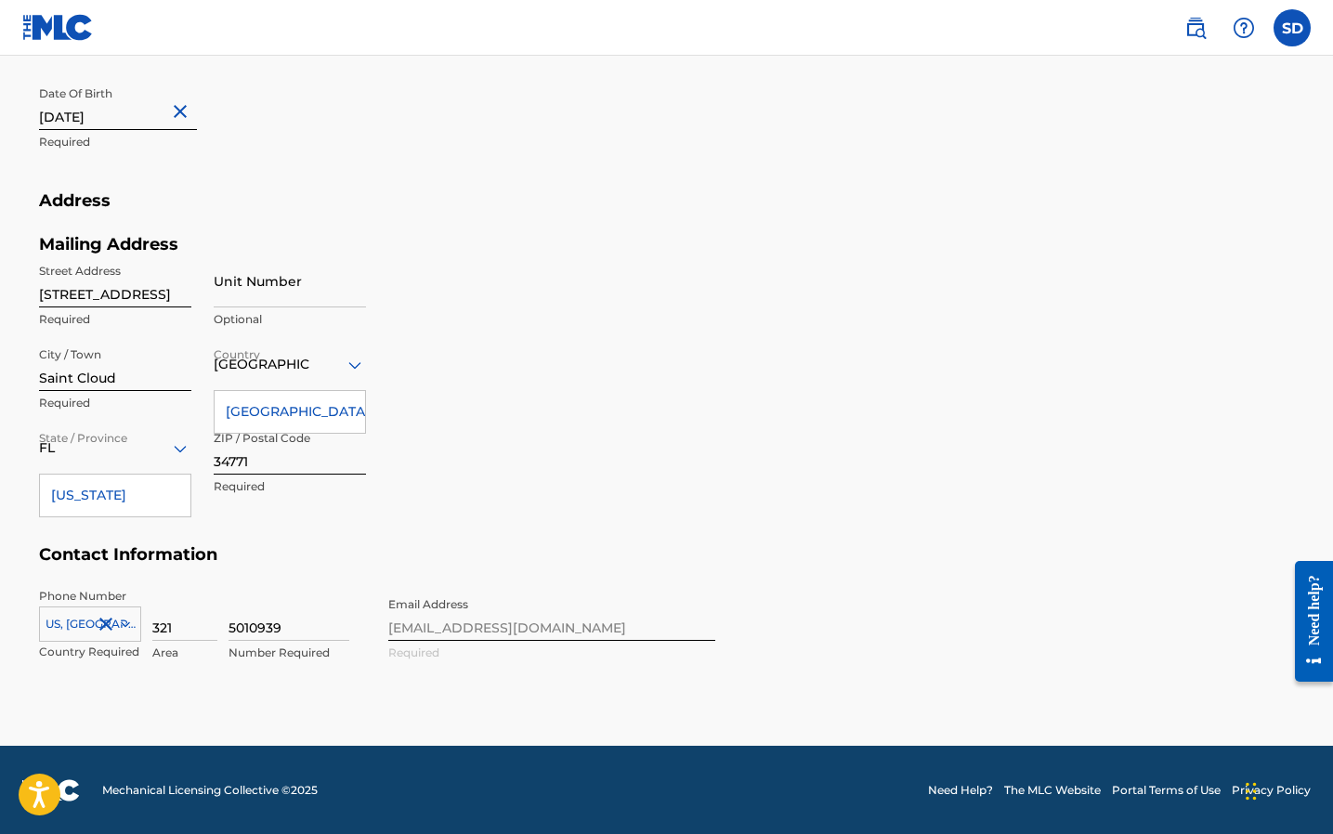
click at [564, 620] on div "Phone Number [GEOGRAPHIC_DATA], [GEOGRAPHIC_DATA] +1 Country Required 321 Area …" at bounding box center [377, 644] width 676 height 113
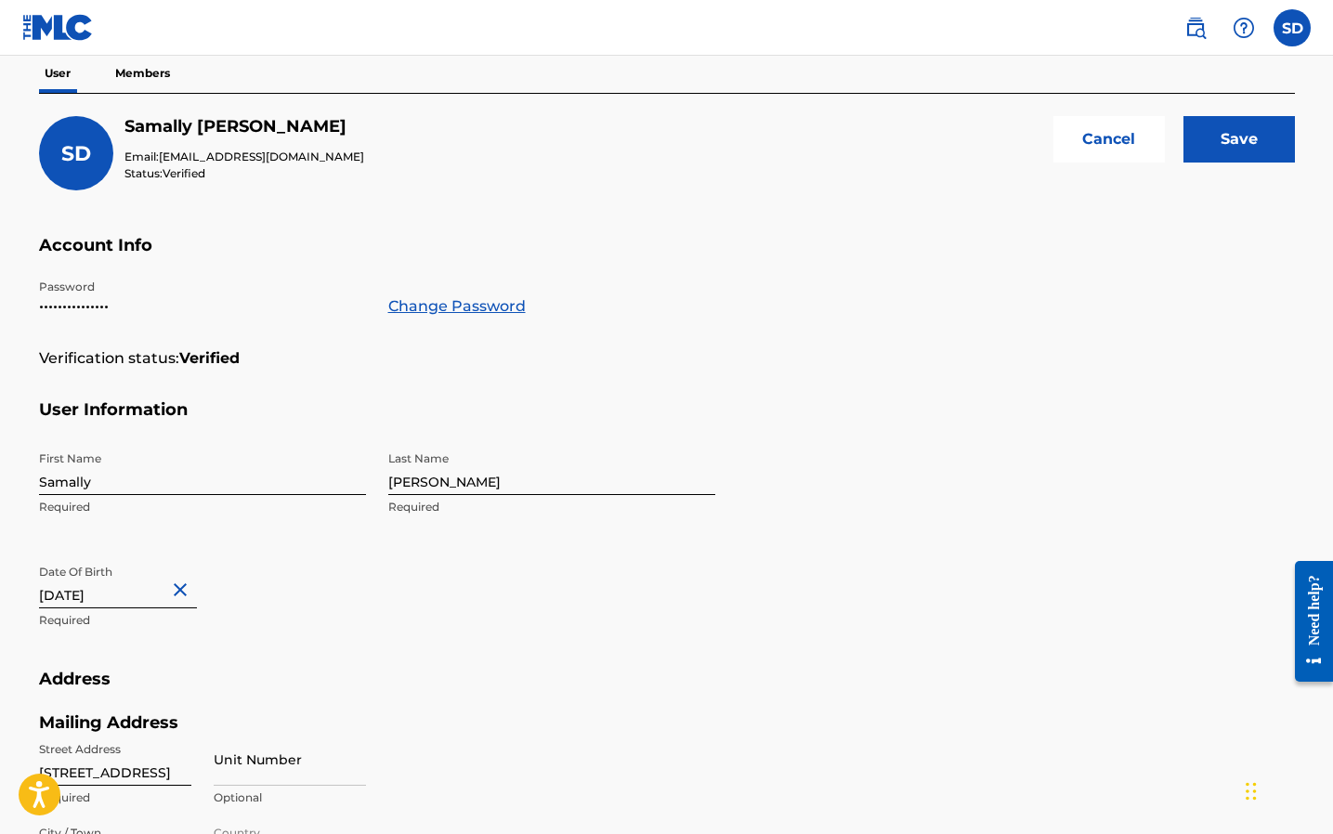
scroll to position [0, 0]
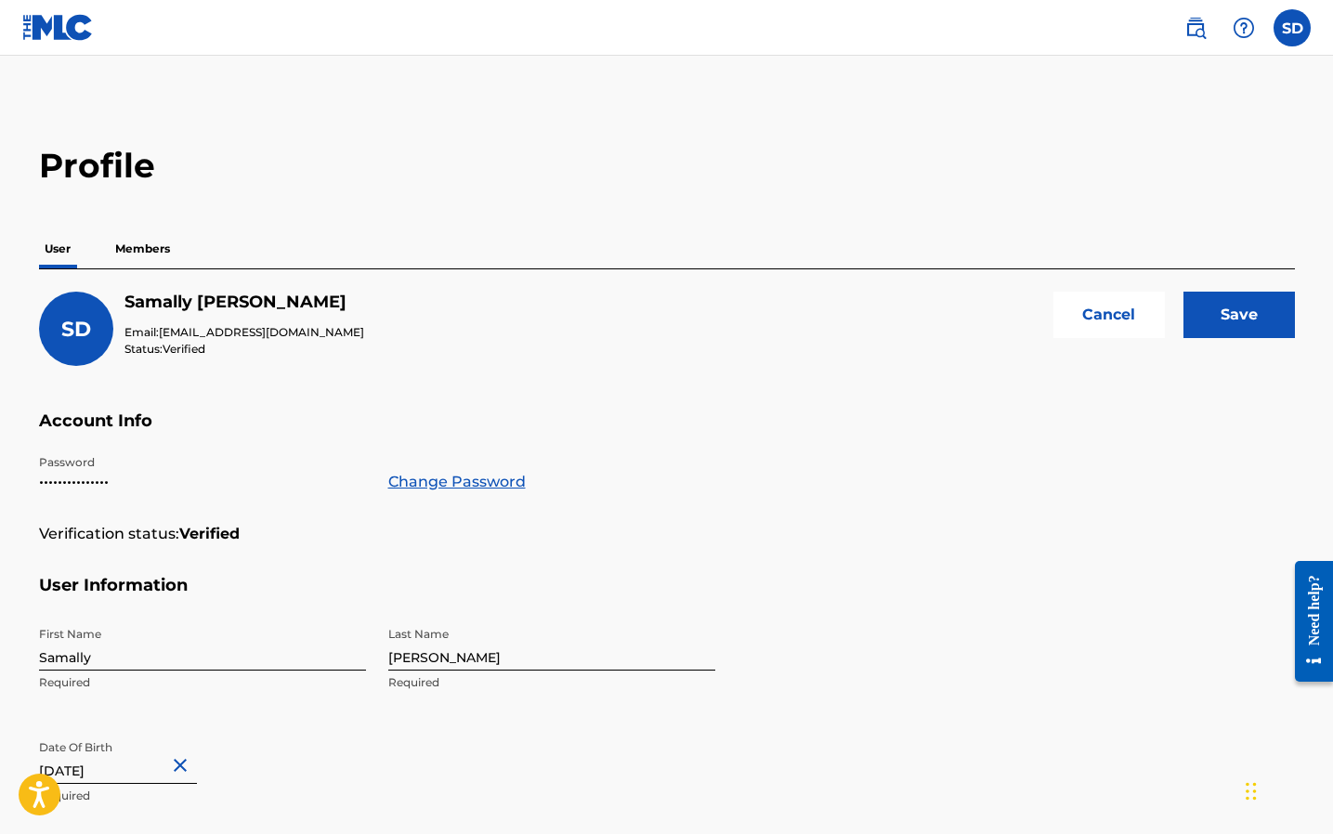
click at [1245, 299] on input "Save" at bounding box center [1239, 315] width 111 height 46
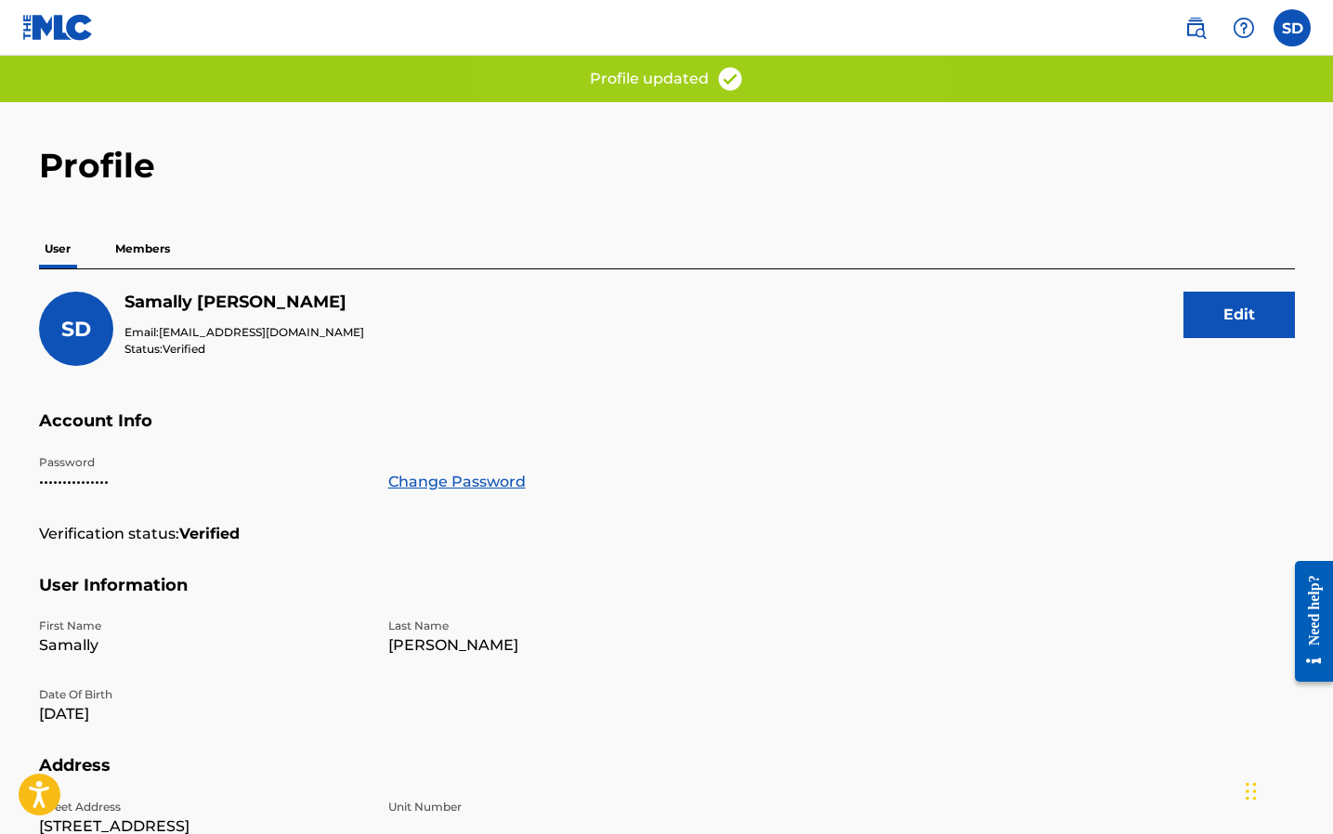
click at [169, 247] on p "Members" at bounding box center [143, 248] width 66 height 39
